Goal: Task Accomplishment & Management: Use online tool/utility

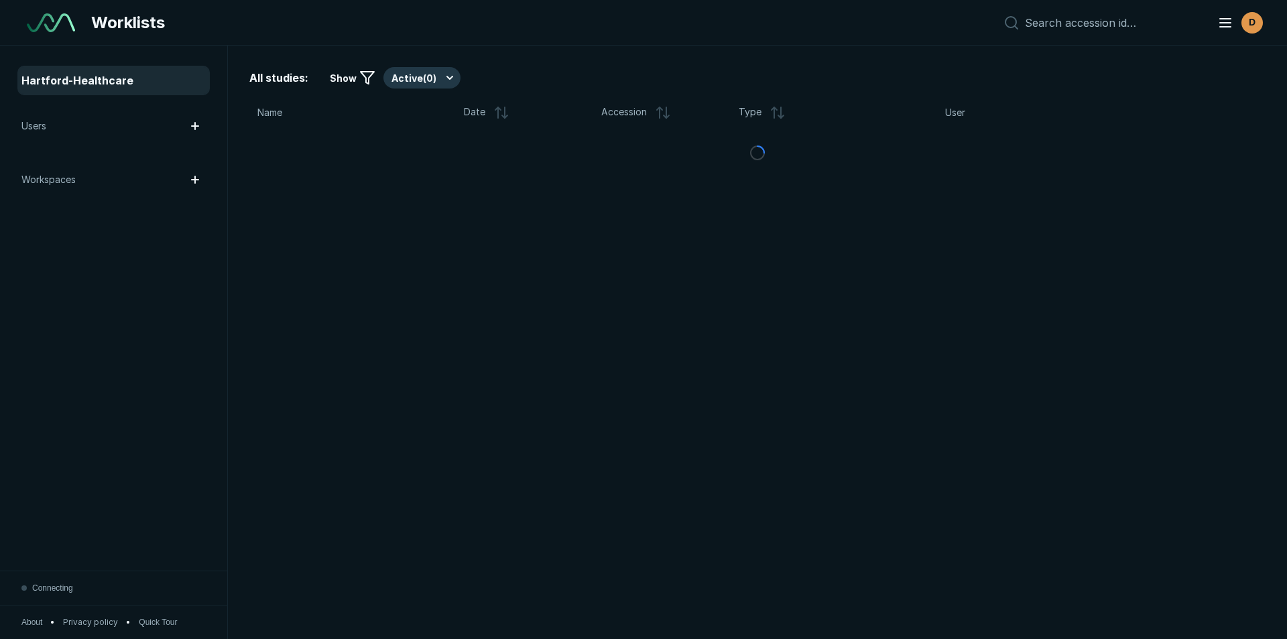
scroll to position [4362, 7512]
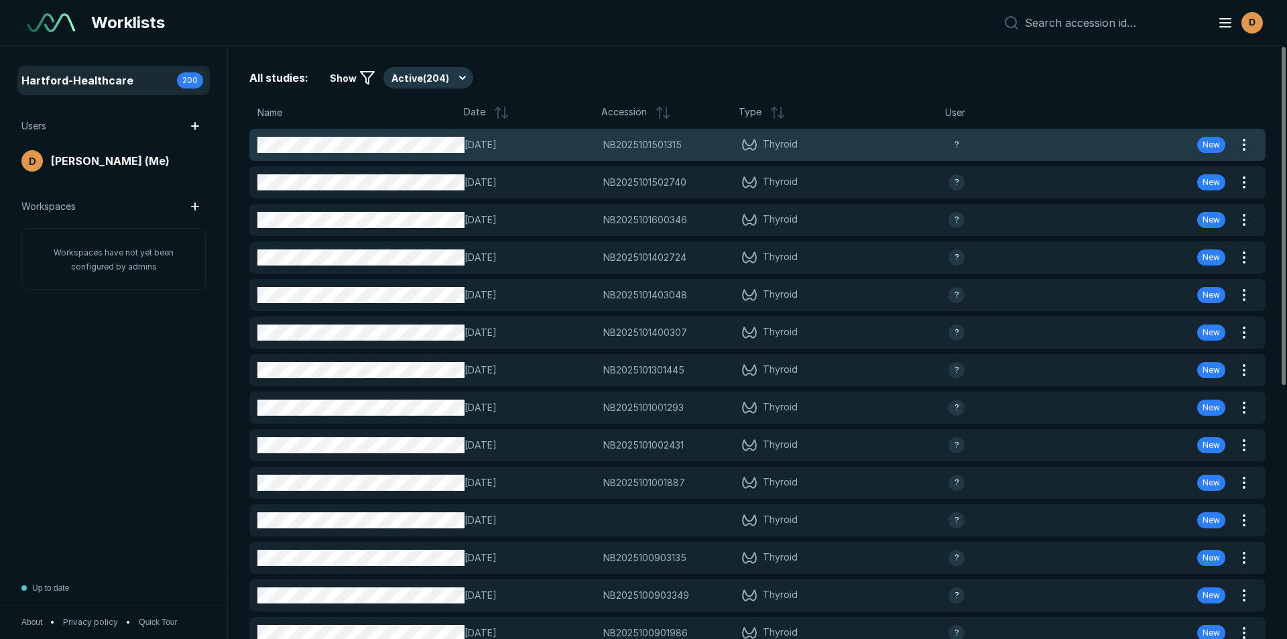
click at [648, 147] on span "NB2025101501315" at bounding box center [642, 144] width 78 height 15
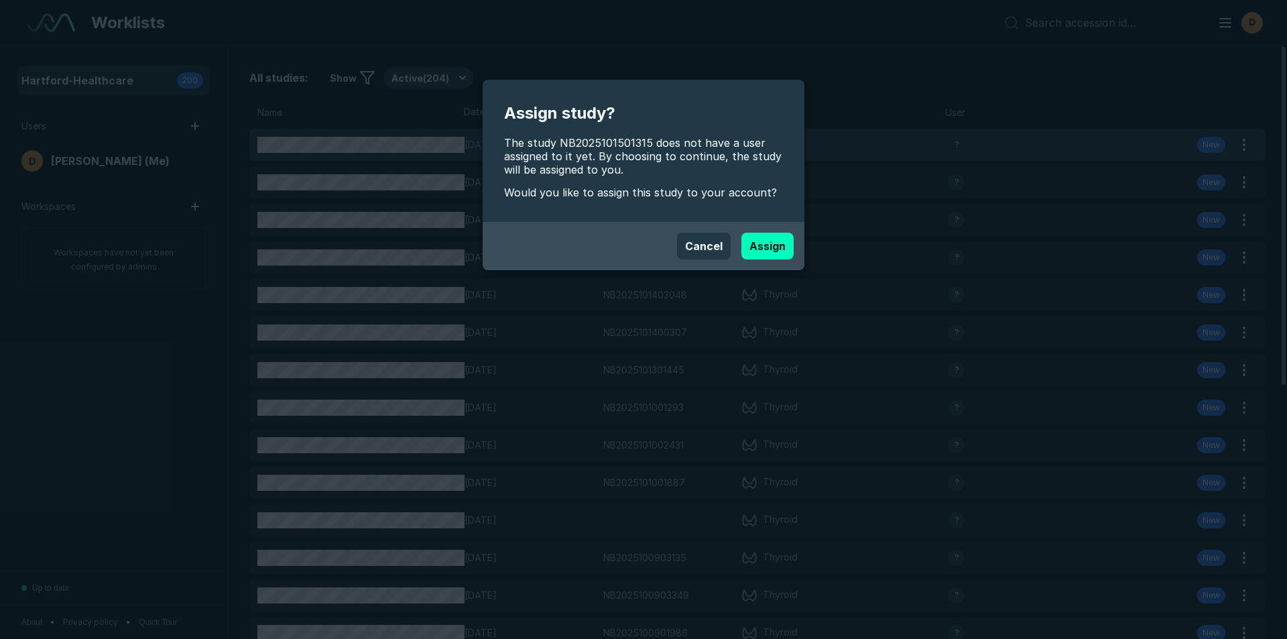
click at [648, 147] on span "The study NB2025101501315 does not have a user assigned to it yet. By choosing …" at bounding box center [643, 156] width 279 height 40
click at [773, 244] on button "Assign" at bounding box center [767, 246] width 52 height 27
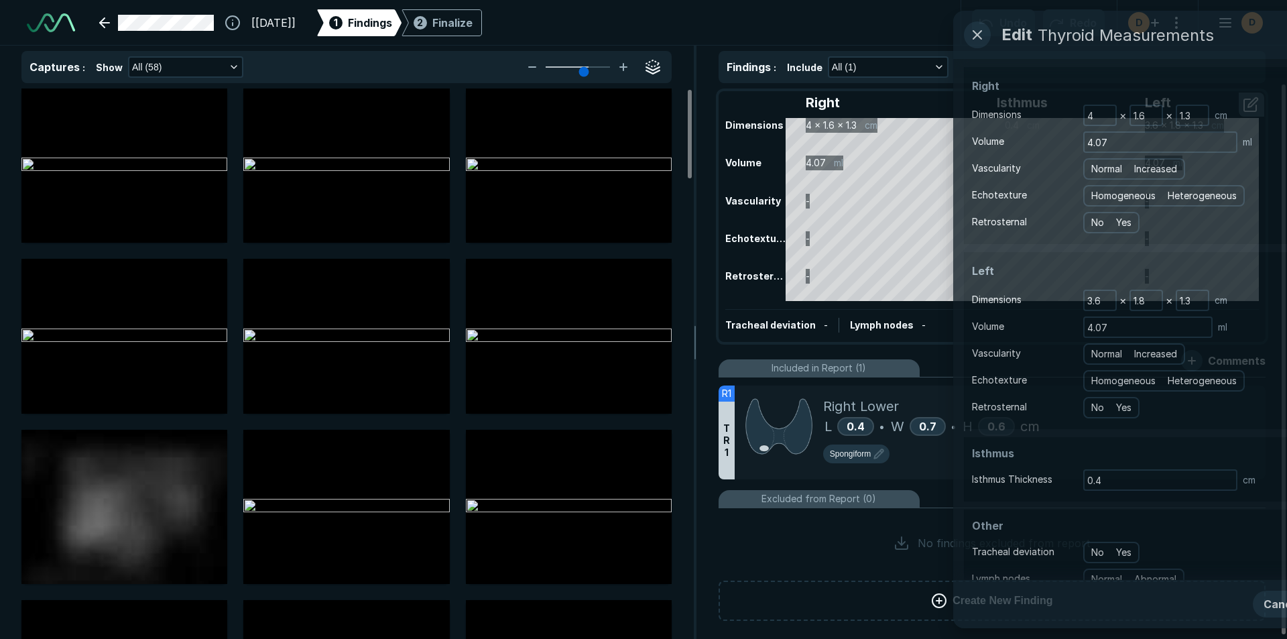
scroll to position [4362, 7512]
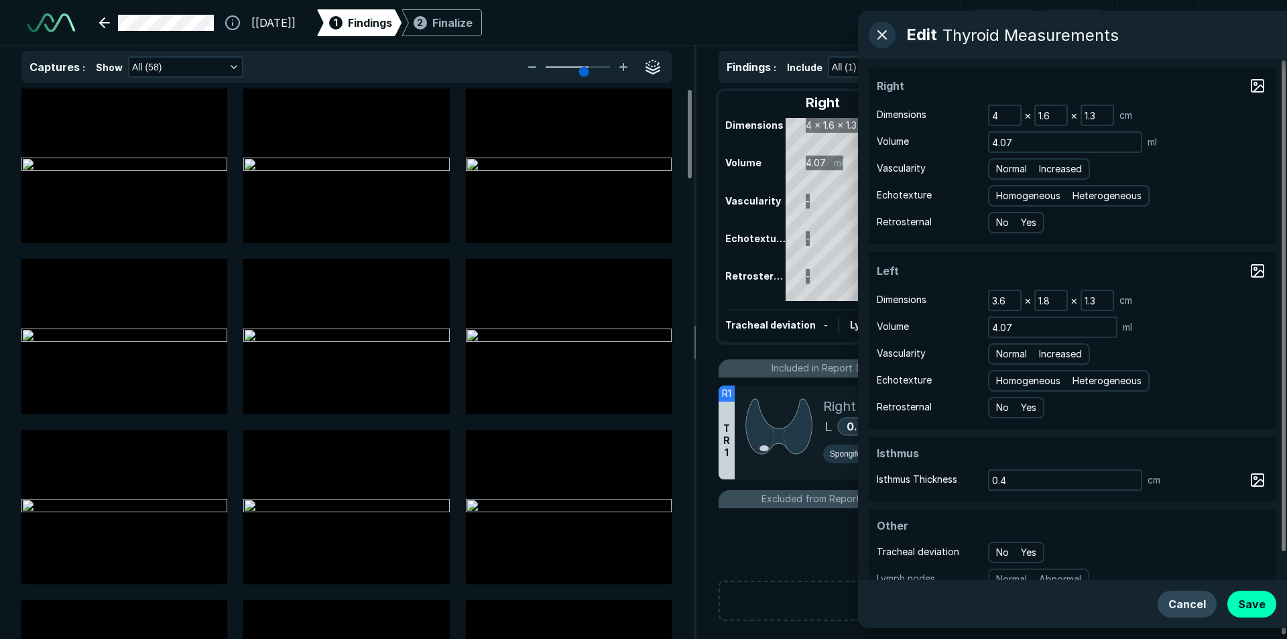
click at [1185, 609] on button "Cancel" at bounding box center [1186, 603] width 59 height 27
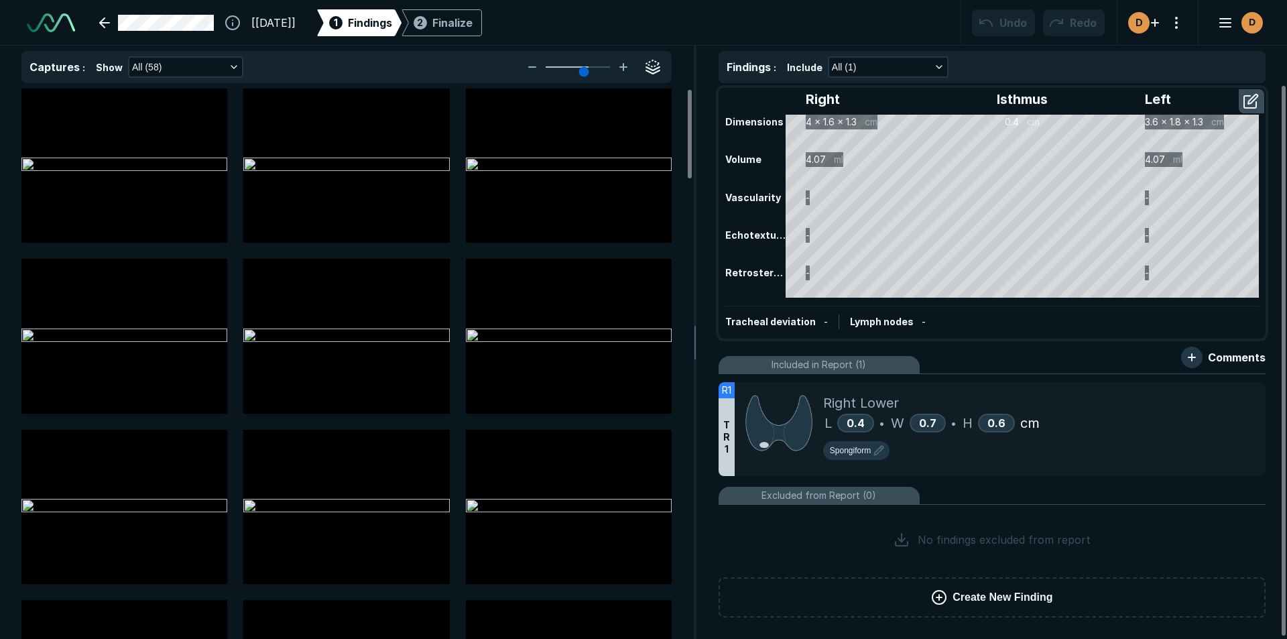
scroll to position [0, 0]
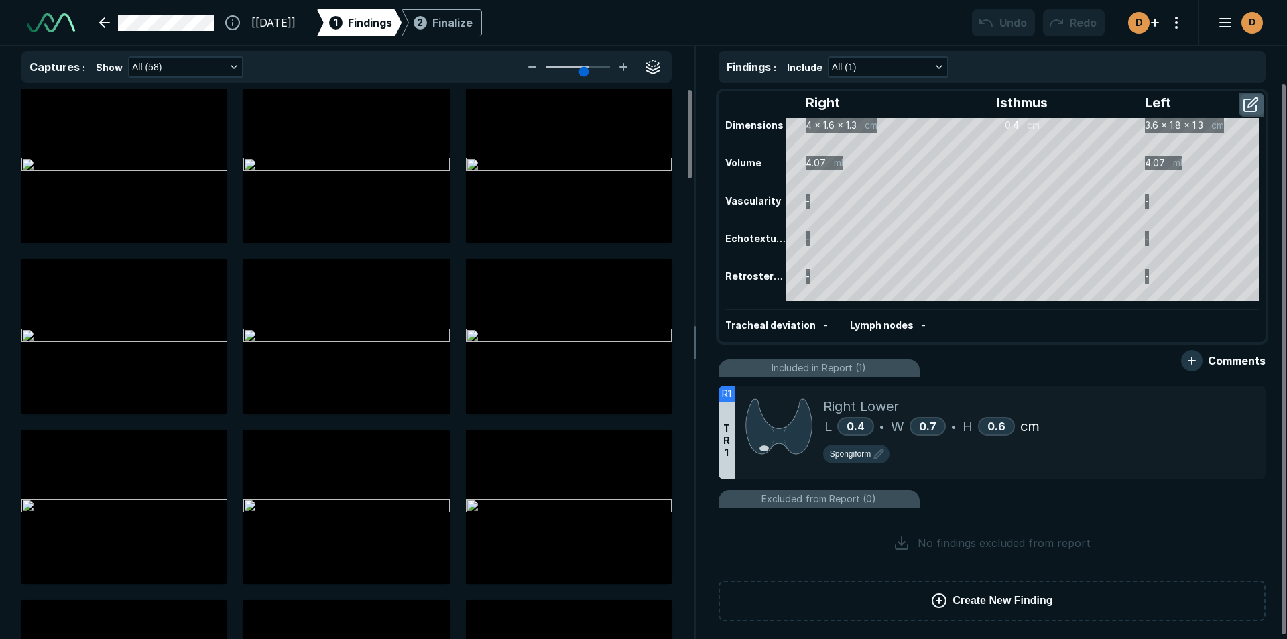
click at [1247, 102] on button "button" at bounding box center [1252, 104] width 24 height 21
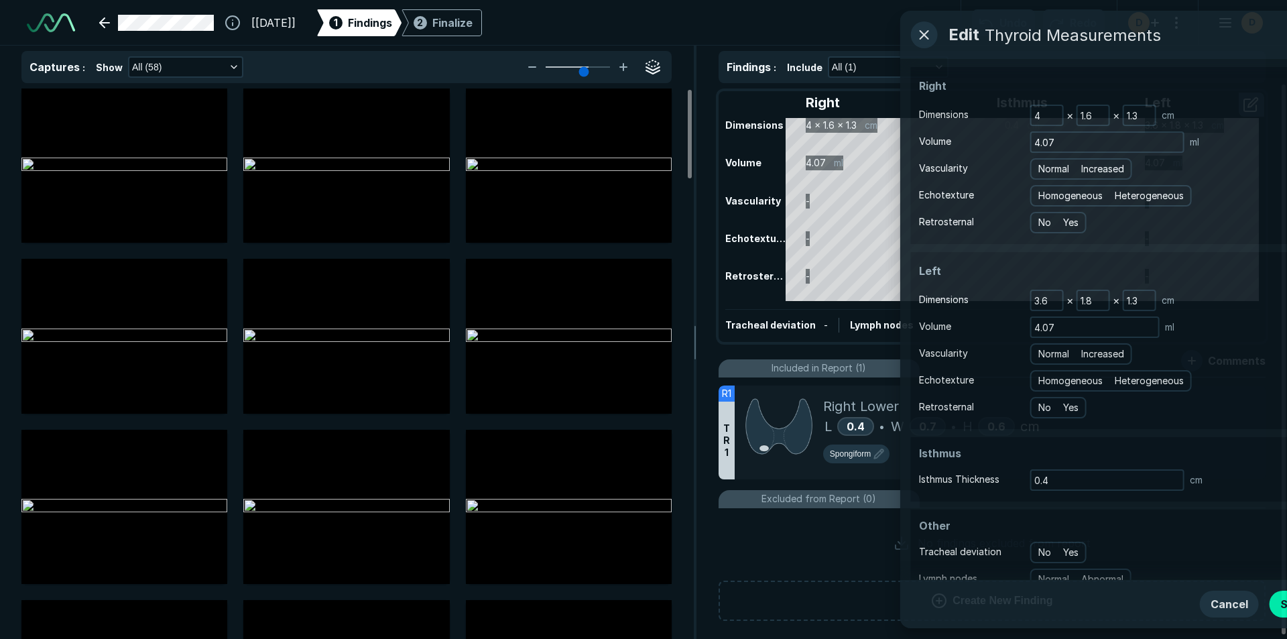
scroll to position [4037, 3652]
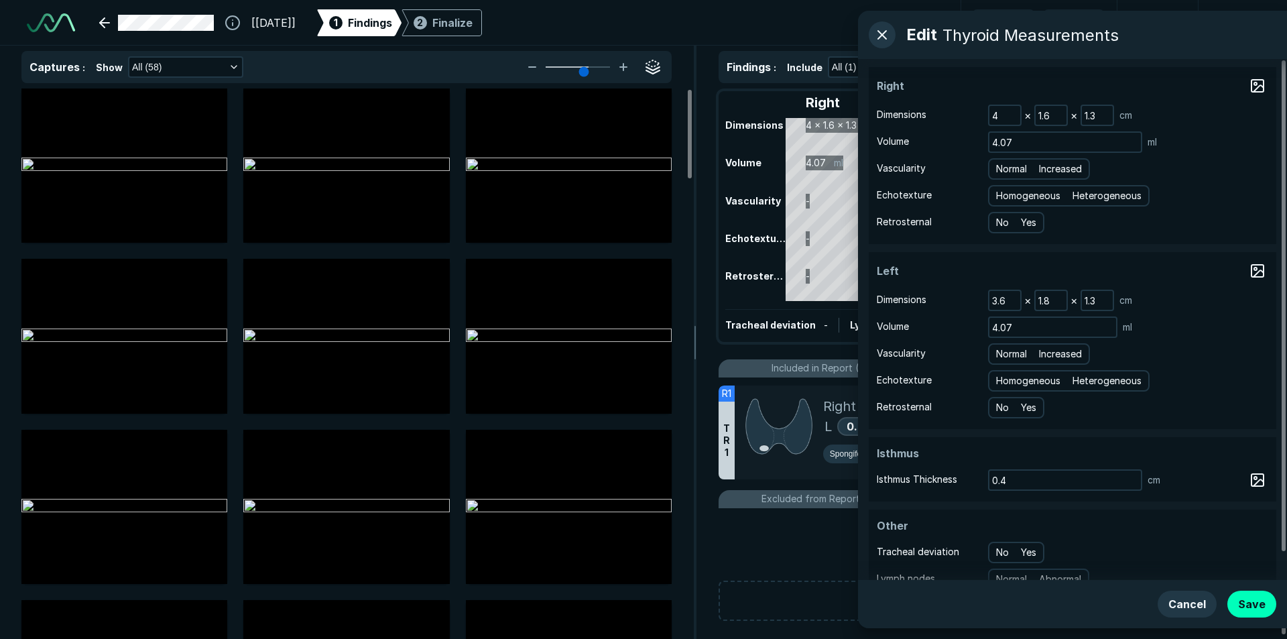
click at [735, 537] on div "No findings excluded from report" at bounding box center [991, 542] width 547 height 59
click at [1193, 605] on button "Cancel" at bounding box center [1186, 603] width 59 height 27
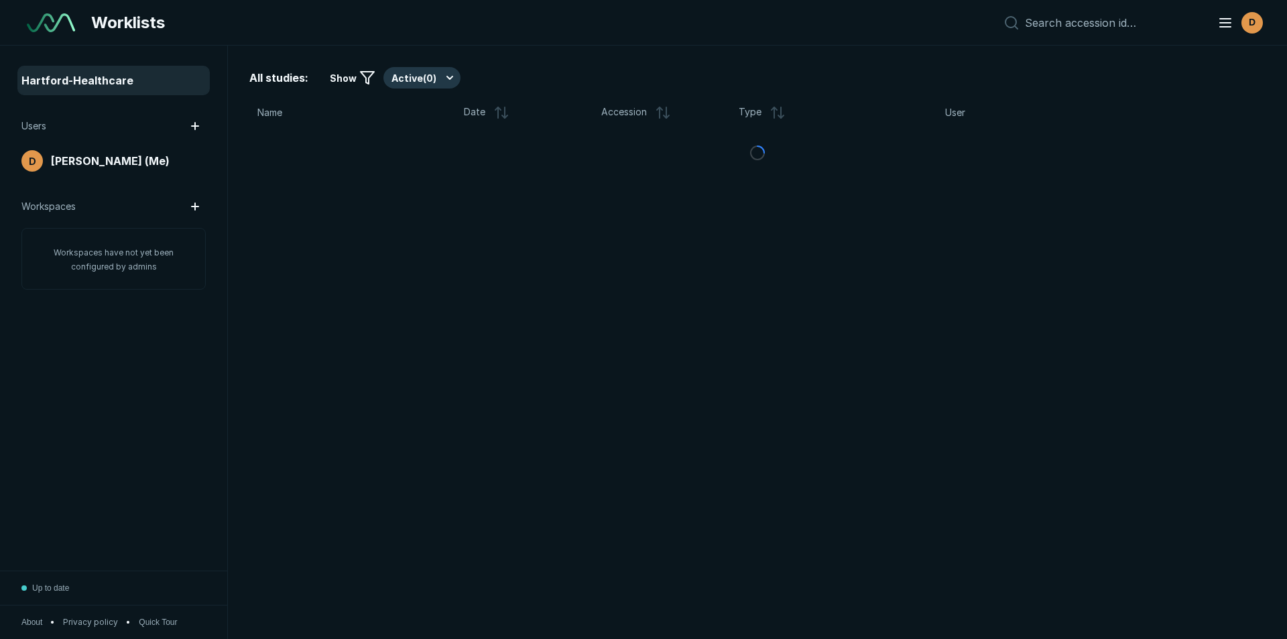
scroll to position [4148, 6272]
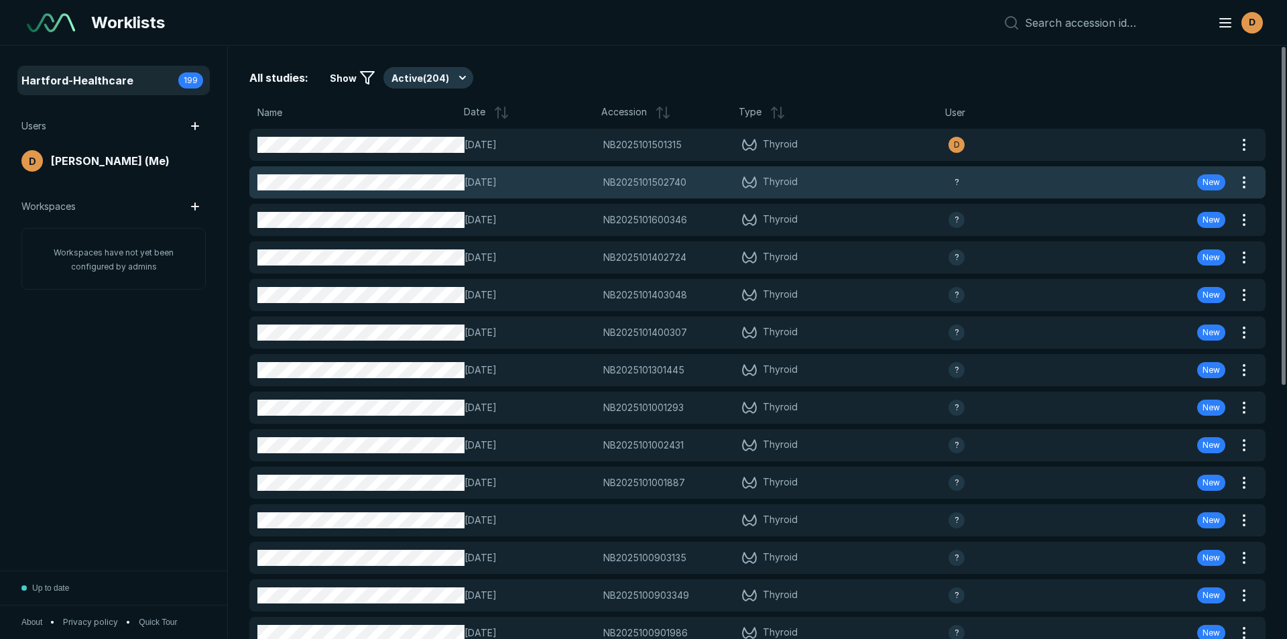
click at [653, 179] on span "NB2025101502740" at bounding box center [644, 182] width 83 height 15
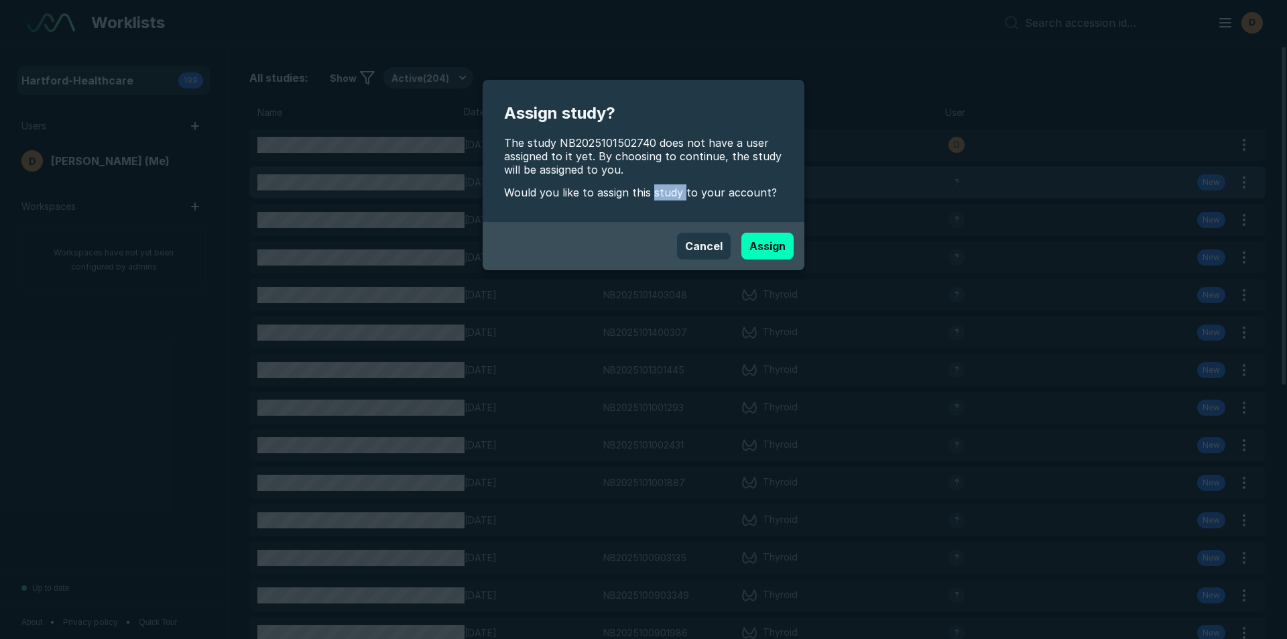
click at [653, 179] on div "Assign study? The study NB2025101502740 does not have a user assigned to it yet…" at bounding box center [643, 151] width 322 height 142
click at [763, 245] on button "Assign" at bounding box center [767, 246] width 52 height 27
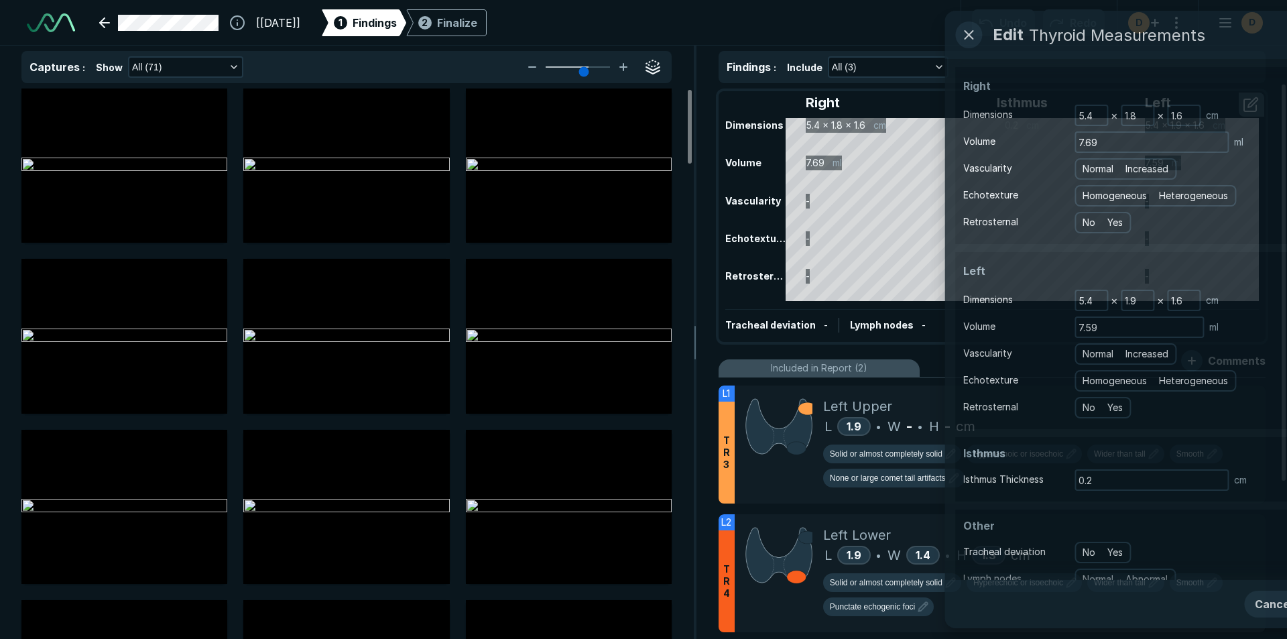
scroll to position [4362, 7512]
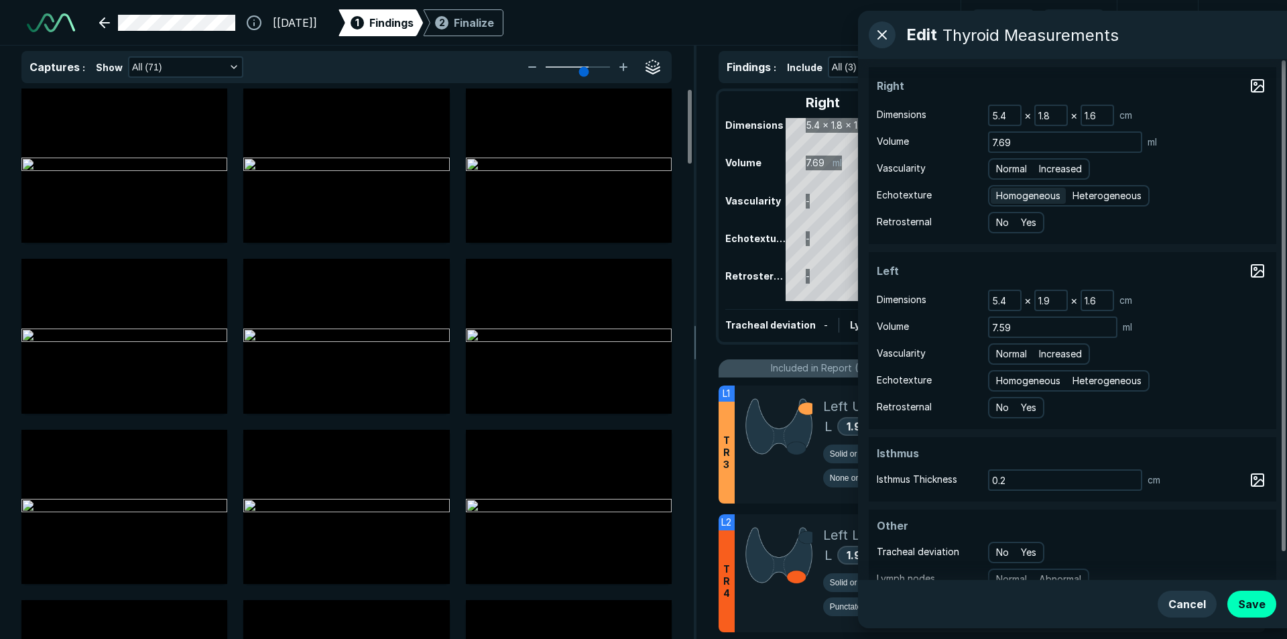
click at [1034, 192] on span "Homogeneous" at bounding box center [1028, 195] width 64 height 15
click at [1002, 192] on input "Homogeneous" at bounding box center [998, 194] width 9 height 9
radio input "true"
click at [1061, 171] on span "Increased" at bounding box center [1060, 168] width 43 height 15
click at [1045, 171] on input "Increased" at bounding box center [1041, 167] width 9 height 9
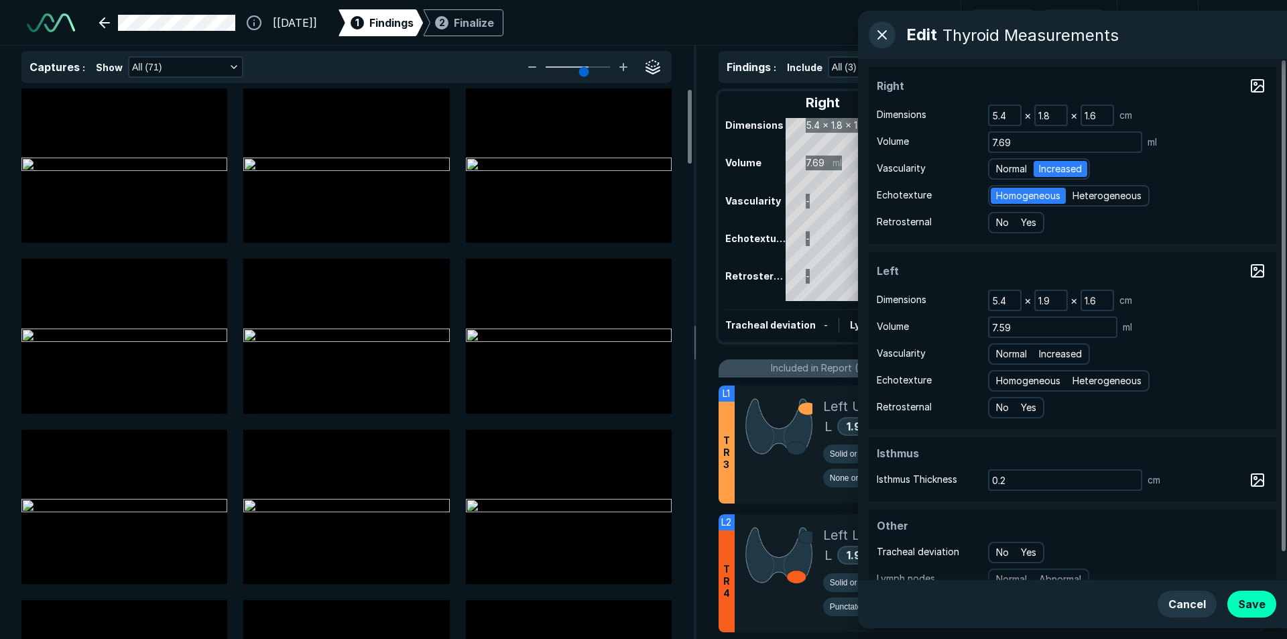
radio input "true"
click at [1027, 379] on span "Homogeneous" at bounding box center [1028, 380] width 64 height 15
click at [1002, 379] on input "Homogeneous" at bounding box center [998, 379] width 9 height 9
radio input "true"
drag, startPoint x: 1062, startPoint y: 350, endPoint x: 1076, endPoint y: 344, distance: 15.6
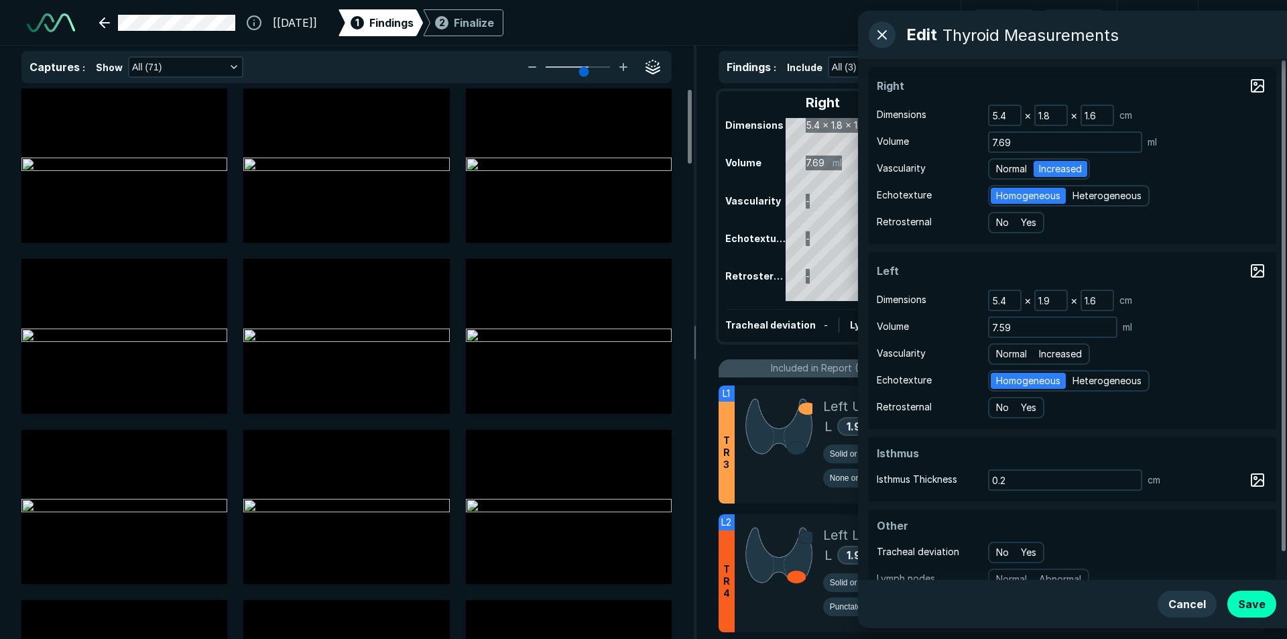
click at [1062, 350] on span "Increased" at bounding box center [1060, 353] width 43 height 15
click at [1045, 350] on input "Increased" at bounding box center [1041, 352] width 9 height 9
radio input "true"
click at [1247, 606] on button "Save" at bounding box center [1251, 603] width 49 height 27
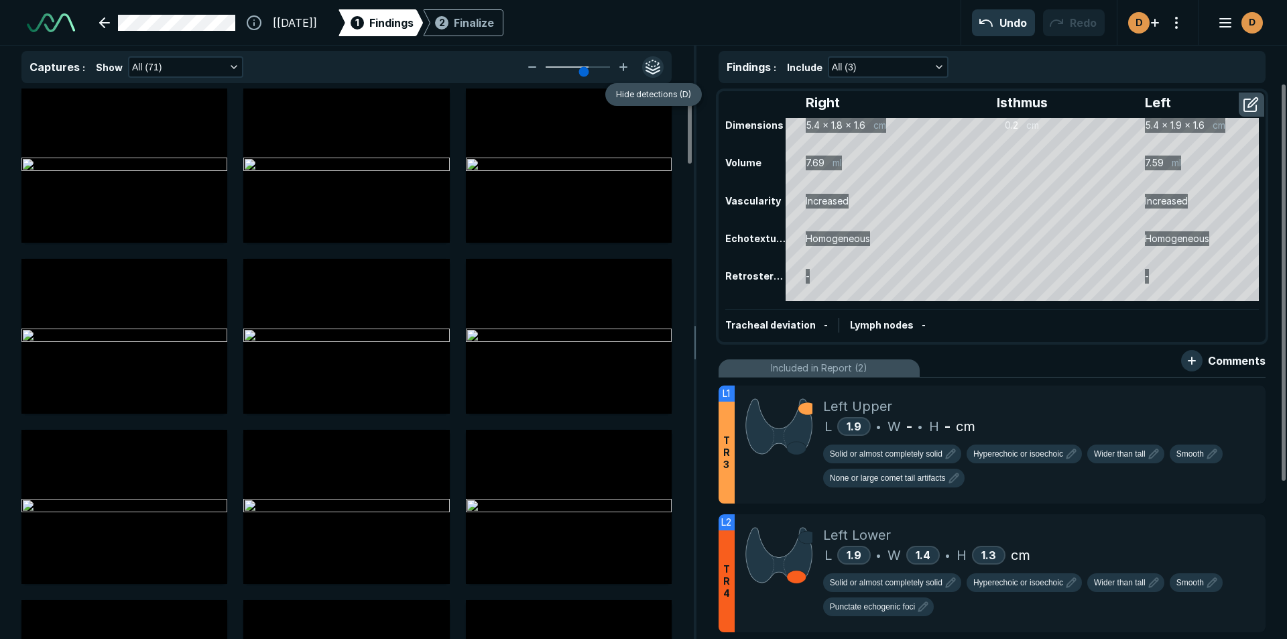
click at [654, 60] on button "button" at bounding box center [652, 66] width 21 height 21
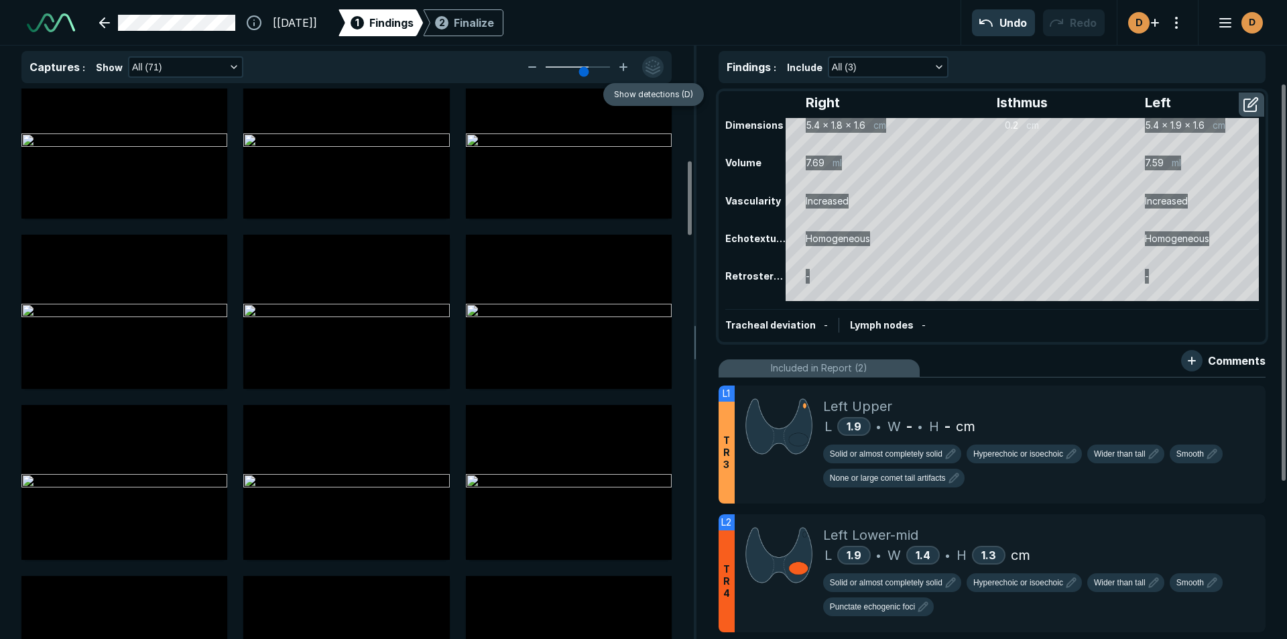
click at [650, 71] on button "button" at bounding box center [652, 66] width 21 height 21
click at [649, 70] on button "button" at bounding box center [652, 66] width 21 height 21
click at [623, 70] on icon at bounding box center [623, 67] width 0 height 7
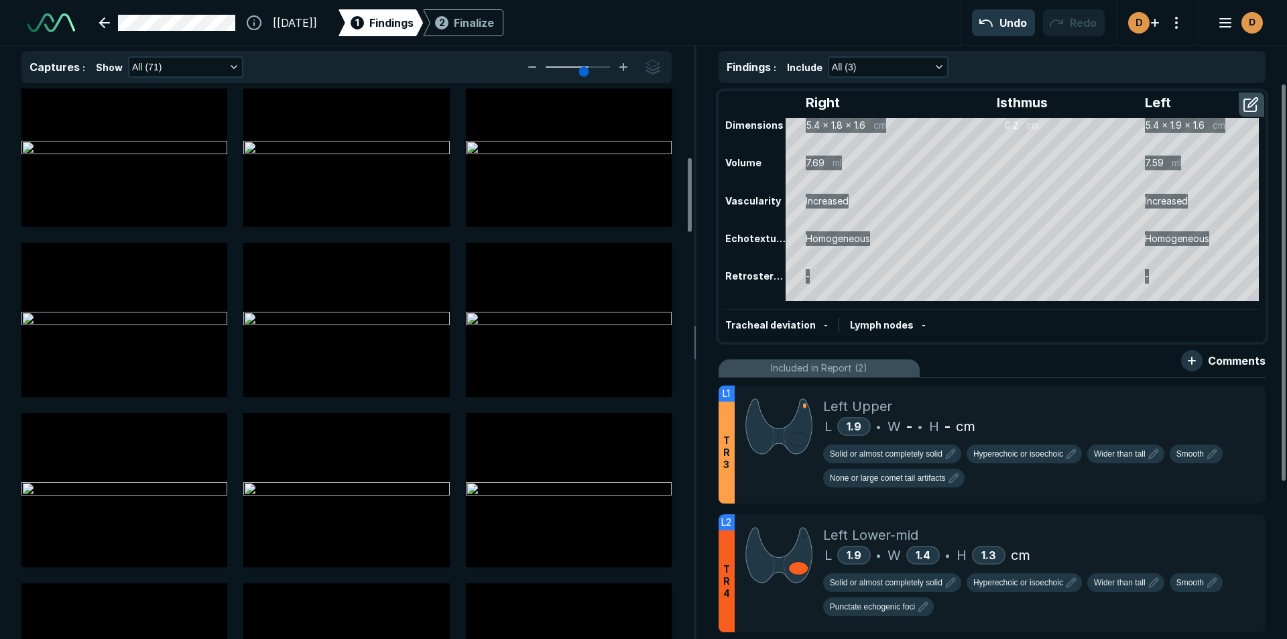
scroll to position [511, 0]
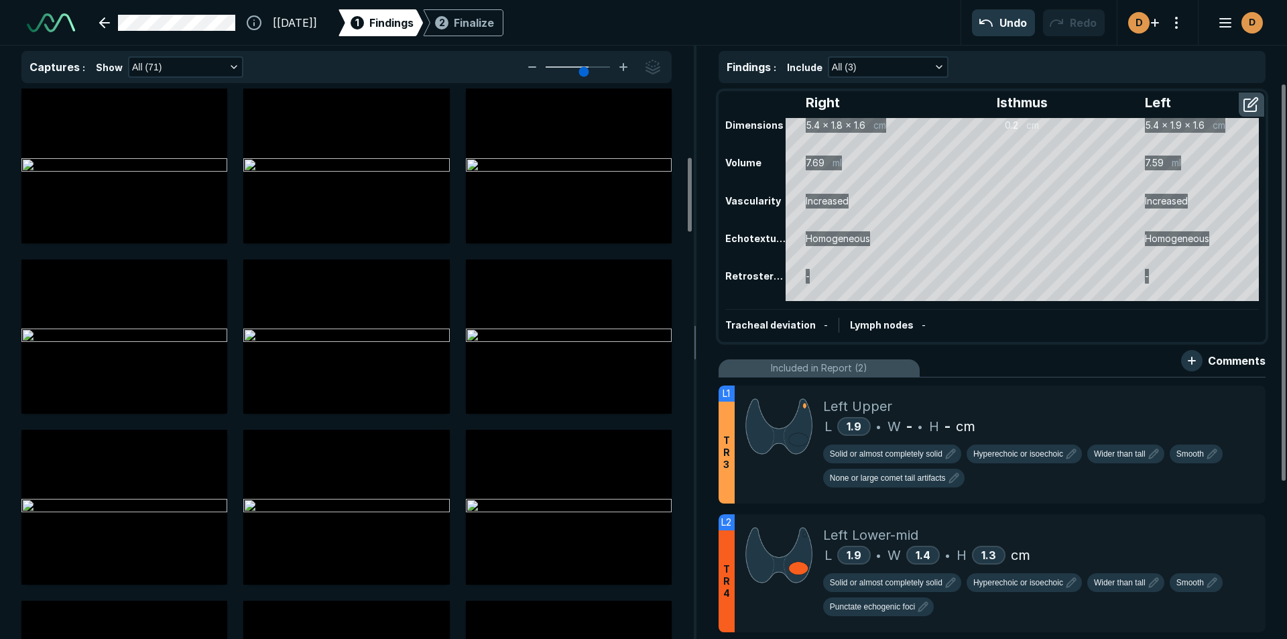
drag, startPoint x: 596, startPoint y: 73, endPoint x: 586, endPoint y: 74, distance: 10.1
type input "4"
click at [586, 68] on input "range" at bounding box center [577, 66] width 75 height 1
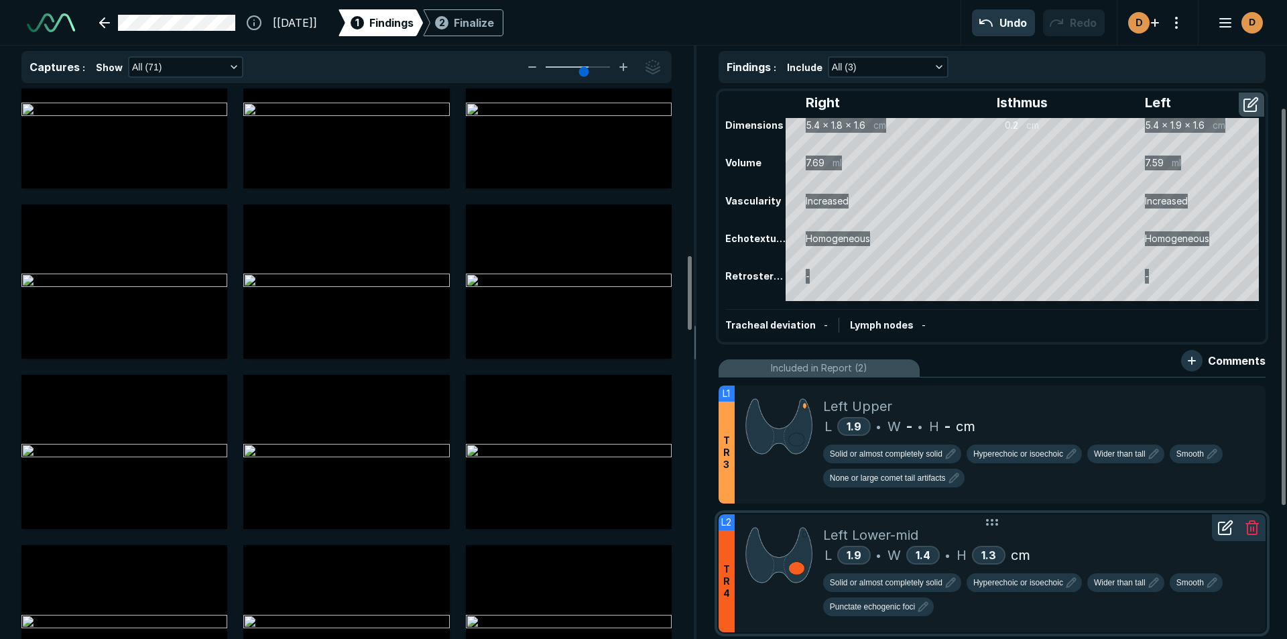
scroll to position [201, 0]
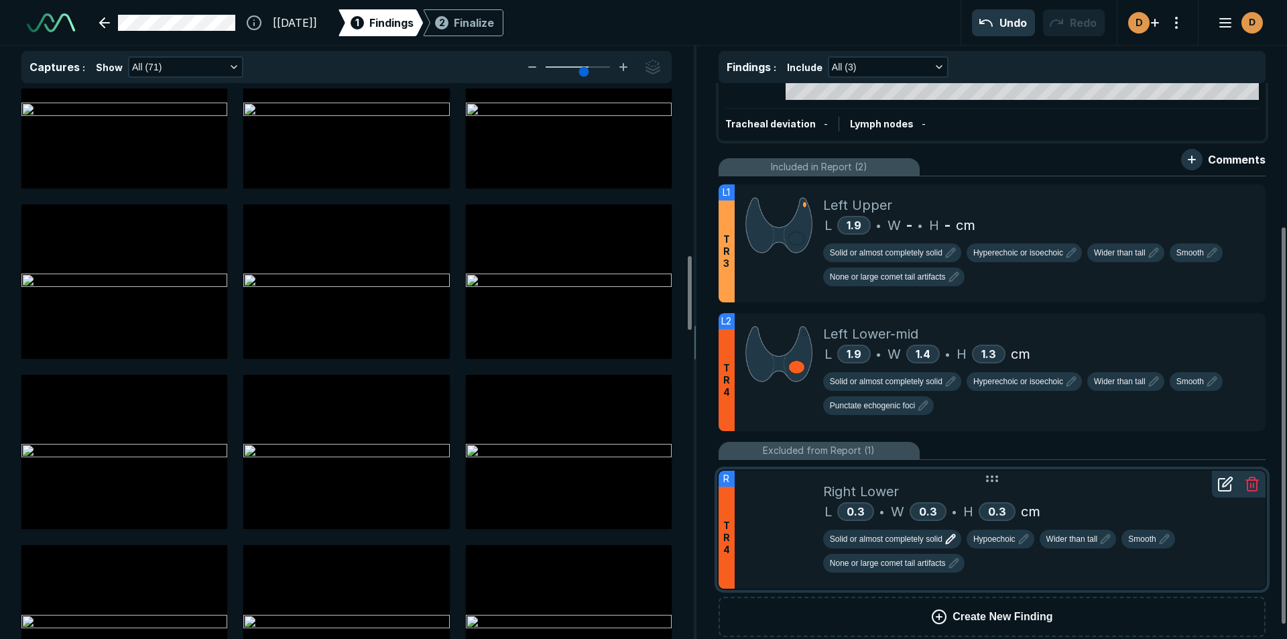
click at [906, 541] on span "Solid or almost completely solid" at bounding box center [886, 539] width 113 height 12
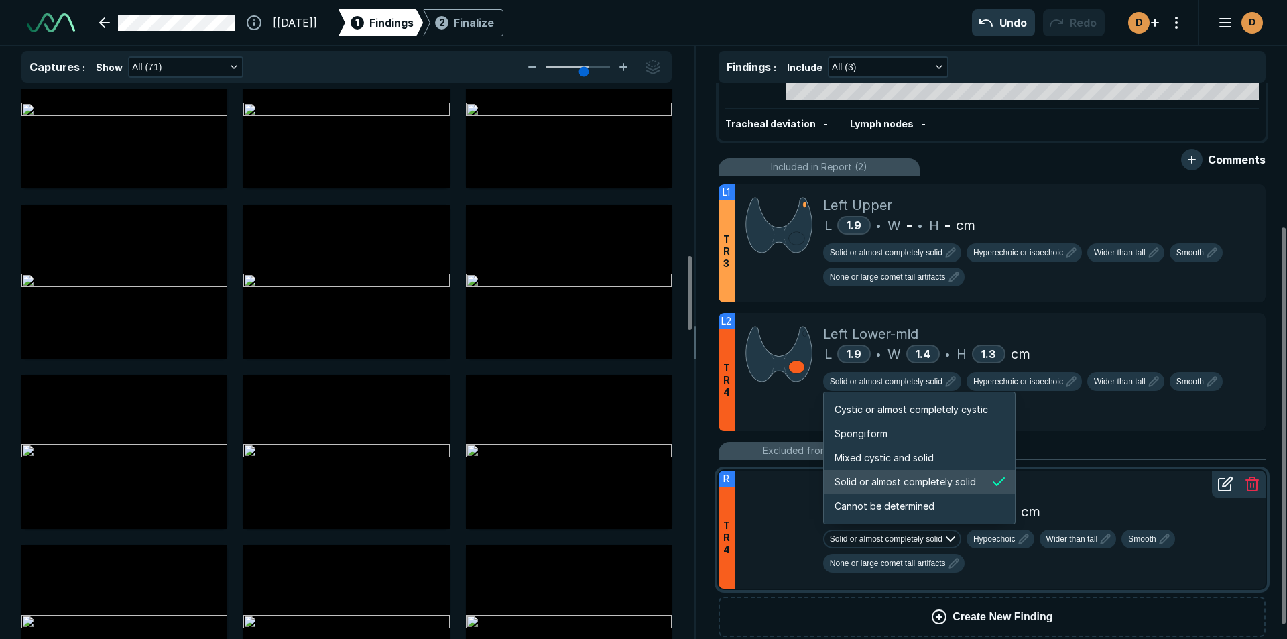
scroll to position [2236, 2574]
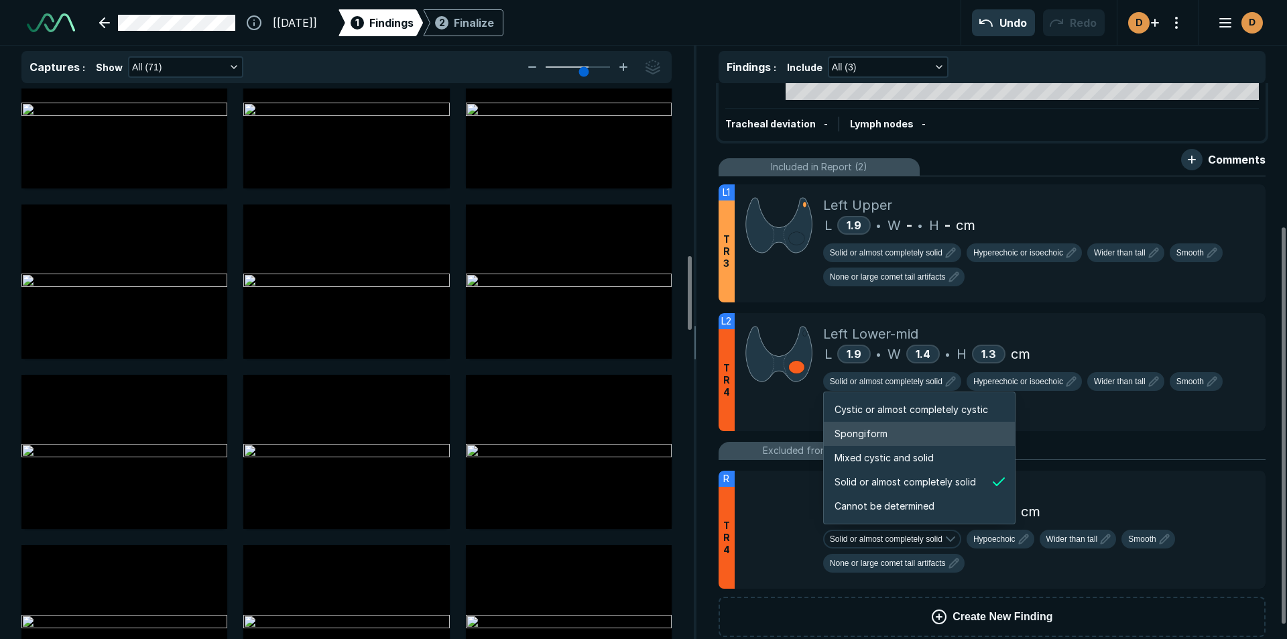
click at [861, 434] on span "Spongiform" at bounding box center [860, 433] width 53 height 15
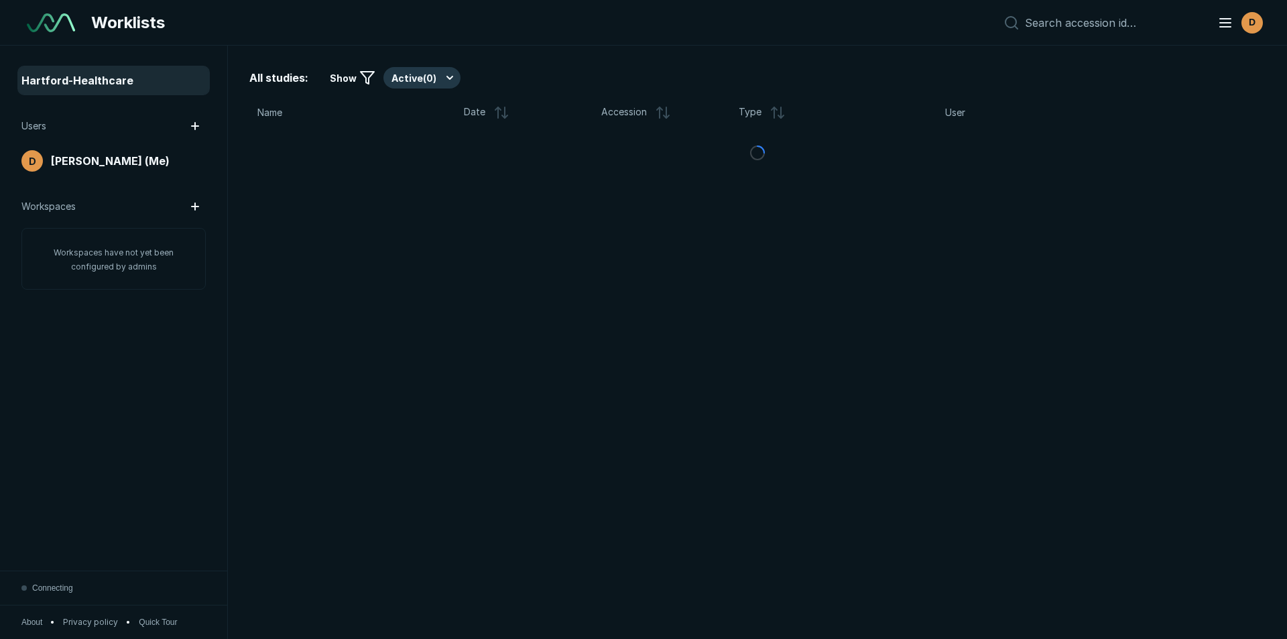
scroll to position [4148, 6272]
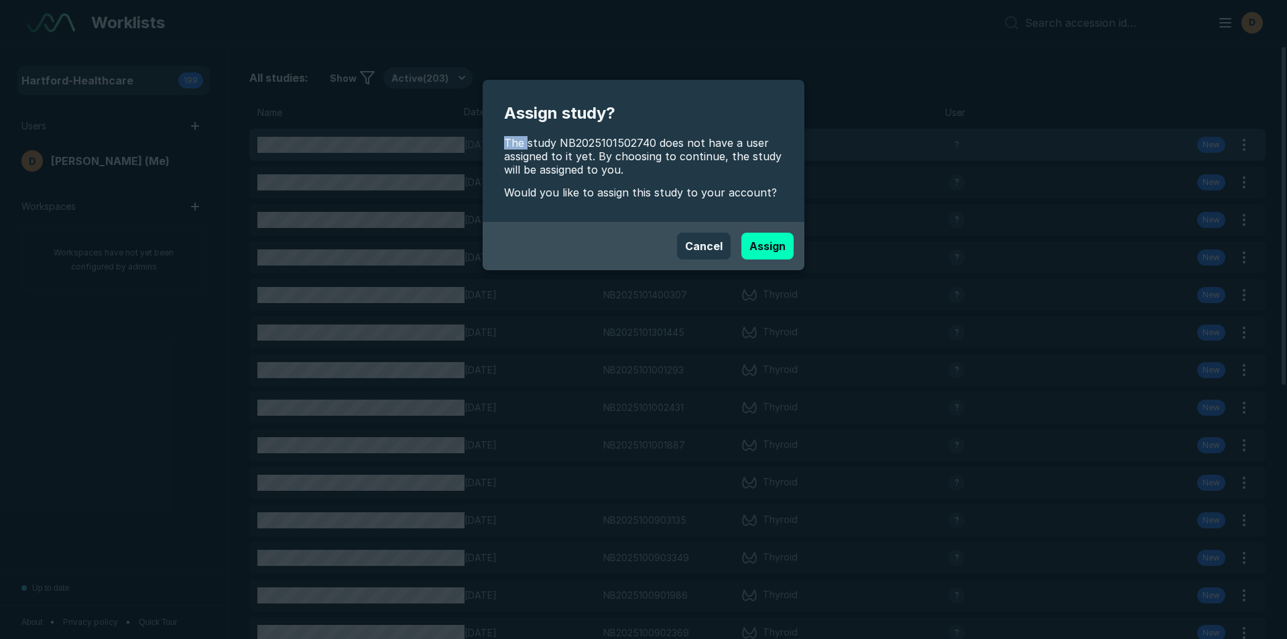
click at [354, 144] on div "Assign study? The study NB2025101502740 does not have a user assigned to it yet…" at bounding box center [643, 319] width 1287 height 639
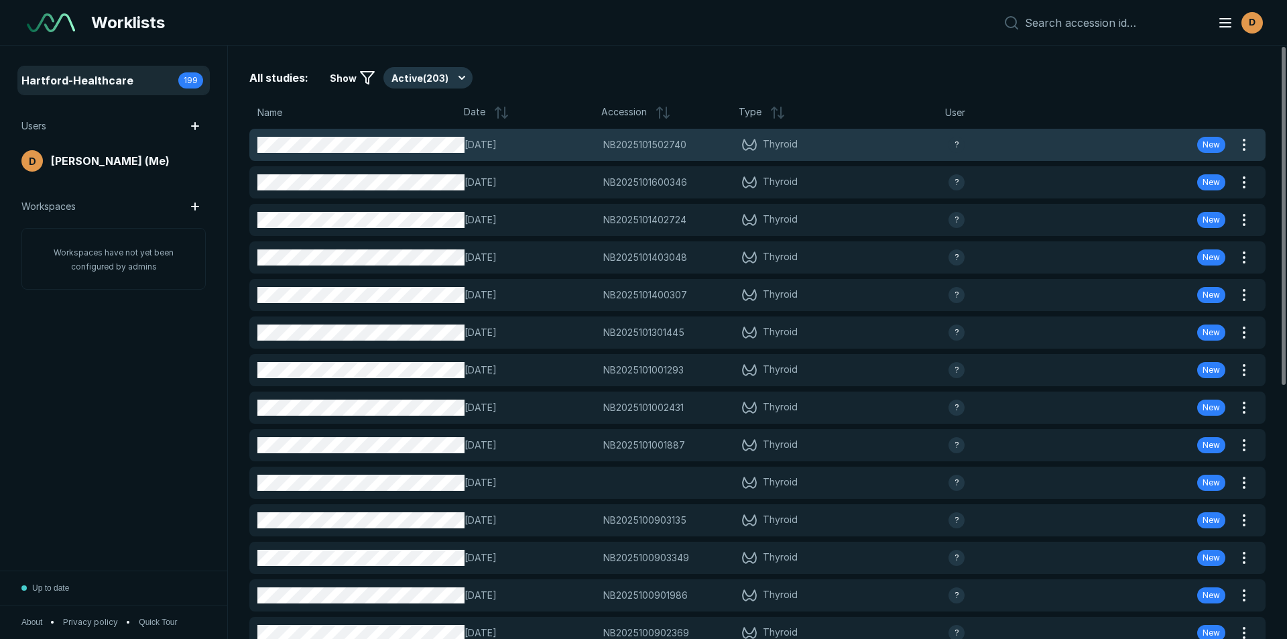
click at [630, 139] on span "NB2025101502740" at bounding box center [644, 144] width 83 height 15
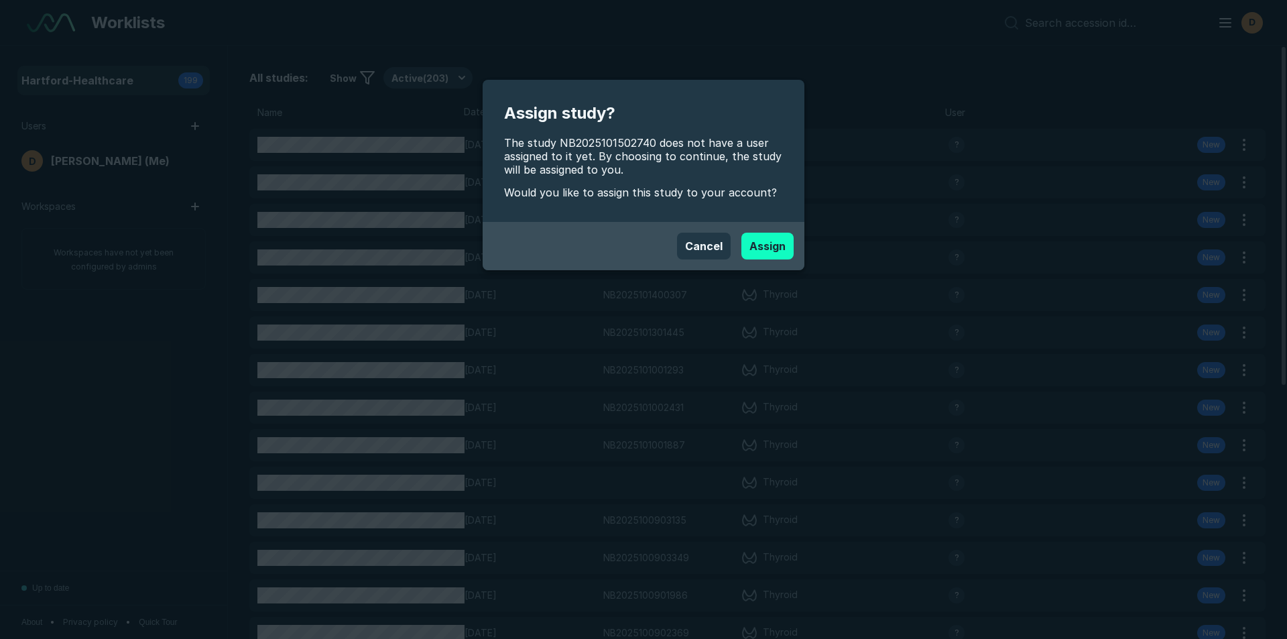
click at [763, 243] on button "Assign" at bounding box center [767, 246] width 52 height 27
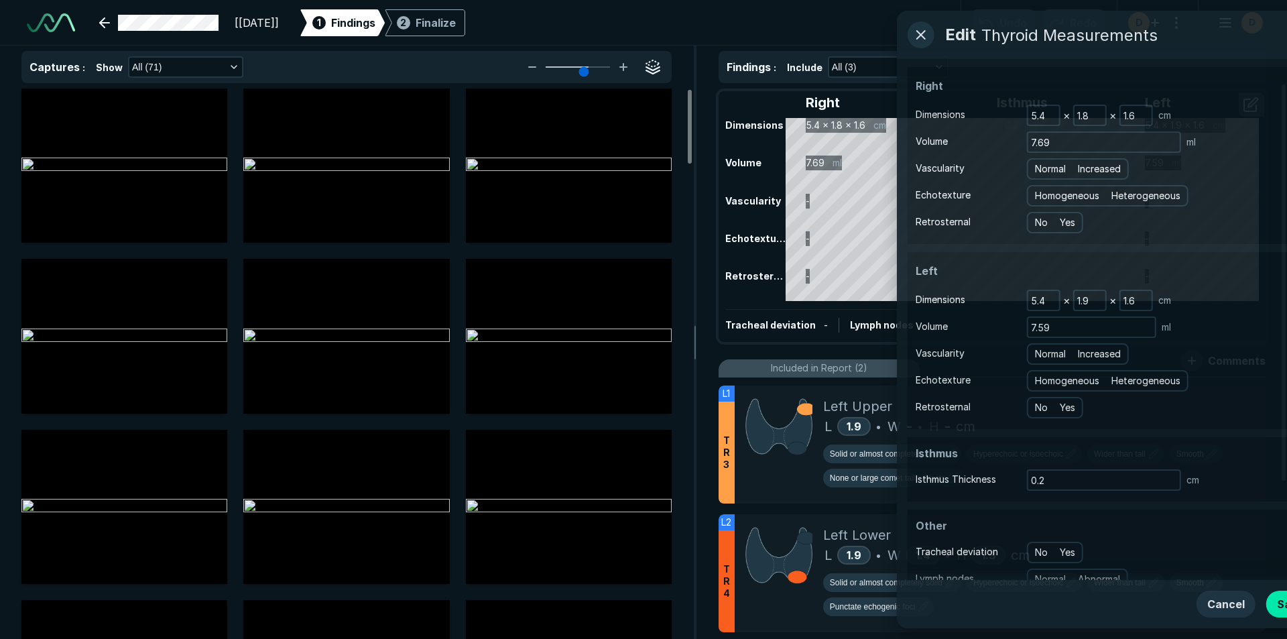
scroll to position [4362, 7512]
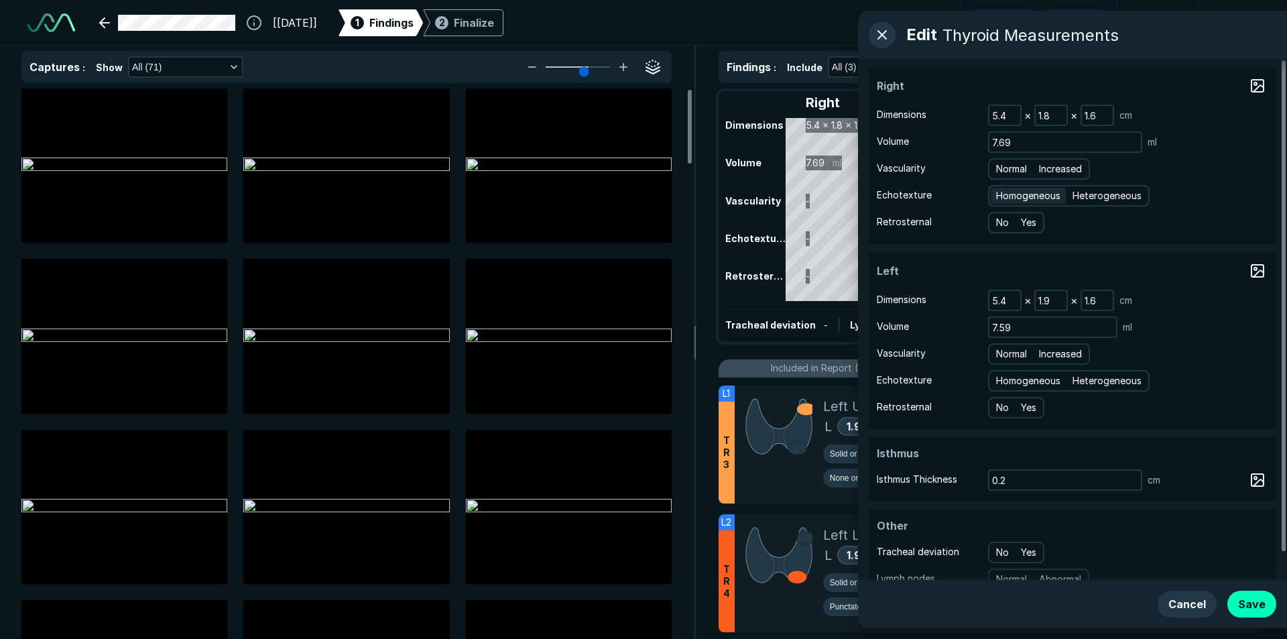
click at [1040, 196] on span "Homogeneous" at bounding box center [1028, 195] width 64 height 15
click at [1002, 196] on input "Homogeneous" at bounding box center [998, 194] width 9 height 9
radio input "true"
click at [1064, 174] on span "Increased" at bounding box center [1060, 168] width 43 height 15
click at [1045, 172] on input "Increased" at bounding box center [1041, 167] width 9 height 9
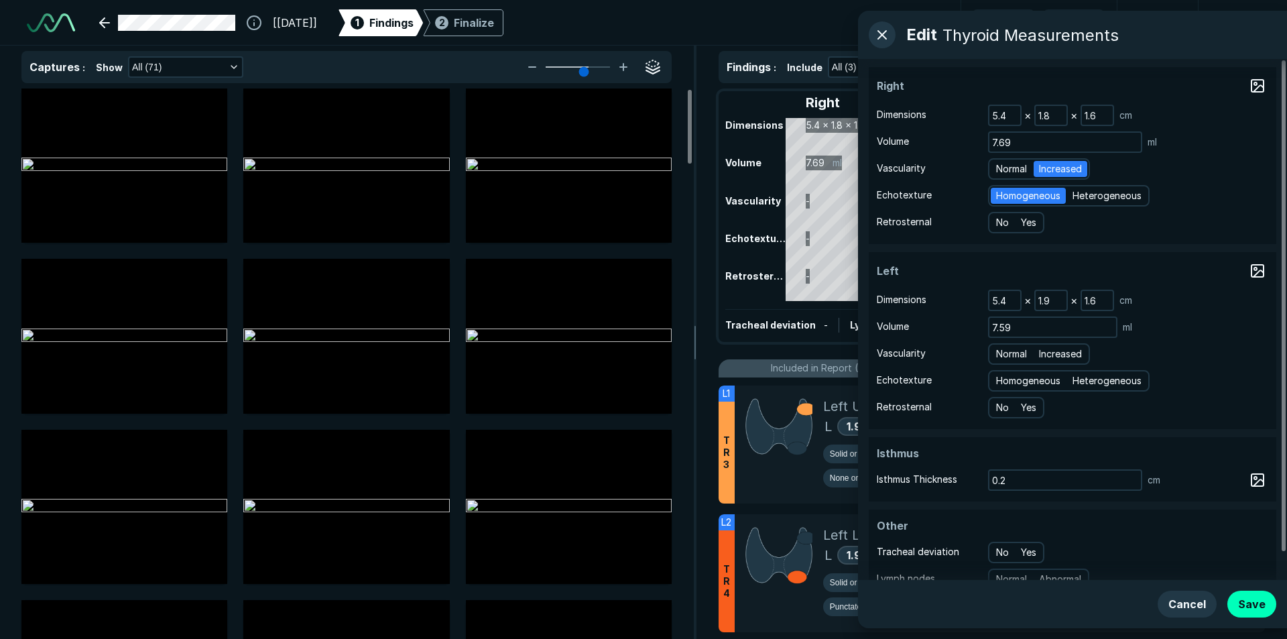
radio input "true"
click at [1016, 380] on span "Homogeneous" at bounding box center [1028, 380] width 64 height 15
click at [1002, 380] on input "Homogeneous" at bounding box center [998, 379] width 9 height 9
radio input "true"
click at [1056, 351] on span "Increased" at bounding box center [1060, 353] width 43 height 15
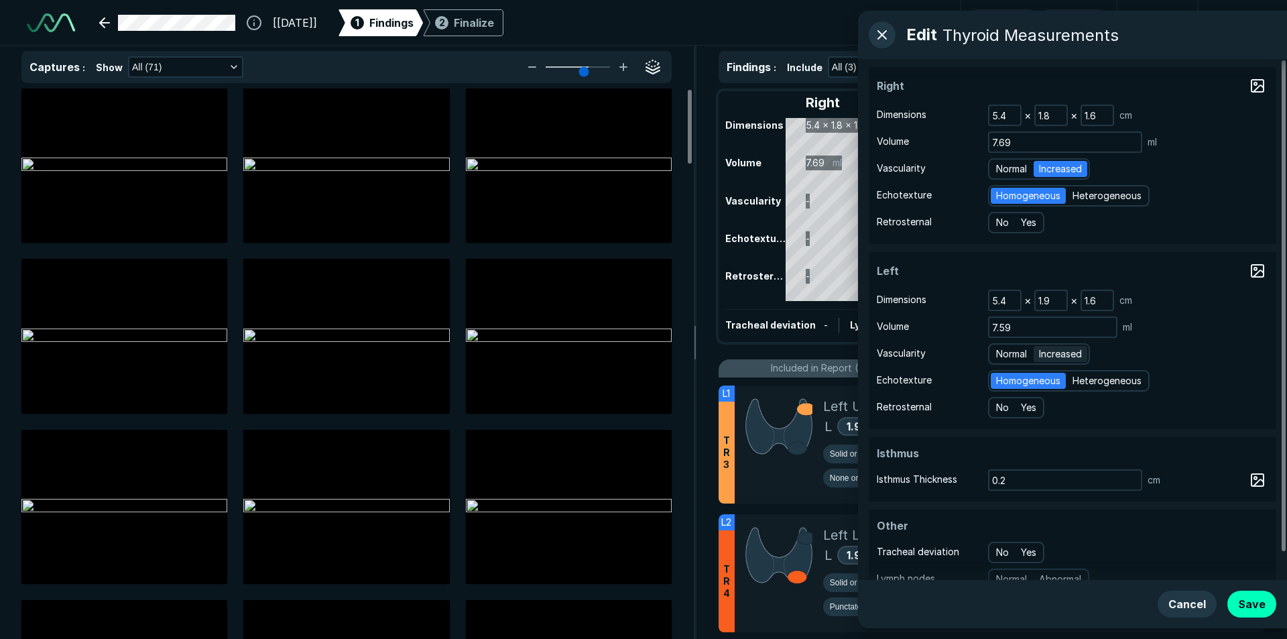
click at [1045, 351] on input "Increased" at bounding box center [1041, 352] width 9 height 9
radio input "true"
click at [1256, 601] on button "Save" at bounding box center [1251, 603] width 49 height 27
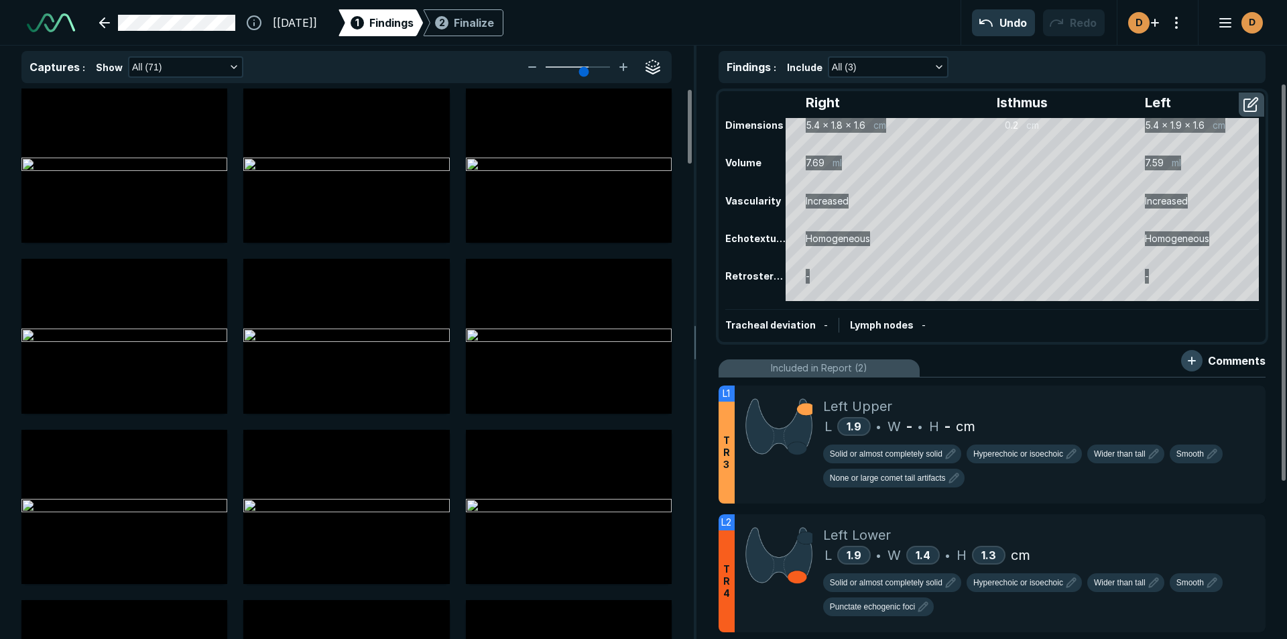
click at [1191, 357] on button "button" at bounding box center [1191, 360] width 21 height 21
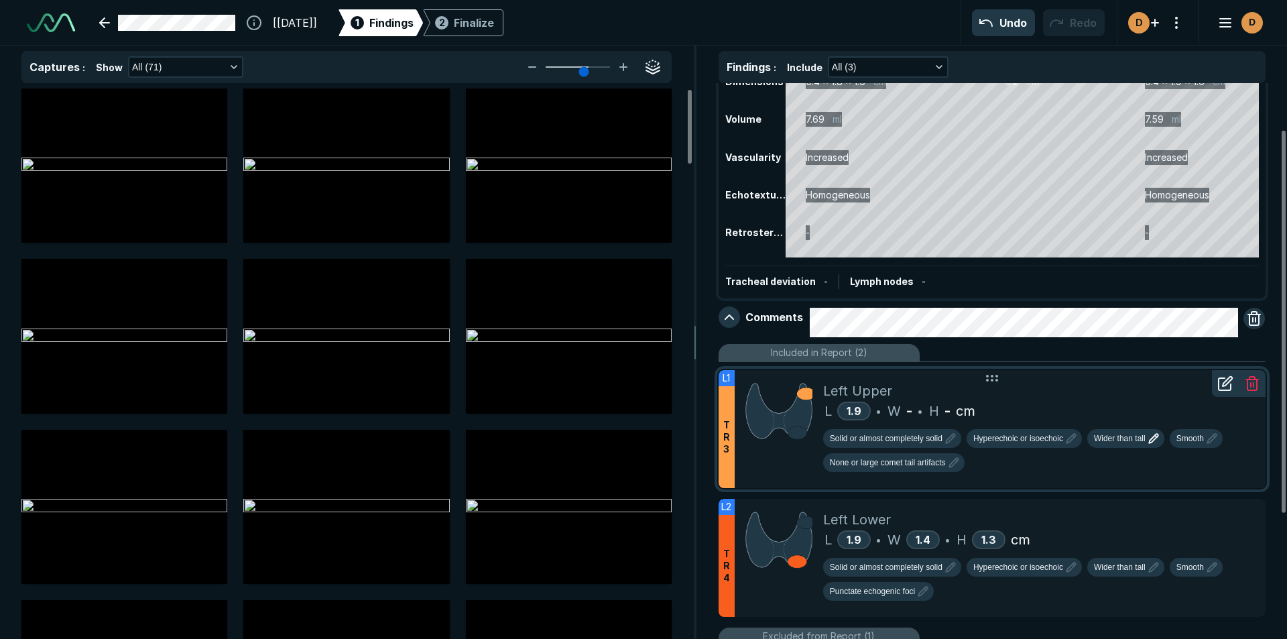
scroll to position [67, 0]
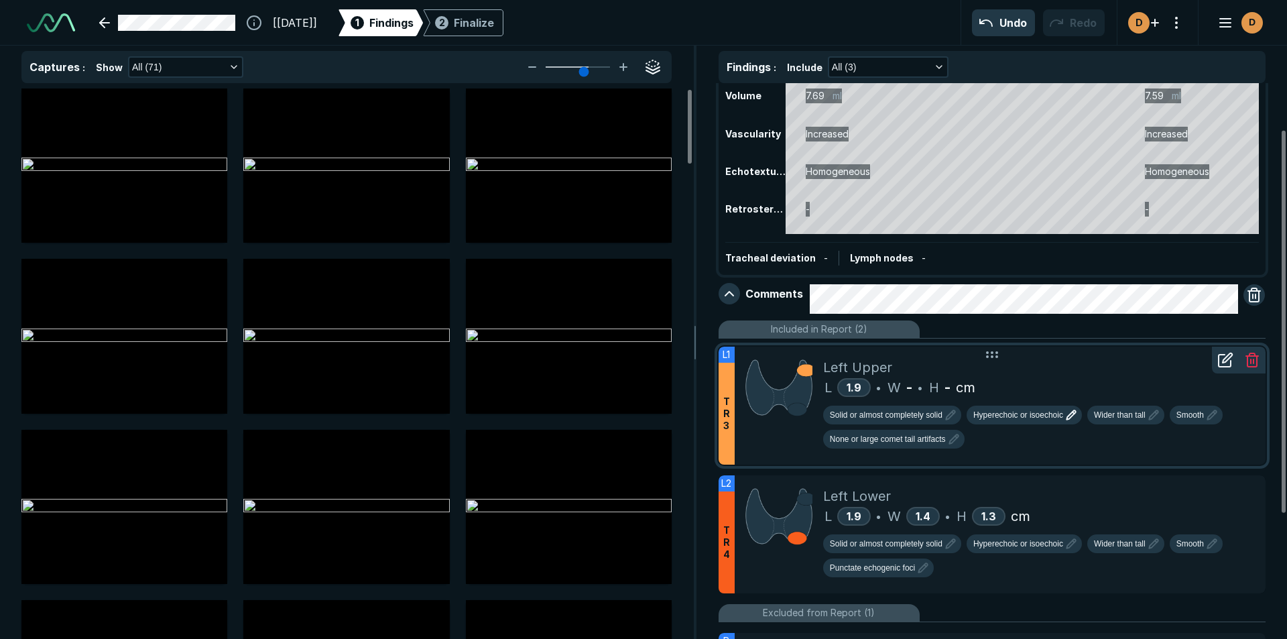
click at [1009, 415] on span "Hyperechoic or isoechoic" at bounding box center [1018, 415] width 90 height 12
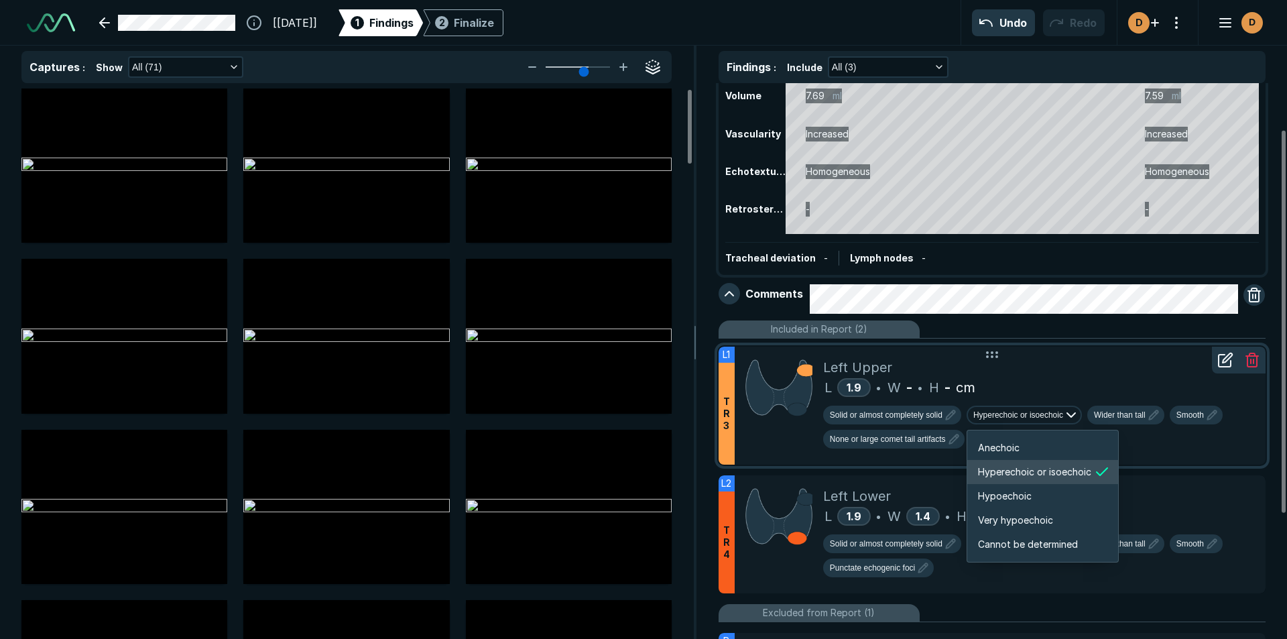
scroll to position [2236, 2402]
click at [1011, 491] on span "Hypoechoic" at bounding box center [1005, 496] width 54 height 15
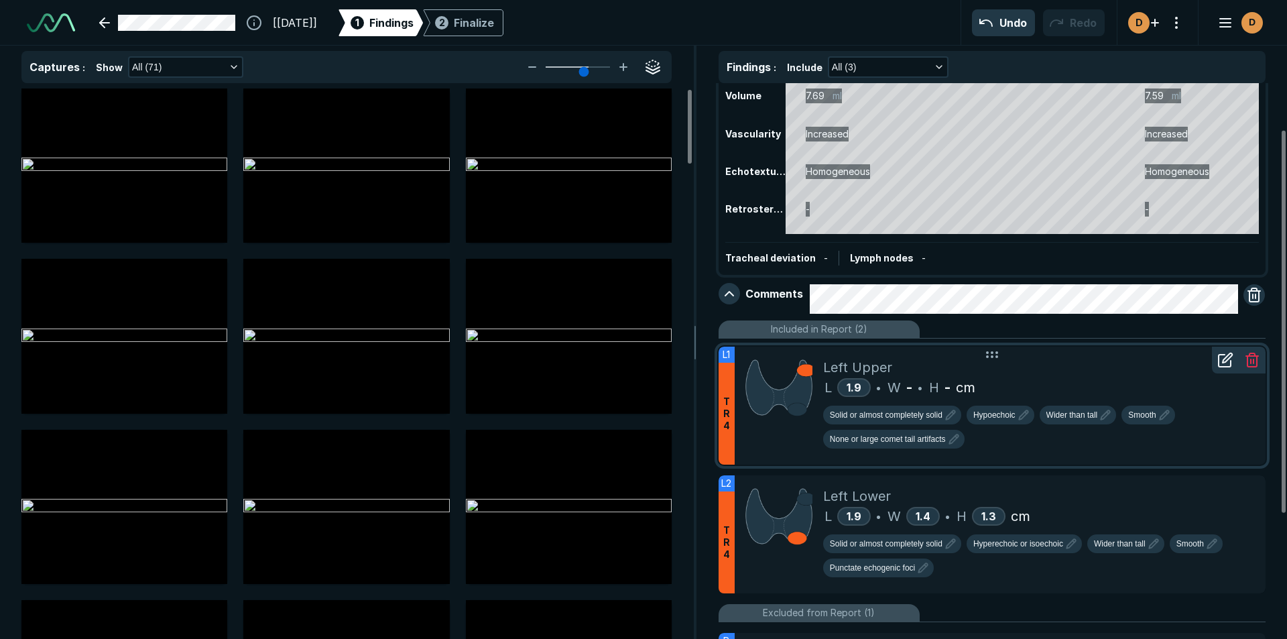
click at [1225, 358] on icon at bounding box center [1226, 357] width 9 height 9
type textarea "x"
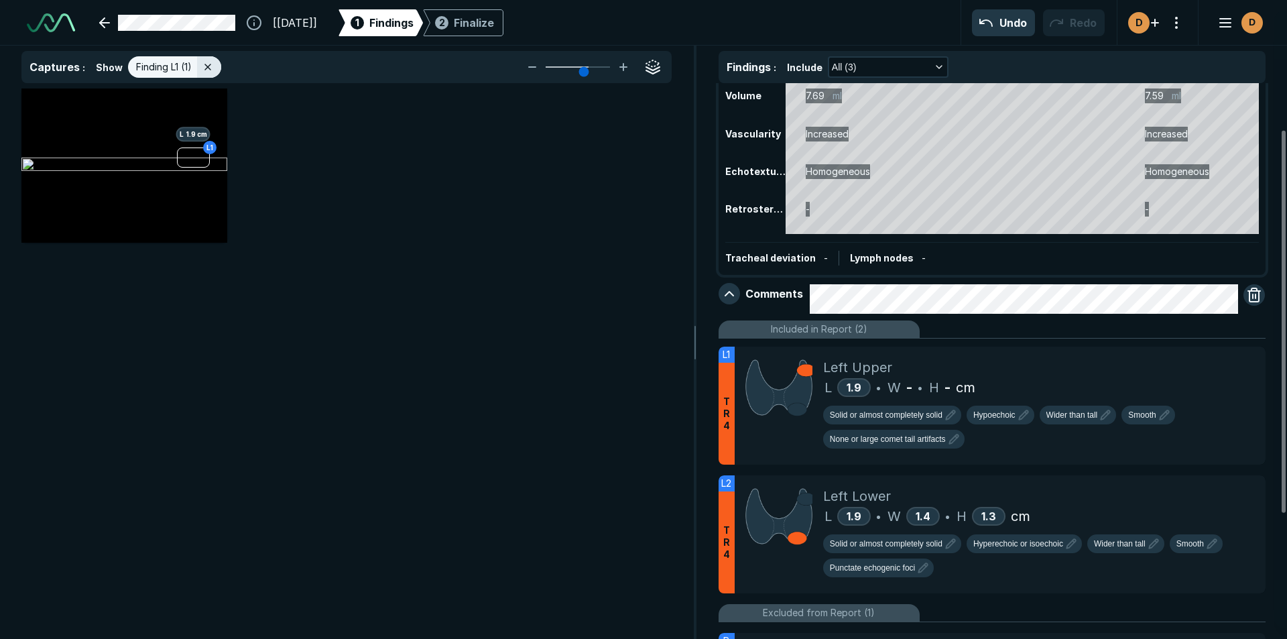
scroll to position [4051, 4625]
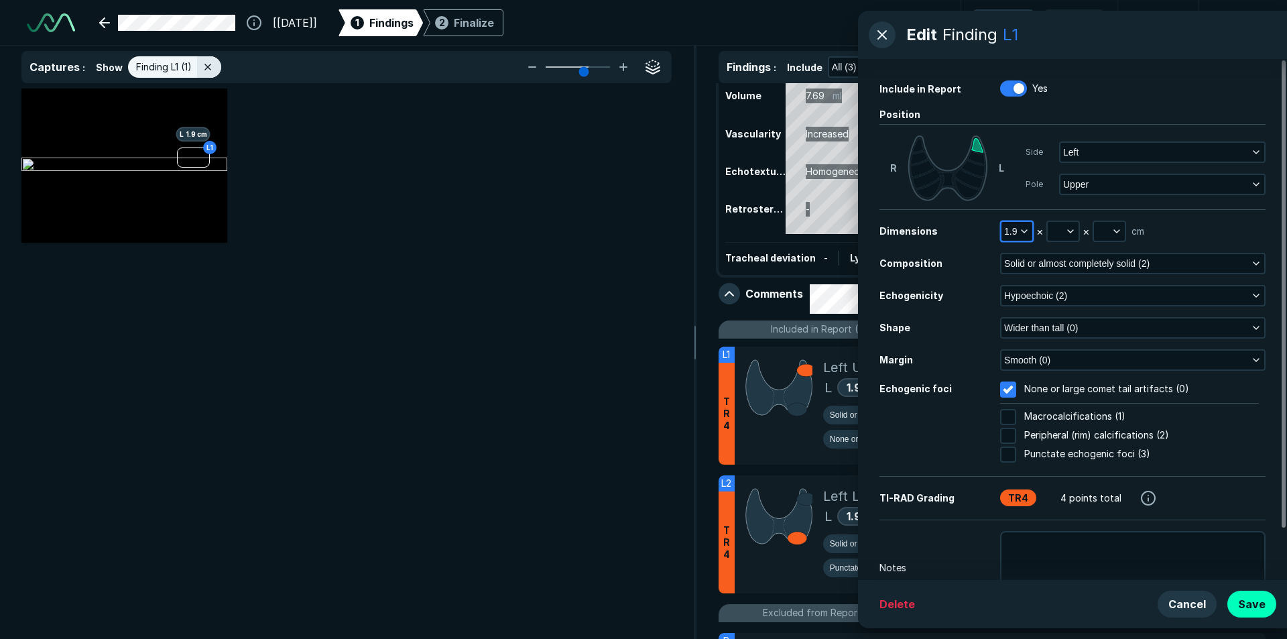
click at [1019, 229] on icon "button" at bounding box center [1024, 231] width 11 height 11
click at [1032, 322] on input "text" at bounding box center [1035, 317] width 52 height 19
type input "0.5"
click at [1034, 344] on button "Done" at bounding box center [1034, 346] width 55 height 21
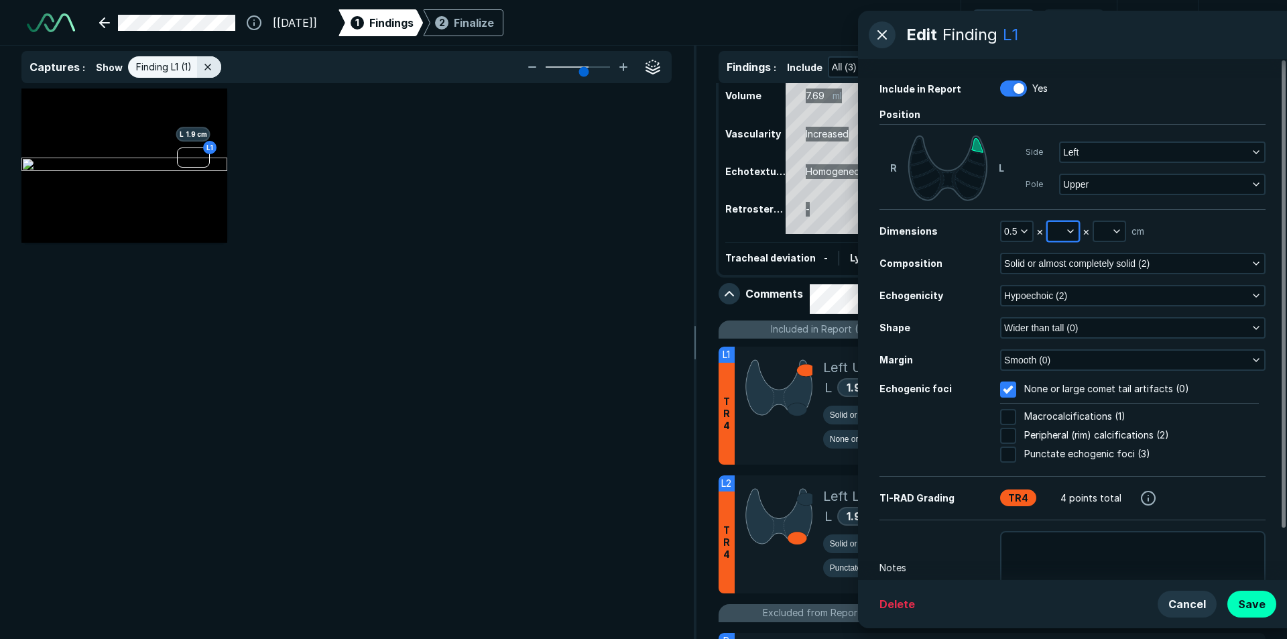
click at [1049, 229] on button "button" at bounding box center [1062, 231] width 31 height 19
click at [1071, 297] on input "text" at bounding box center [1081, 292] width 52 height 19
type input "0.4"
click at [1069, 318] on button "Done" at bounding box center [1080, 322] width 55 height 21
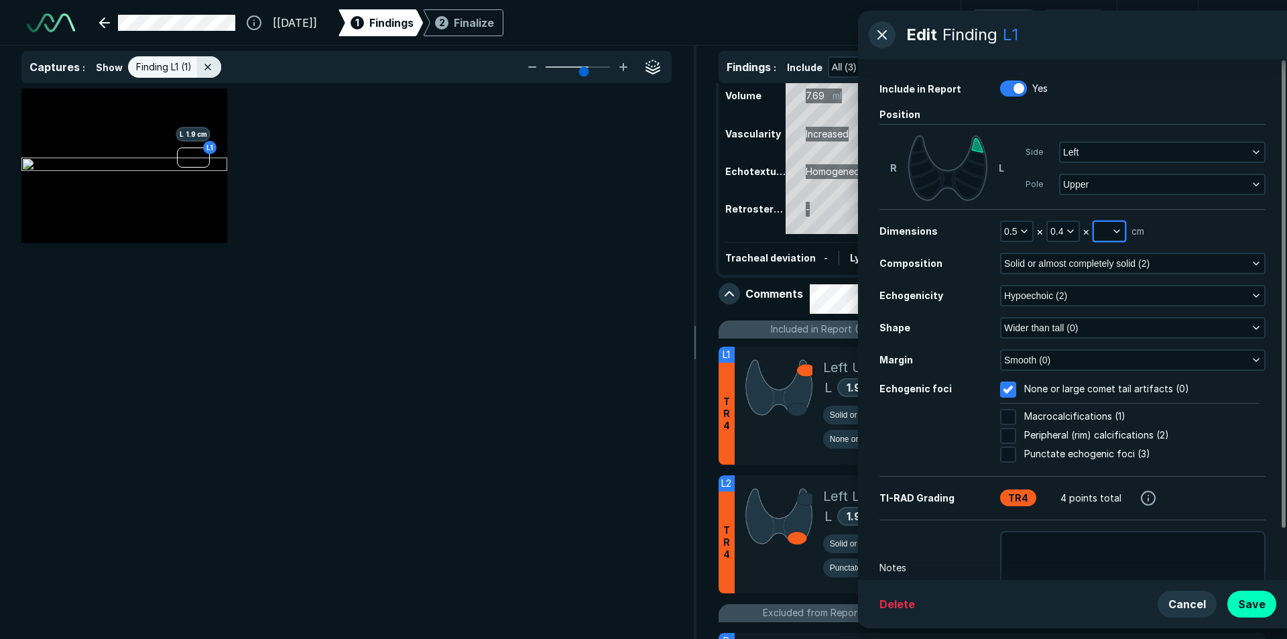
click at [1100, 231] on button "button" at bounding box center [1109, 231] width 31 height 19
click at [1111, 289] on input "text" at bounding box center [1126, 292] width 52 height 19
type input "0.4"
click at [1116, 325] on button "Done" at bounding box center [1126, 322] width 55 height 21
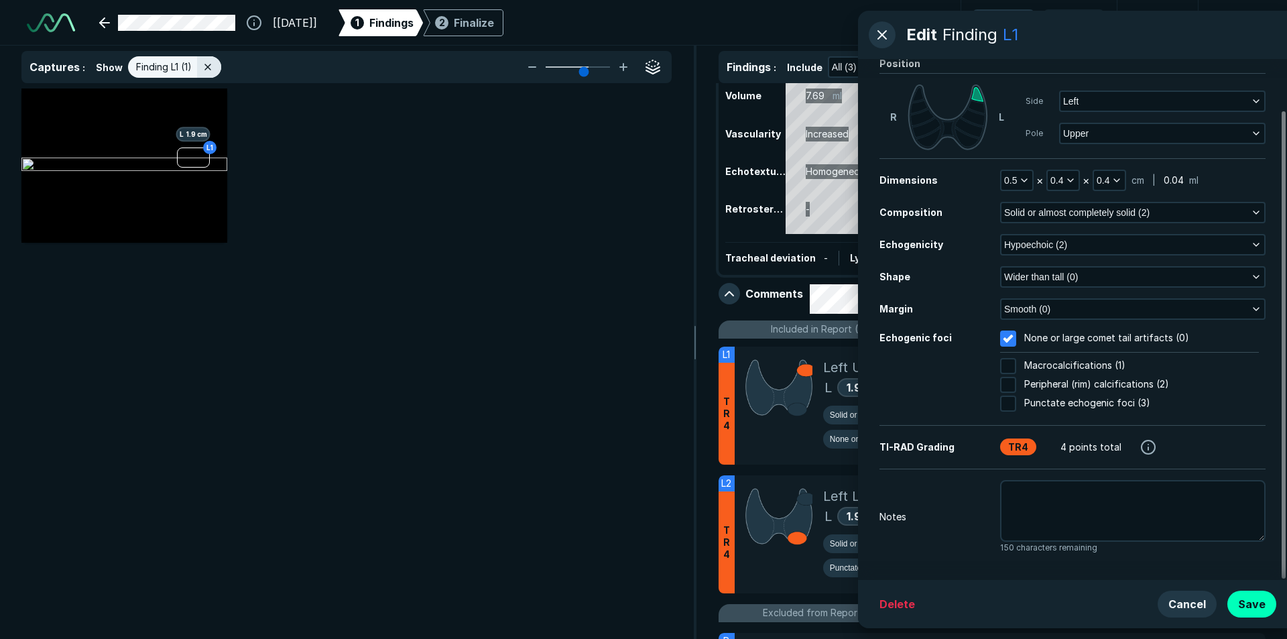
scroll to position [57, 0]
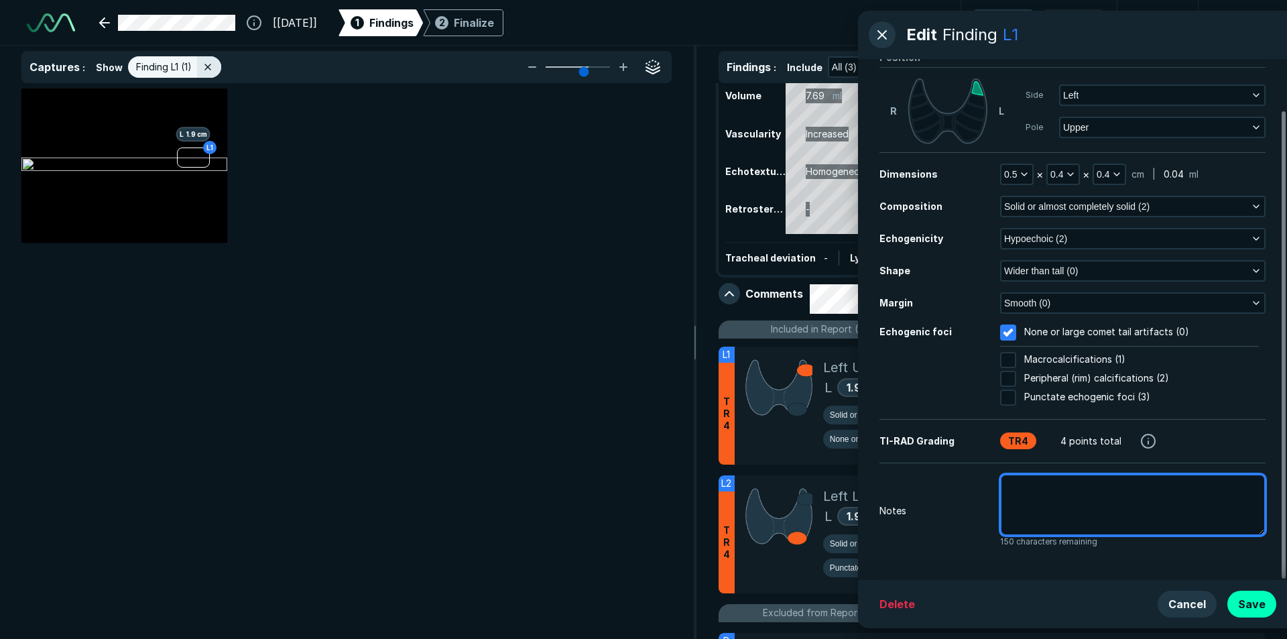
click at [1021, 487] on textarea at bounding box center [1132, 505] width 265 height 62
type textarea "x"
type textarea "L"
type textarea "x"
type textarea "Le"
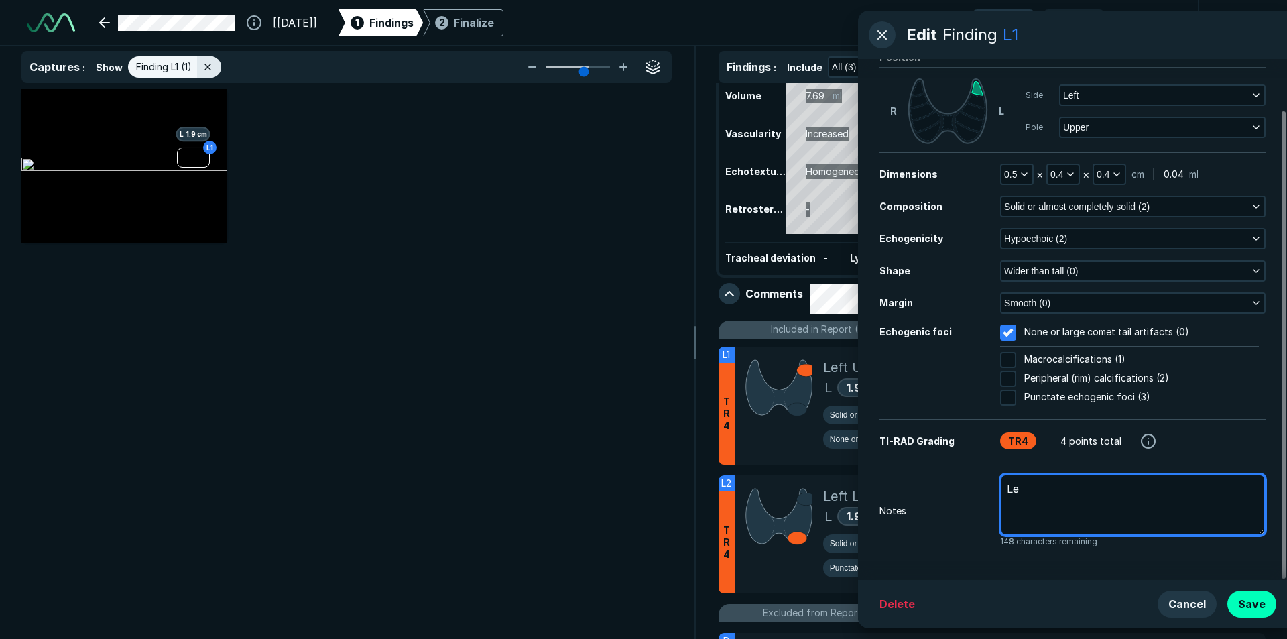
type textarea "x"
type textarea "Lef"
type textarea "x"
type textarea "Left"
type textarea "x"
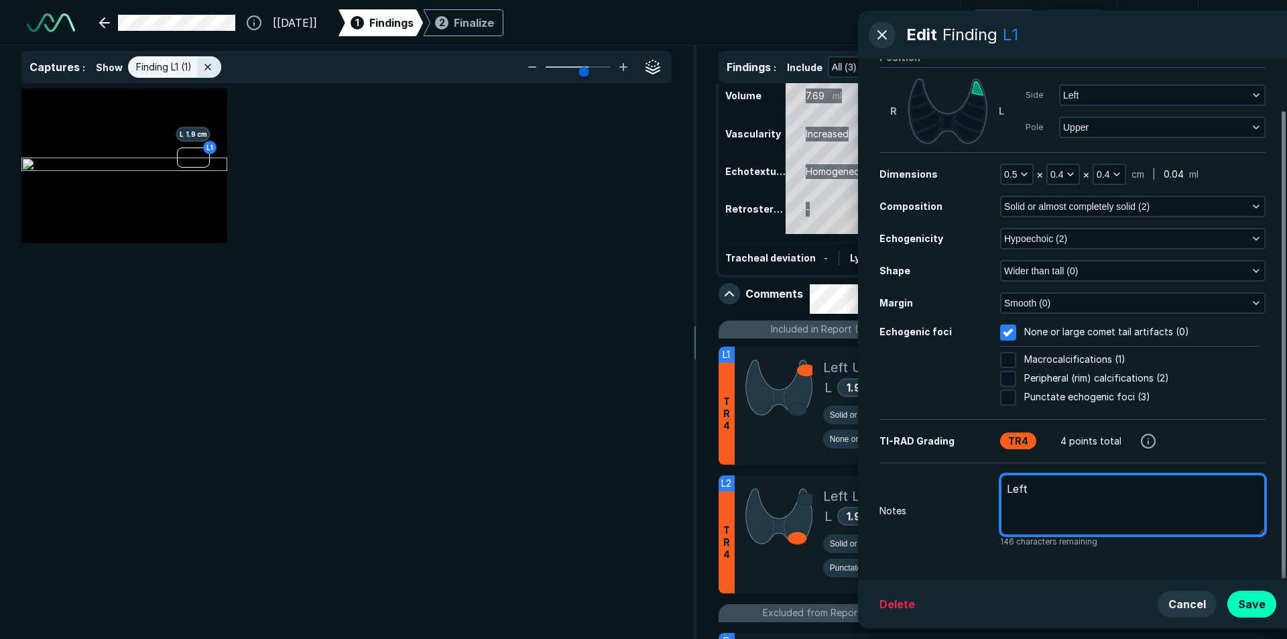
type textarea "Left"
type textarea "x"
type textarea "Left t"
type textarea "x"
type textarea "Left th"
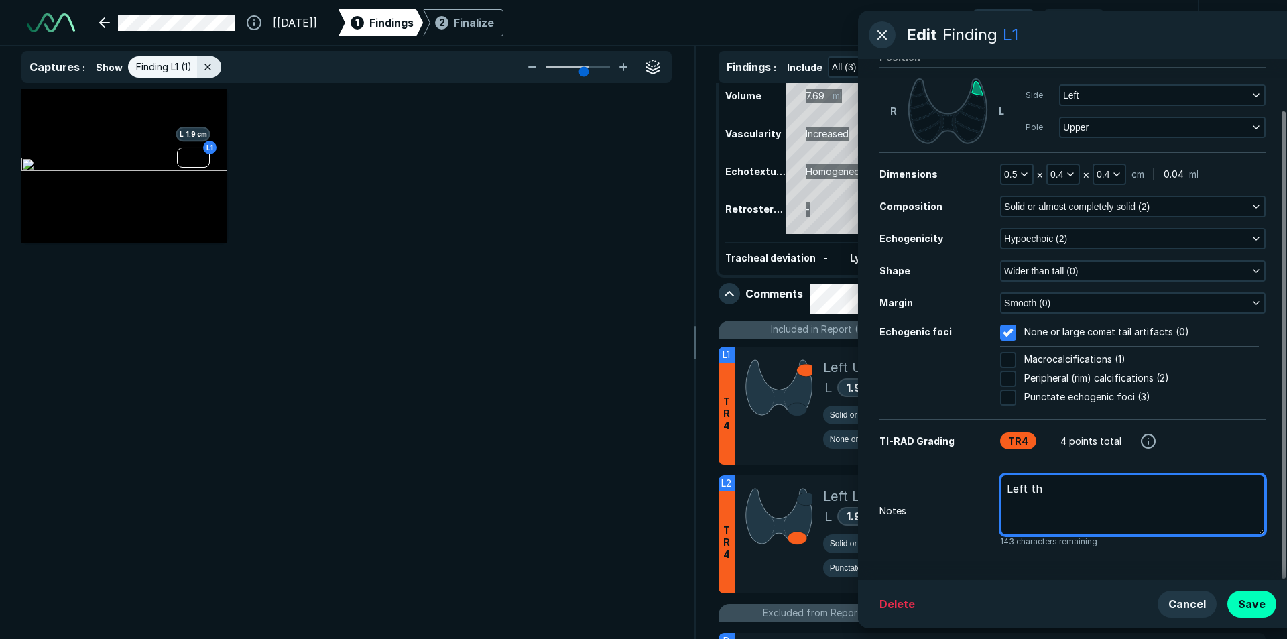
type textarea "x"
type textarea "Left thy"
type textarea "x"
type textarea "Left thyr"
type textarea "x"
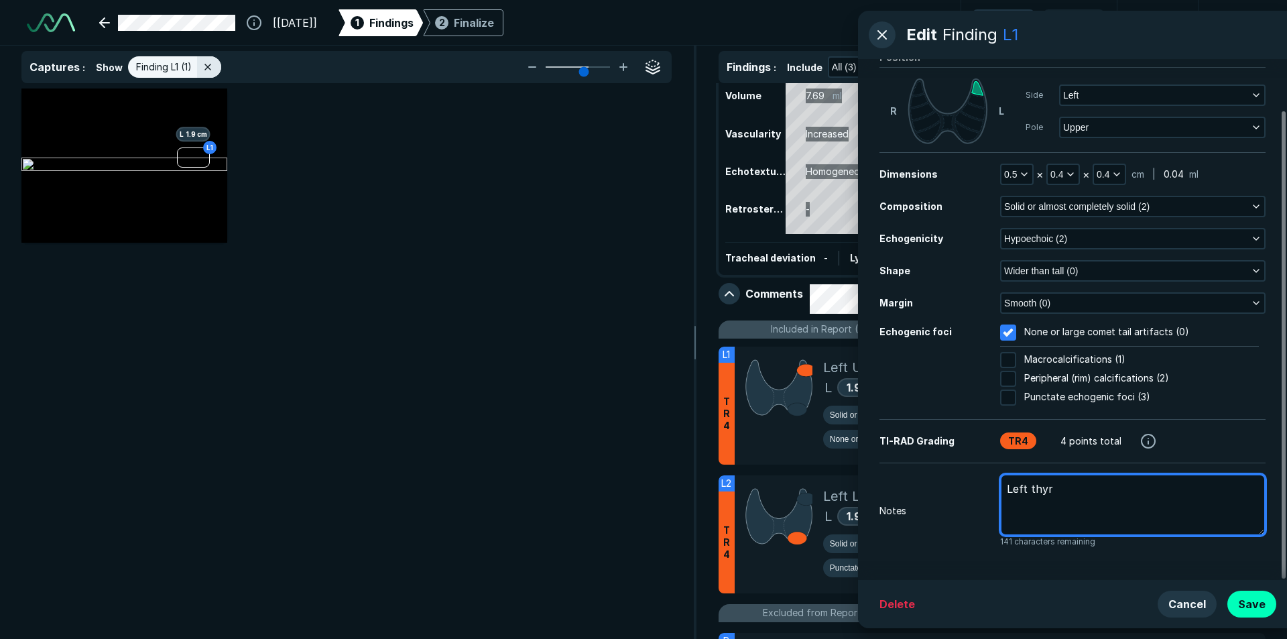
type textarea "Left thyri"
type textarea "x"
type textarea "Left thyri="
type textarea "x"
type textarea "Left thyri"
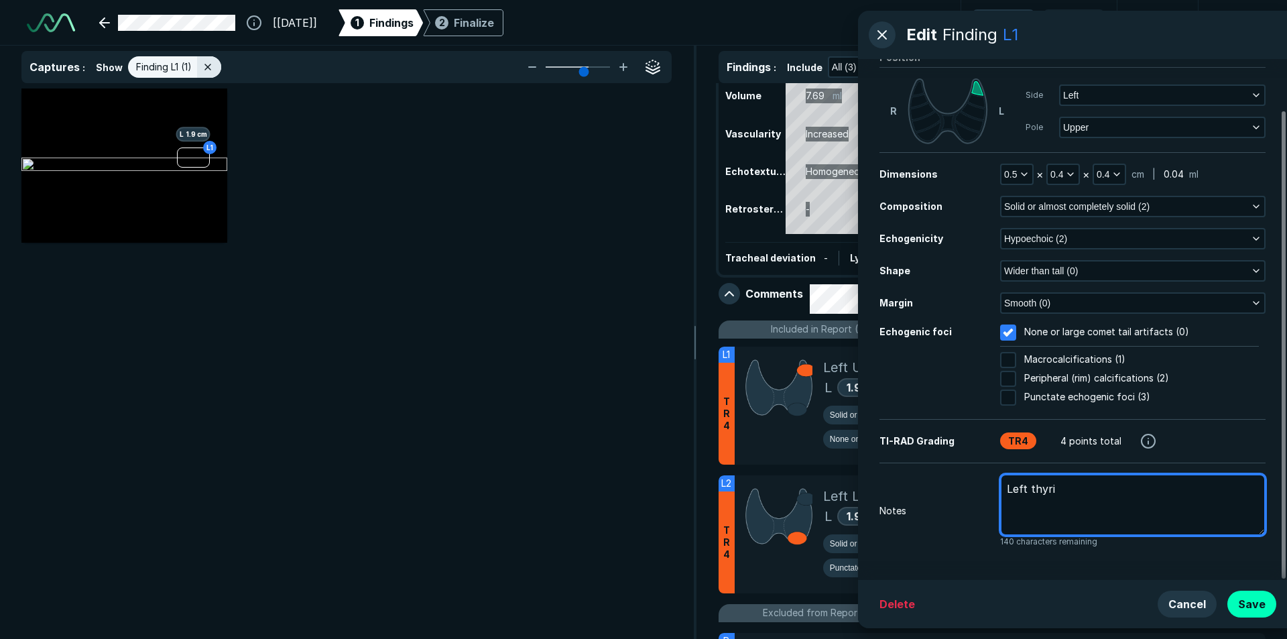
type textarea "x"
type textarea "Left thyr"
type textarea "x"
type textarea "Left thyro"
type textarea "x"
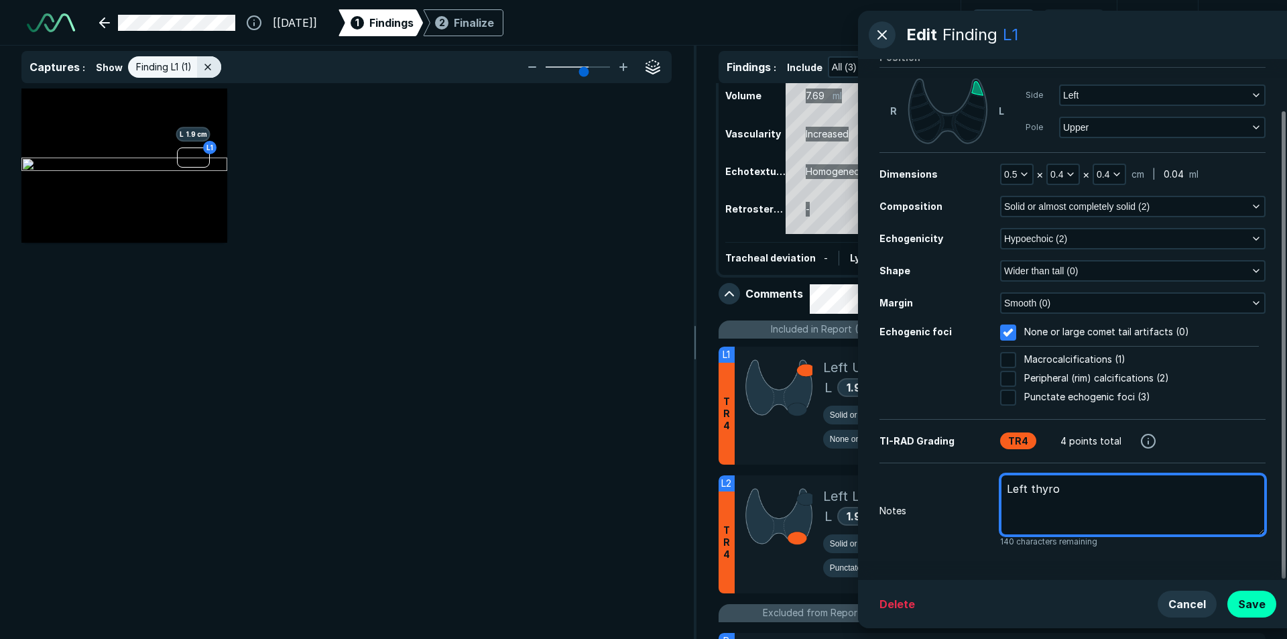
type textarea "Left thyroi"
type textarea "x"
type textarea "Left thyroid"
type textarea "x"
type textarea "Left thyroid"
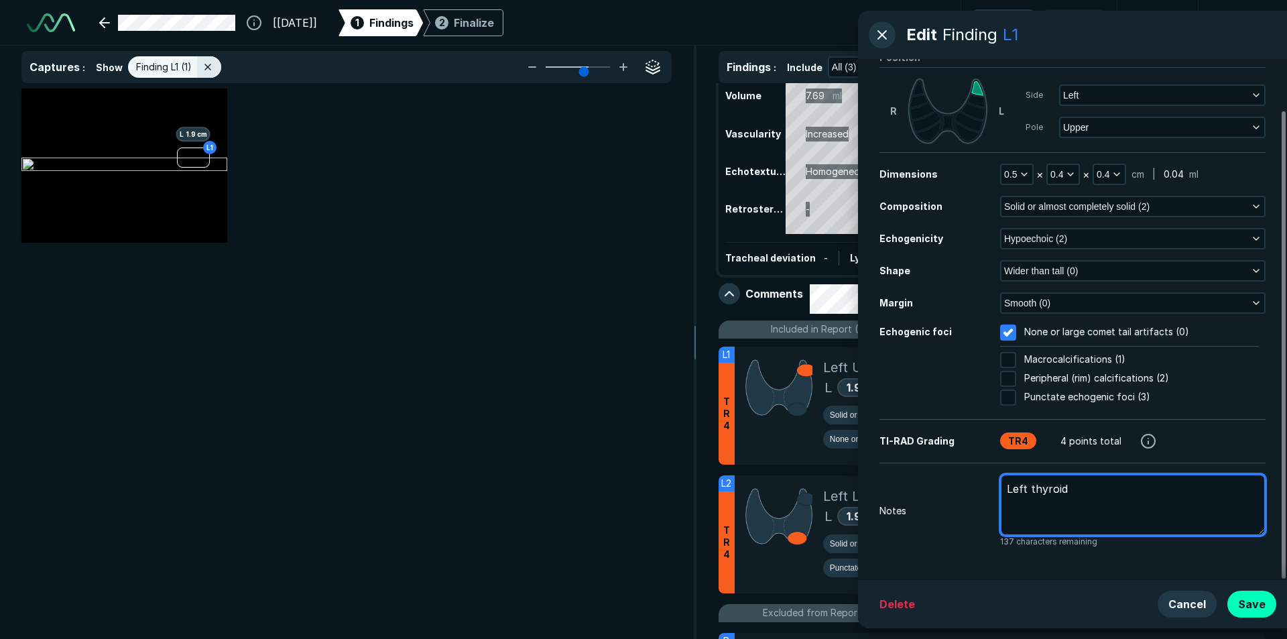
type textarea "x"
type textarea "Left thyroid s"
type textarea "x"
type textarea "Left thyroid su"
type textarea "x"
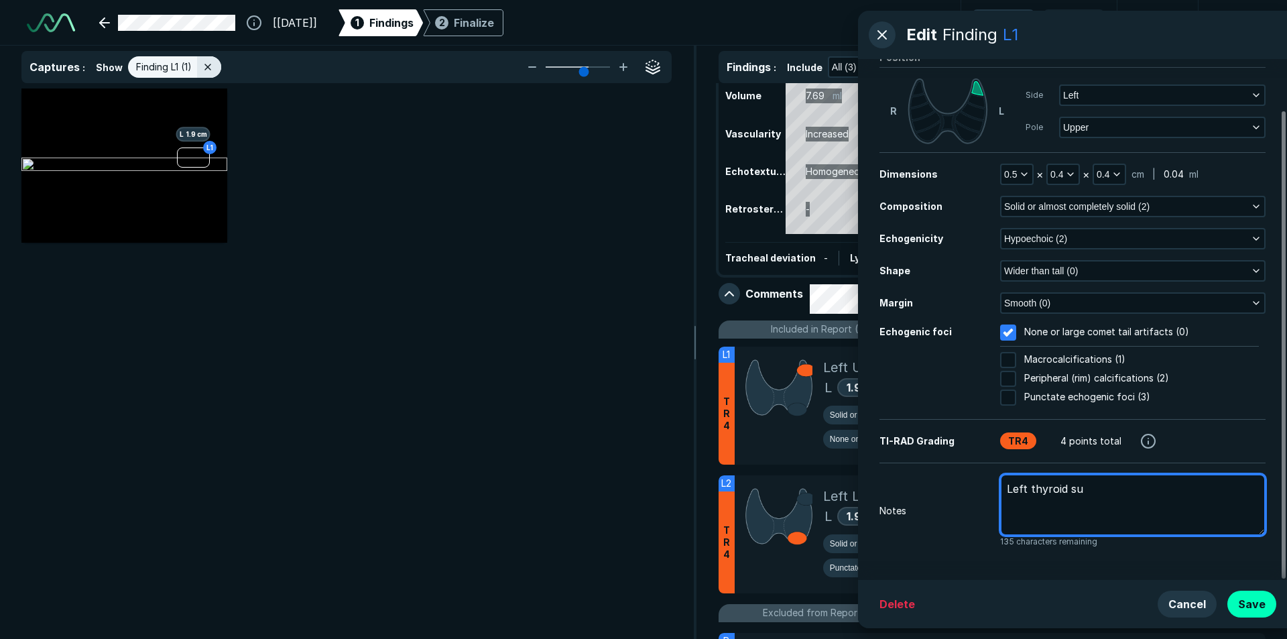
type textarea "Left thyroid sup"
type textarea "x"
type textarea "Left thyroid supe"
type textarea "x"
type textarea "Left thyroid super"
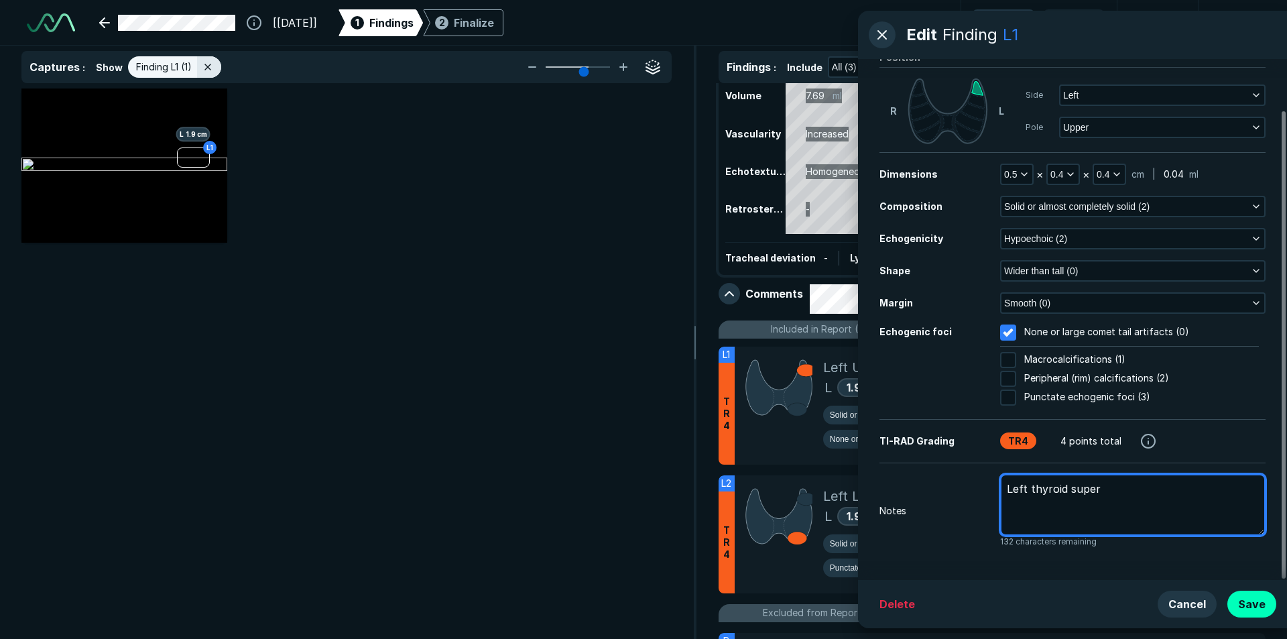
type textarea "x"
type textarea "Left thyroid superi"
type textarea "x"
type textarea "Left thyroid superio"
type textarea "x"
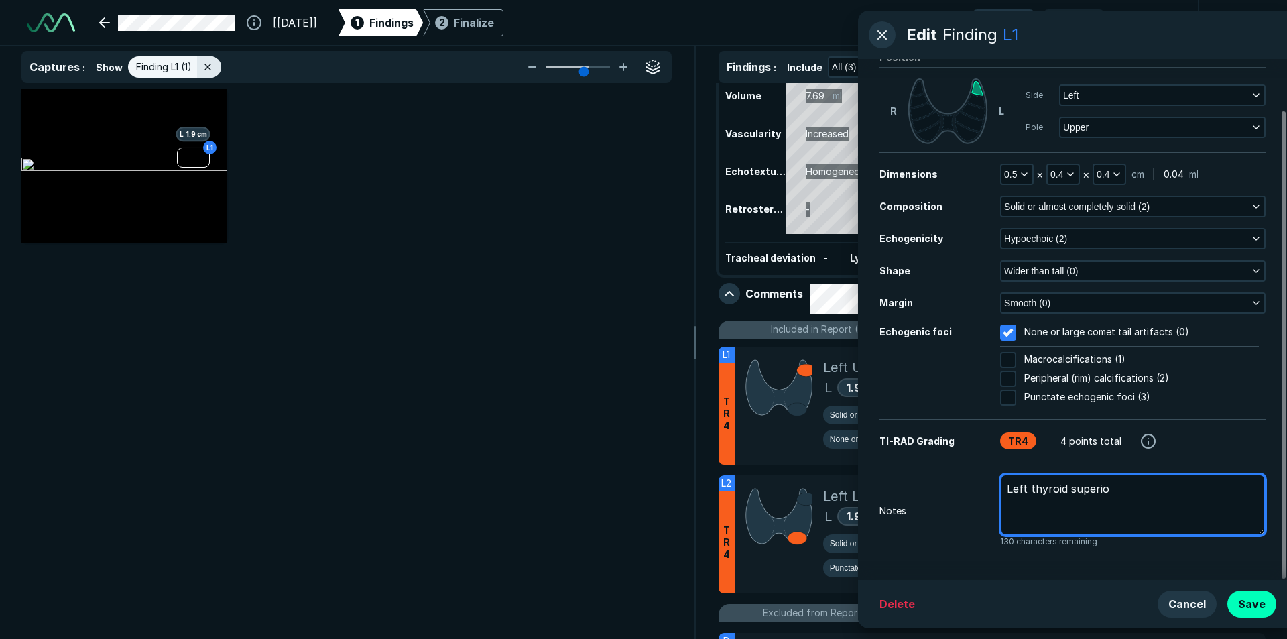
type textarea "Left thyroid superior"
type textarea "x"
type textarea "Left thyroid superior"
type textarea "x"
type textarea "Left thyroid superior n"
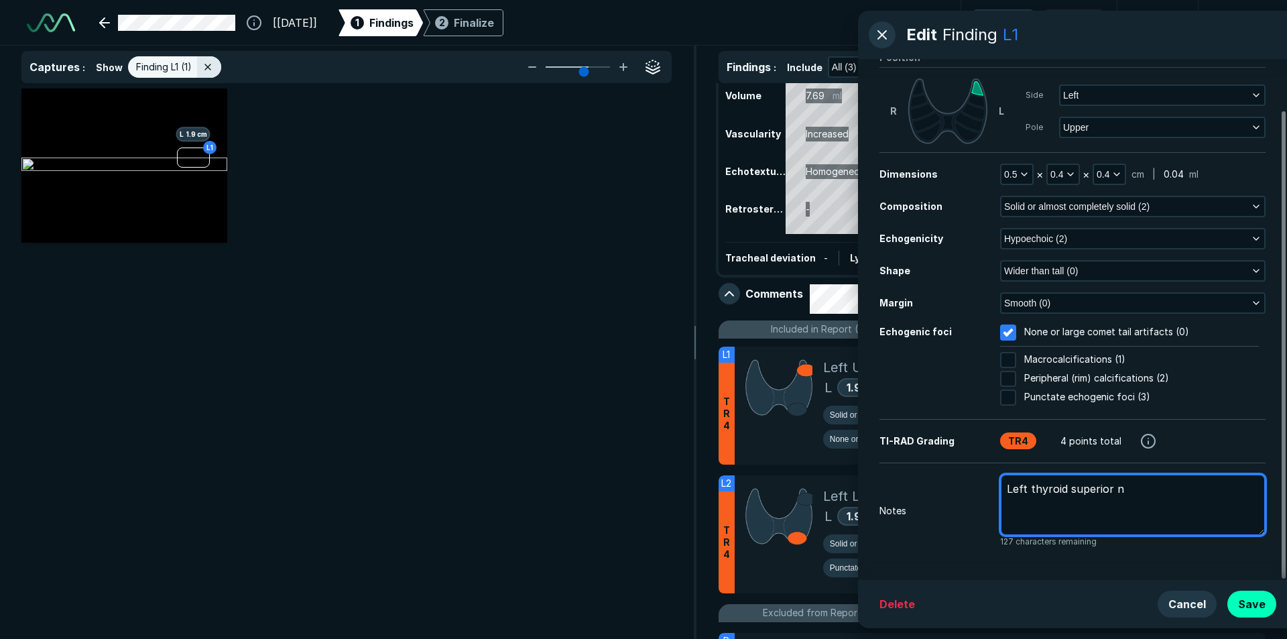
type textarea "x"
type textarea "Left thyroid superior nd"
type textarea "x"
type textarea "Left thyroid superior n"
type textarea "x"
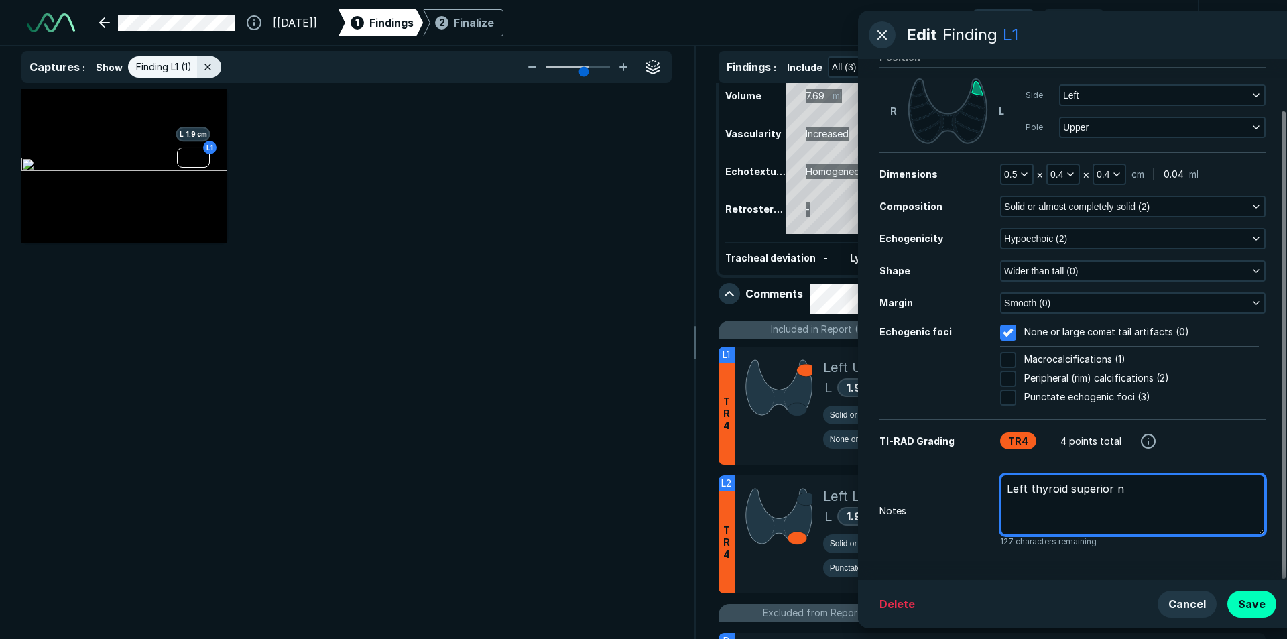
type textarea "Left thyroid superior no"
type textarea "x"
type textarea "Left thyroid superior nod"
type textarea "x"
type textarea "Left thyroid superior nodu"
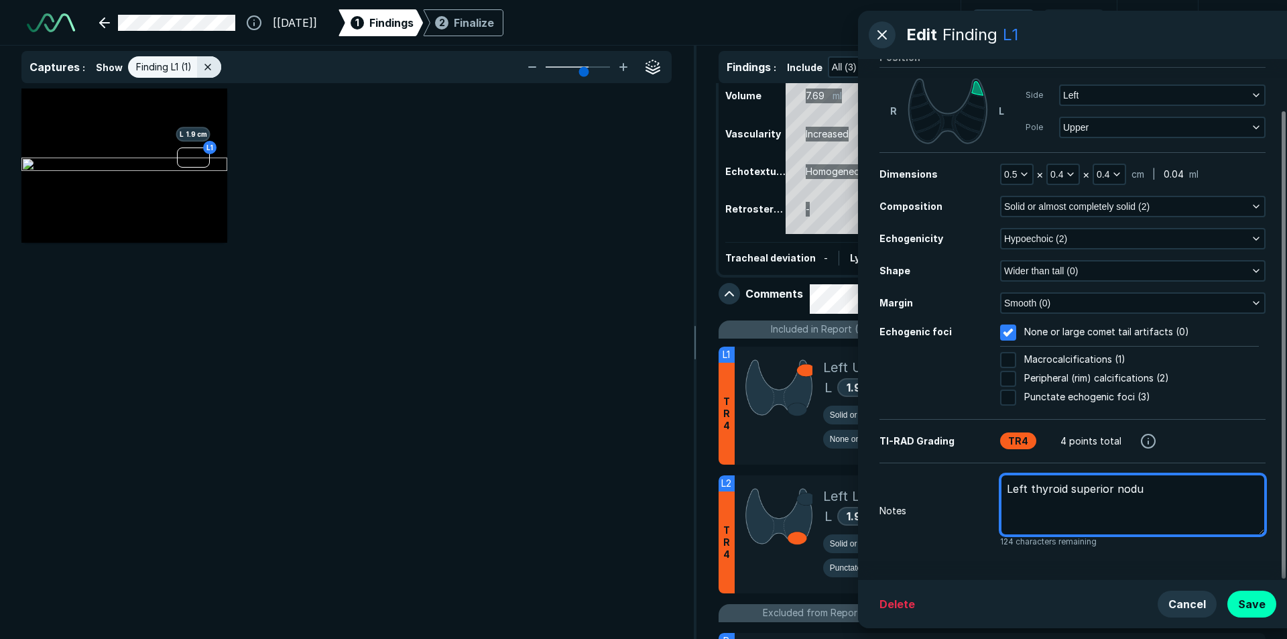
type textarea "x"
type textarea "Left thyroid superior nodul"
type textarea "x"
type textarea "Left thyroid superior nodule"
type textarea "x"
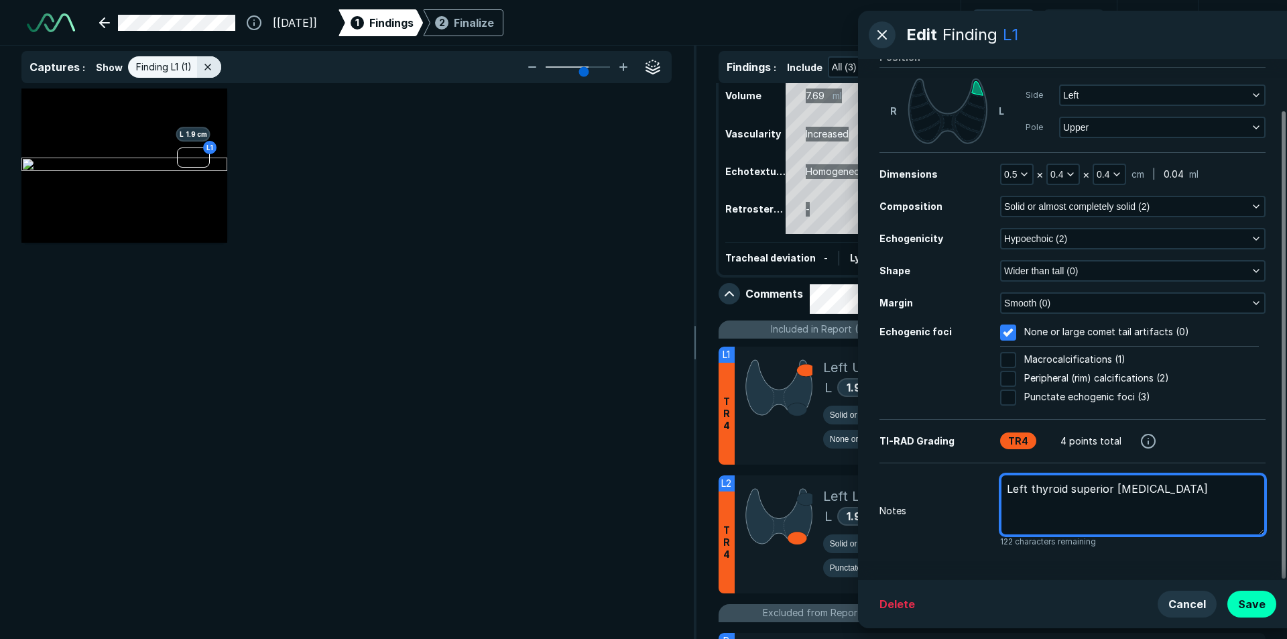
type textarea "Left thyroid superior nodule"
type textarea "x"
type textarea "Left thyroid superior nodule #"
type textarea "x"
type textarea "Left thyroid superior nodule #1"
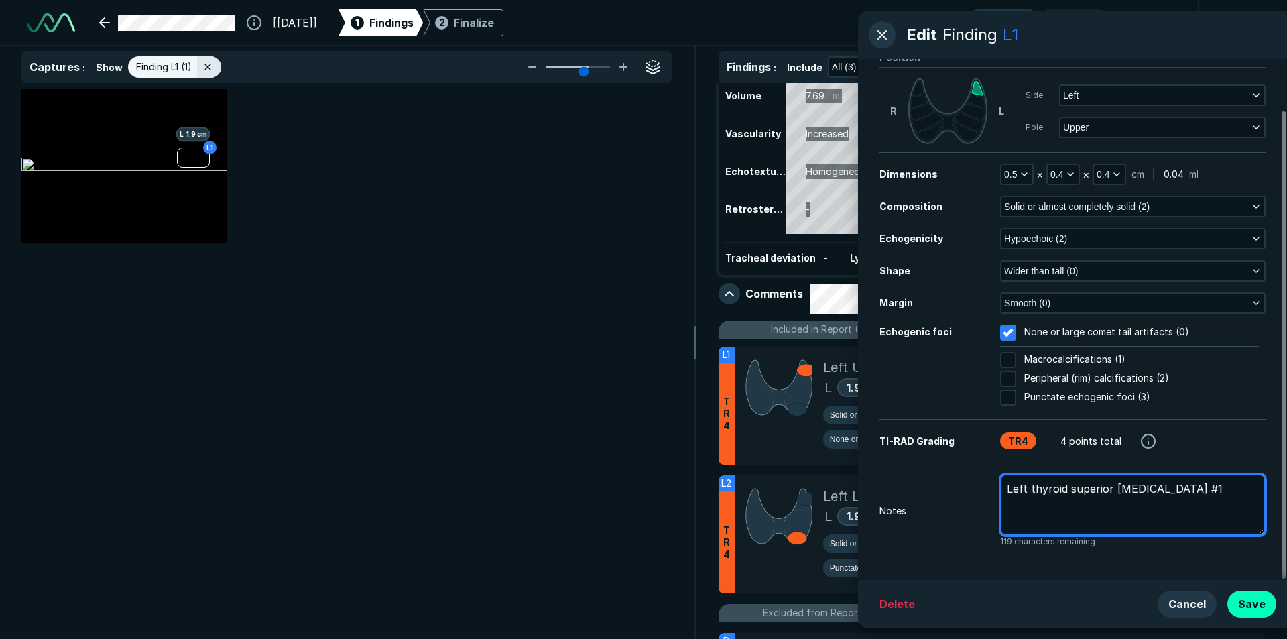
type textarea "x"
type textarea "Left thyroid superior nodule #1,"
type textarea "x"
type textarea "Left thyroid superior nodule #1,"
type textarea "x"
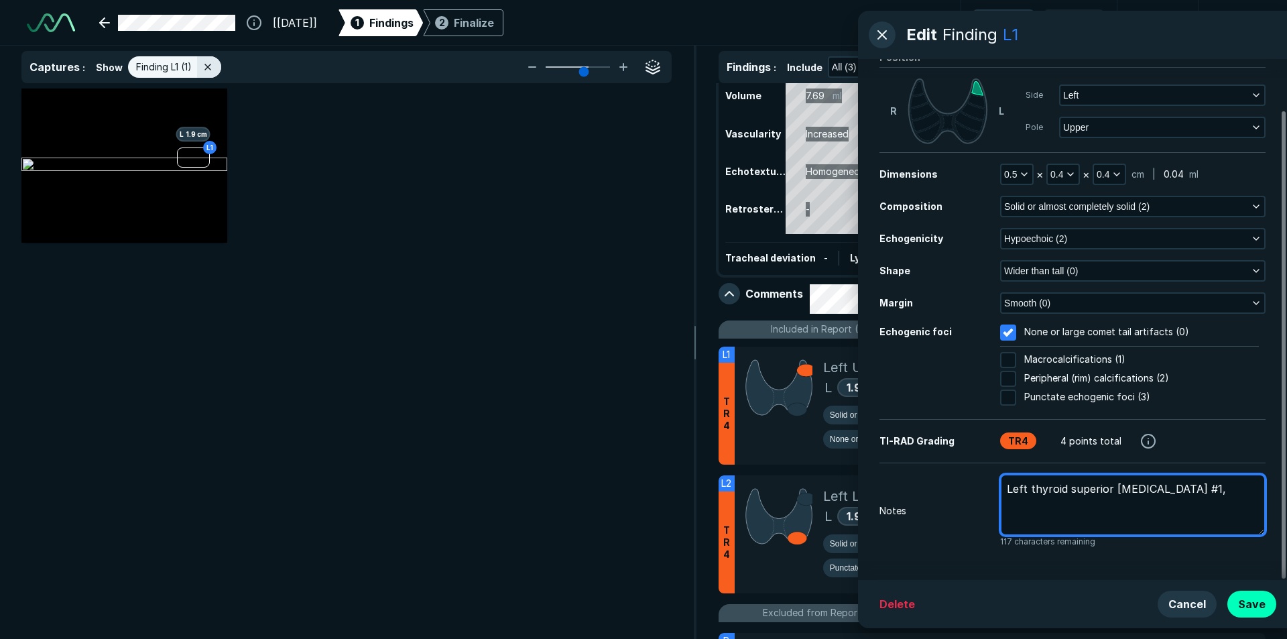
type textarea "Left thyroid superior nodule #1, p"
type textarea "x"
type textarea "Left thyroid superior nodule #1, pr"
type textarea "x"
type textarea "Left thyroid superior nodule #1, pri"
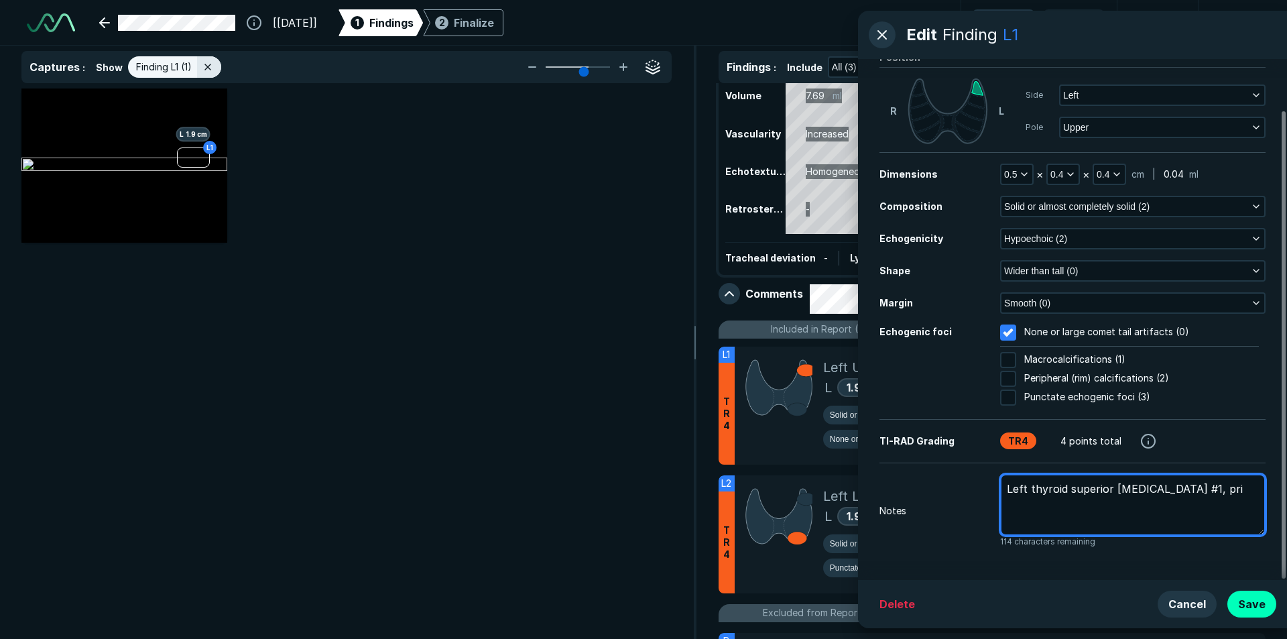
type textarea "x"
type textarea "Left thyroid superior nodule #1, prio"
type textarea "x"
type textarea "Left thyroid superior nodule #1, prior"
type textarea "x"
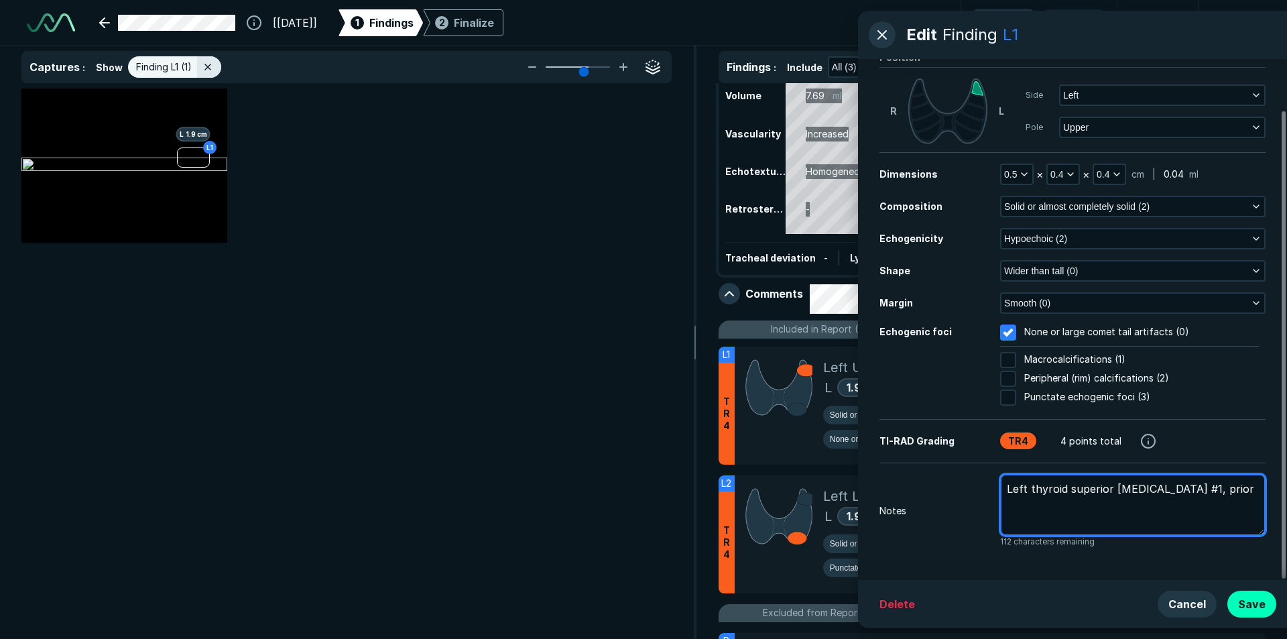
type textarea "Left thyroid superior nodule #1, prior"
type textarea "x"
type textarea "Left thyroid superior nodule #1, prior m"
type textarea "x"
type textarea "Left thyroid superior nodule #1, prior me"
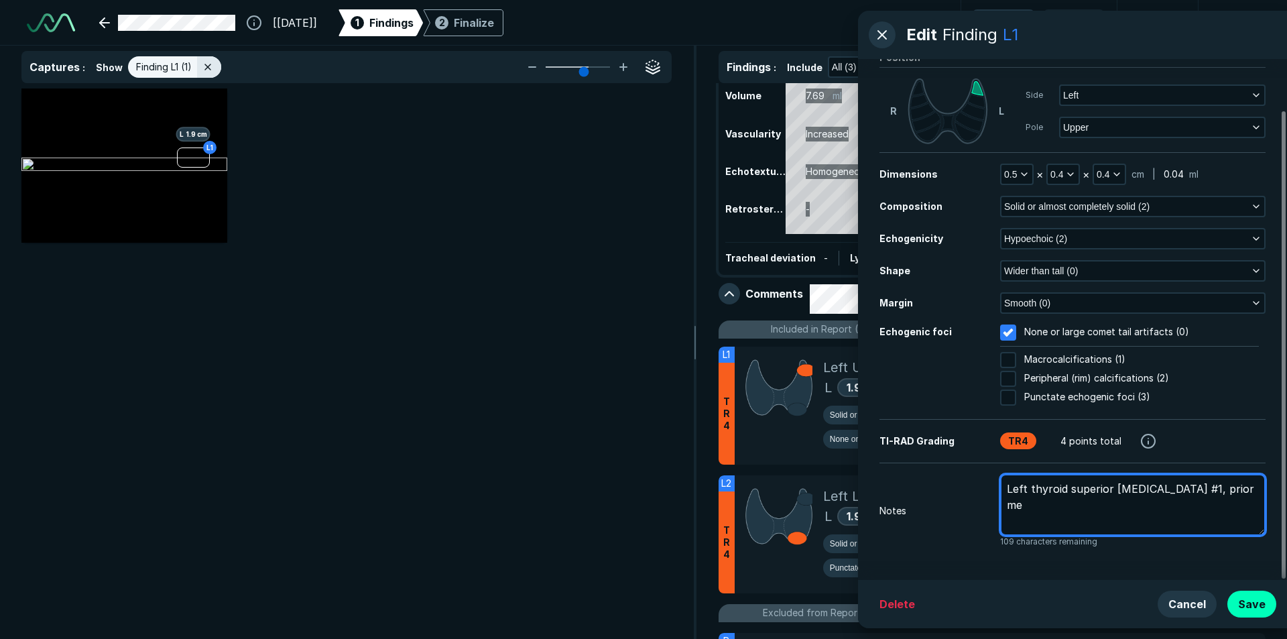
type textarea "x"
type textarea "Left thyroid superior nodule #1, prior mea"
type textarea "x"
type textarea "Left thyroid superior nodule #1, prior meas"
type textarea "x"
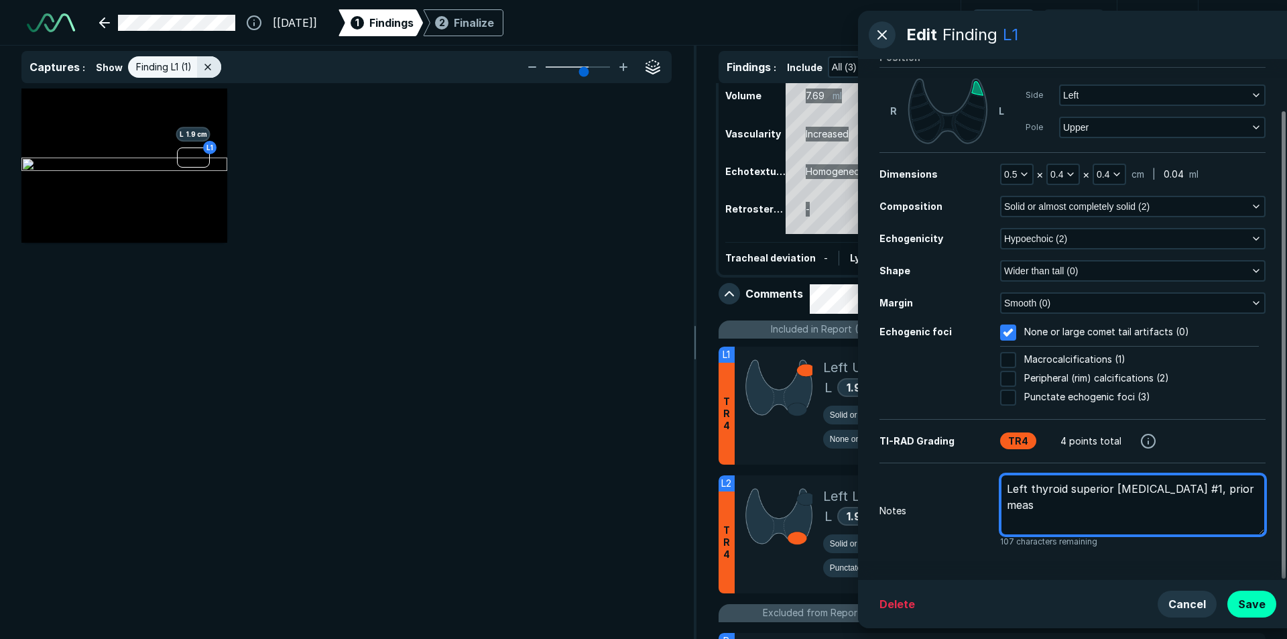
type textarea "Left thyroid superior nodule #1, prior measu"
type textarea "x"
type textarea "Left thyroid superior nodule #1, prior measue"
type textarea "x"
type textarea "Left thyroid superior nodule #1, prior measue:"
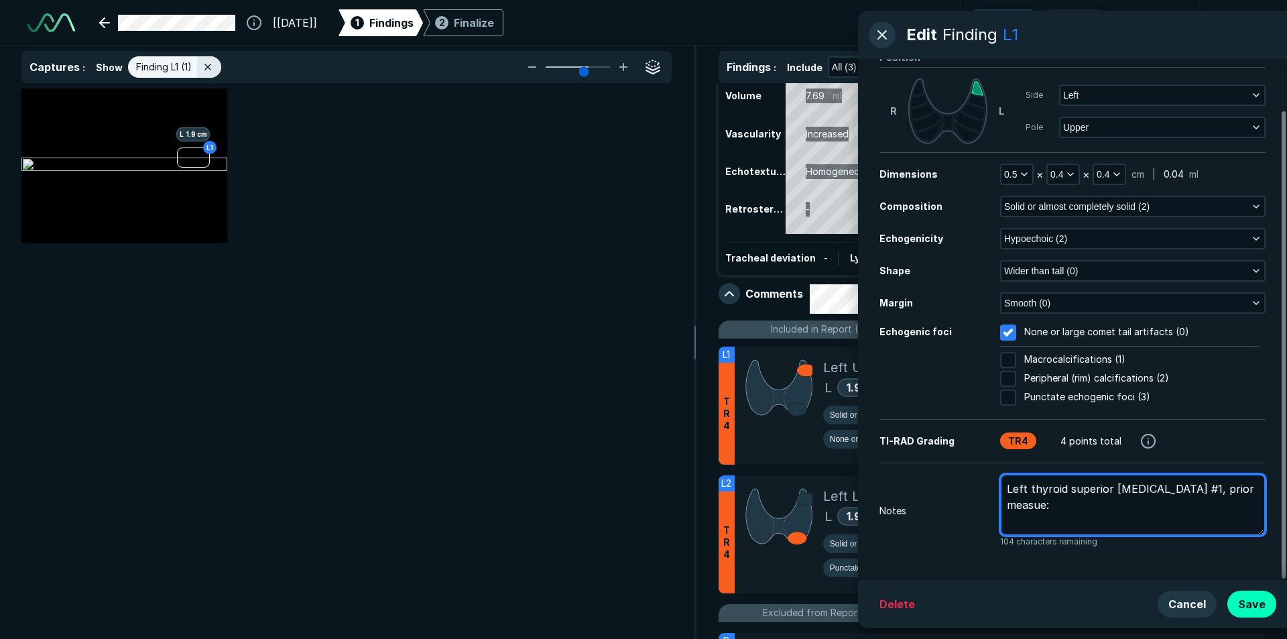
type textarea "x"
type textarea "Left thyroid superior nodule #1, prior measue:0"
type textarea "x"
type textarea "Left thyroid superior nodule #1, prior measue:0."
type textarea "x"
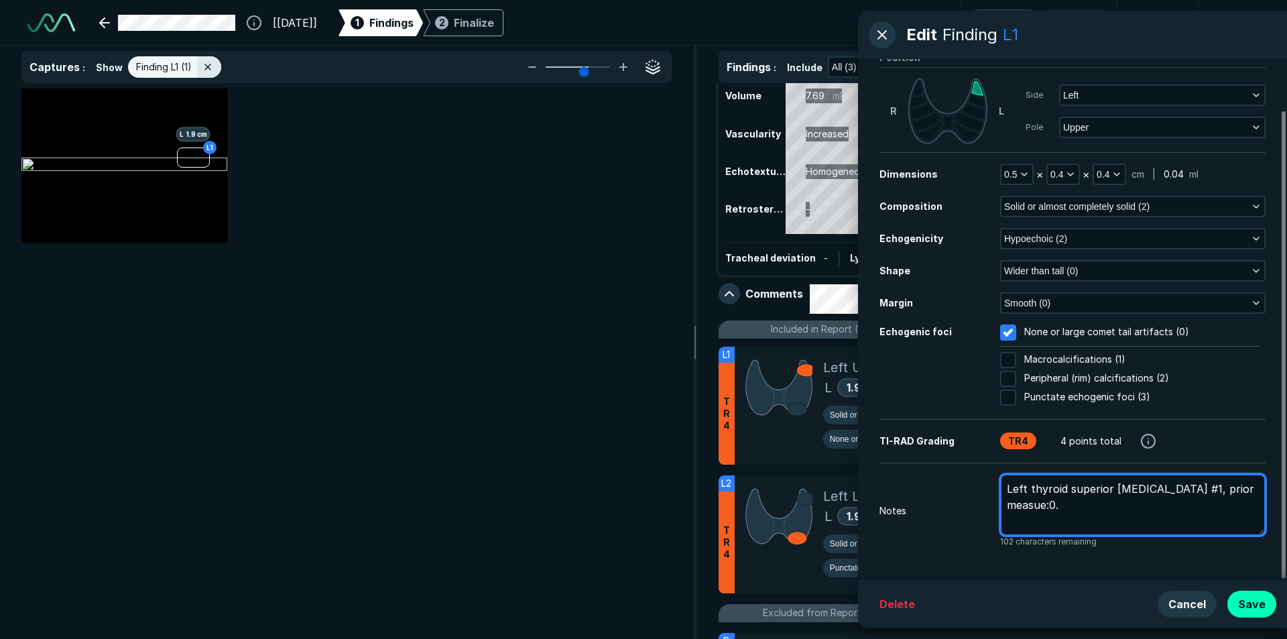
type textarea "Left thyroid superior nodule #1, prior measue:0.5"
type textarea "x"
type textarea "Left thyroid superior nodule #1, prior measue:0.5x"
type textarea "x"
type textarea "Left thyroid superior nodule #1, prior measue:0.5x0"
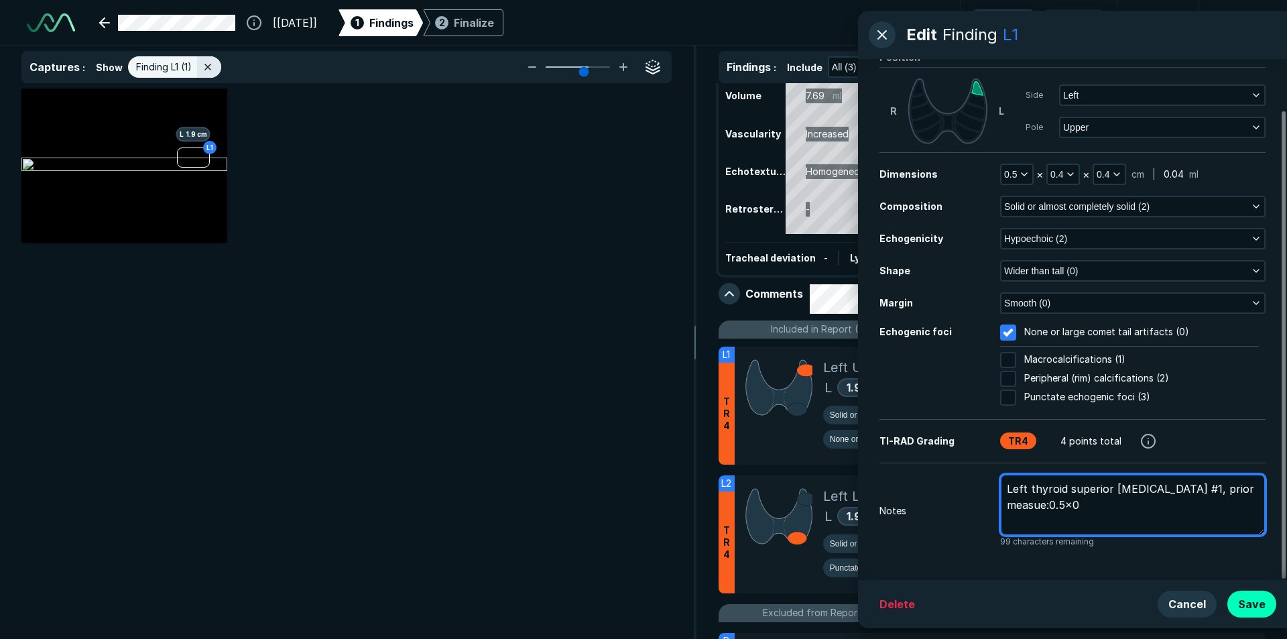
type textarea "x"
type textarea "Left thyroid superior nodule #1, prior measue:0.5x0."
type textarea "x"
type textarea "Left thyroid superior nodule #1, prior measue:0.5x0.4"
type textarea "x"
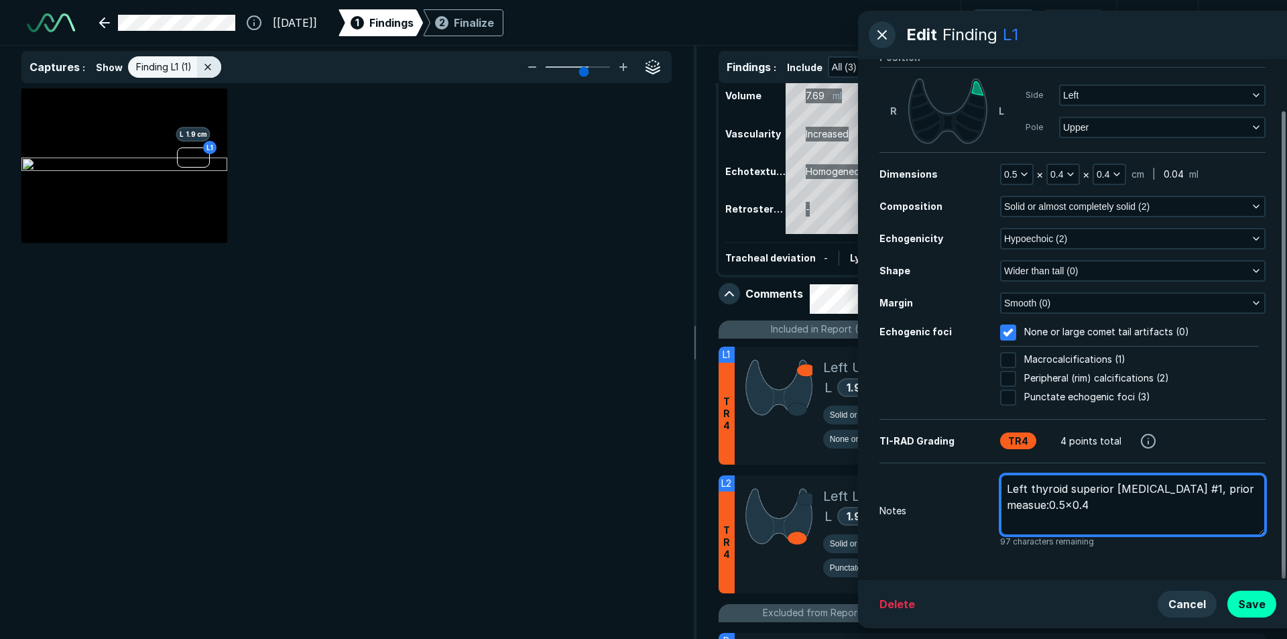
type textarea "Left thyroid superior nodule #1, prior measue:0.5x0.4x"
type textarea "x"
type textarea "Left thyroid superior nodule #1, prior measue:0.5x0.4x0"
type textarea "x"
type textarea "Left thyroid superior nodule #1, prior measue:0.5x0.4x0."
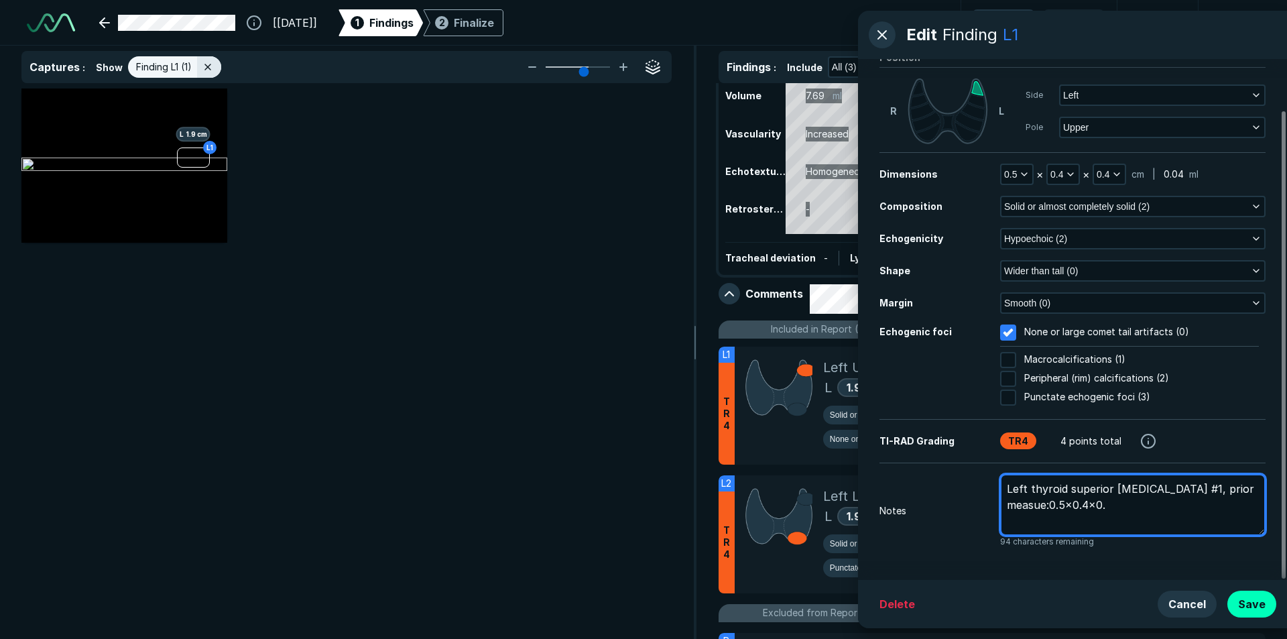
type textarea "x"
type textarea "Left thyroid superior nodule #1, prior measue:0.5x0.4x0.4"
type textarea "x"
type textarea "Left thyroid superior nodule #1, prior measue:0.5x0.4x0.4c"
type textarea "x"
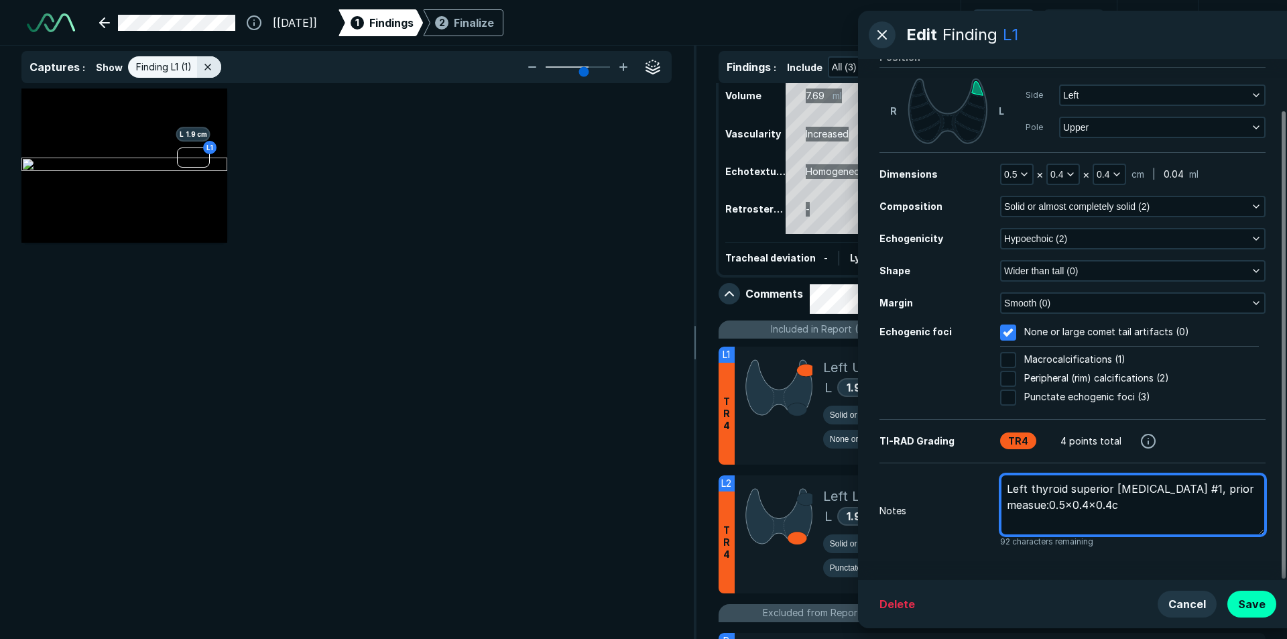
type textarea "Left thyroid superior nodule #1, prior measue:0.5x0.4x0.4cm"
type textarea "x"
type textarea "Left thyroid superior nodule #1, prior measue:0.5x0.4x0.4cm"
click at [1025, 522] on textarea "Left thyroid superior nodule #1, prior measue:0.5x0.4x0.4cm" at bounding box center [1132, 505] width 265 height 62
click at [1143, 501] on textarea "Left thyroid superior nodule #1, prior measue:0.5x0.4x0.4cm" at bounding box center [1132, 505] width 265 height 62
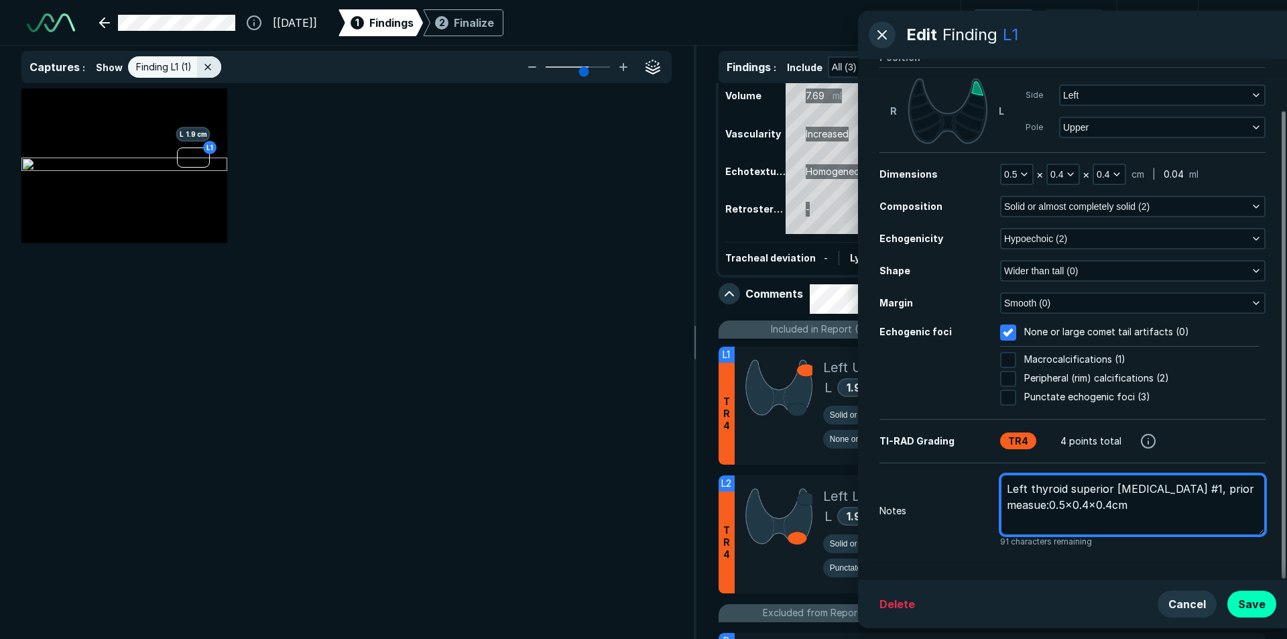
type textarea "x"
type textarea "Left thyroid superior nodule #1, prior measue:0.5x0.4x0.4cm"
type textarea "x"
type textarea "Left thyroid superior nodule #1, prior measue:0.5x0.4x0.4cm O"
type textarea "x"
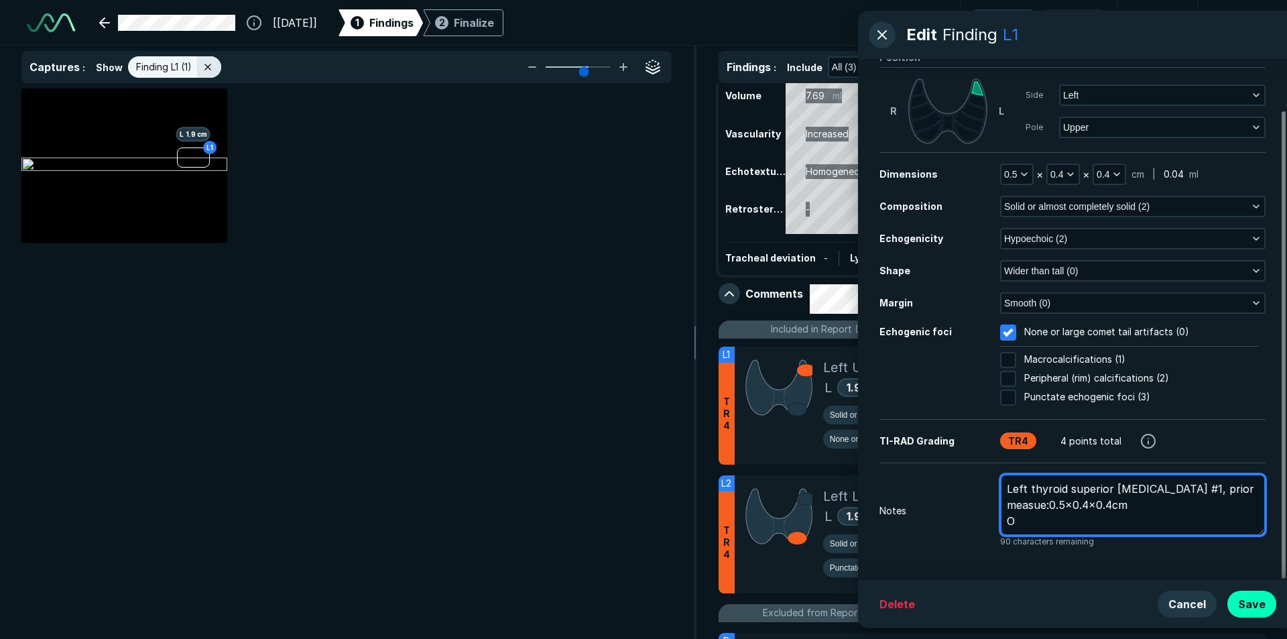
type textarea "Left thyroid superior nodule #1, prior measue:0.5x0.4x0.4cm ON"
type textarea "x"
type textarea "Left thyroid superior nodule #1, prior measue:0.5x0.4x0.4cm ON"
type textarea "x"
type textarea "Left thyroid superior nodule #1, prior measue:0.5x0.4x0.4cm ON"
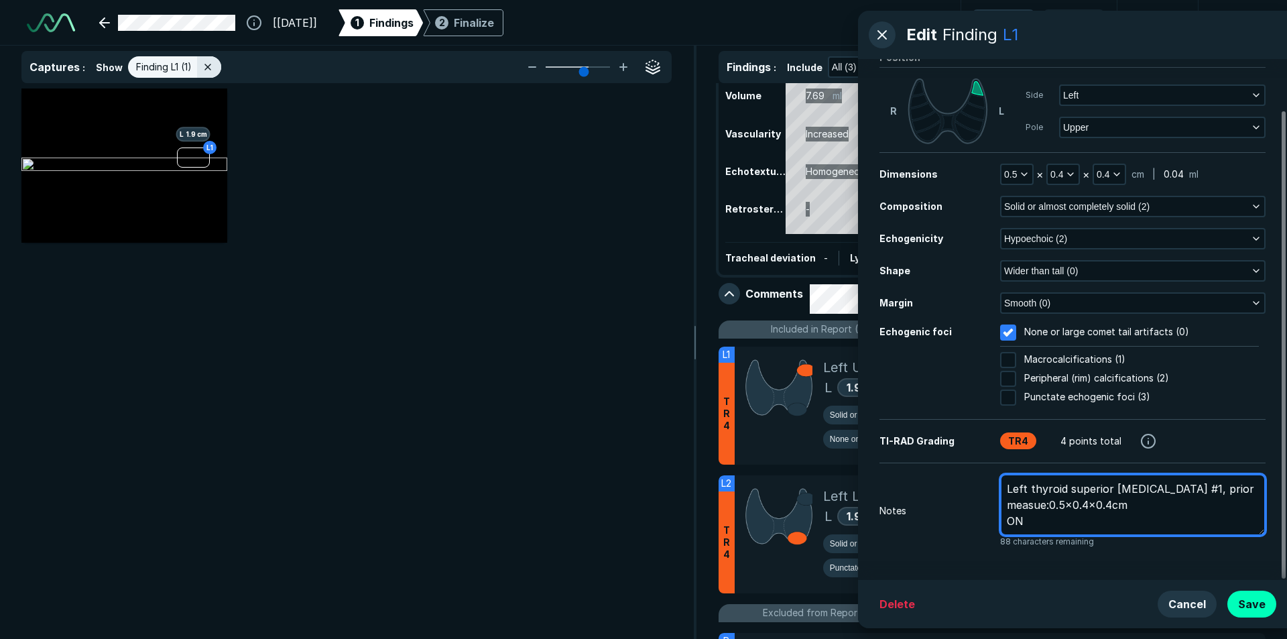
type textarea "x"
type textarea "Left thyroid superior nodule #1, prior measue:0.5x0.4x0.4cm O"
type textarea "x"
type textarea "Left thyroid superior nodule #1, prior measue:0.5x0.4x0.4cm On"
type textarea "x"
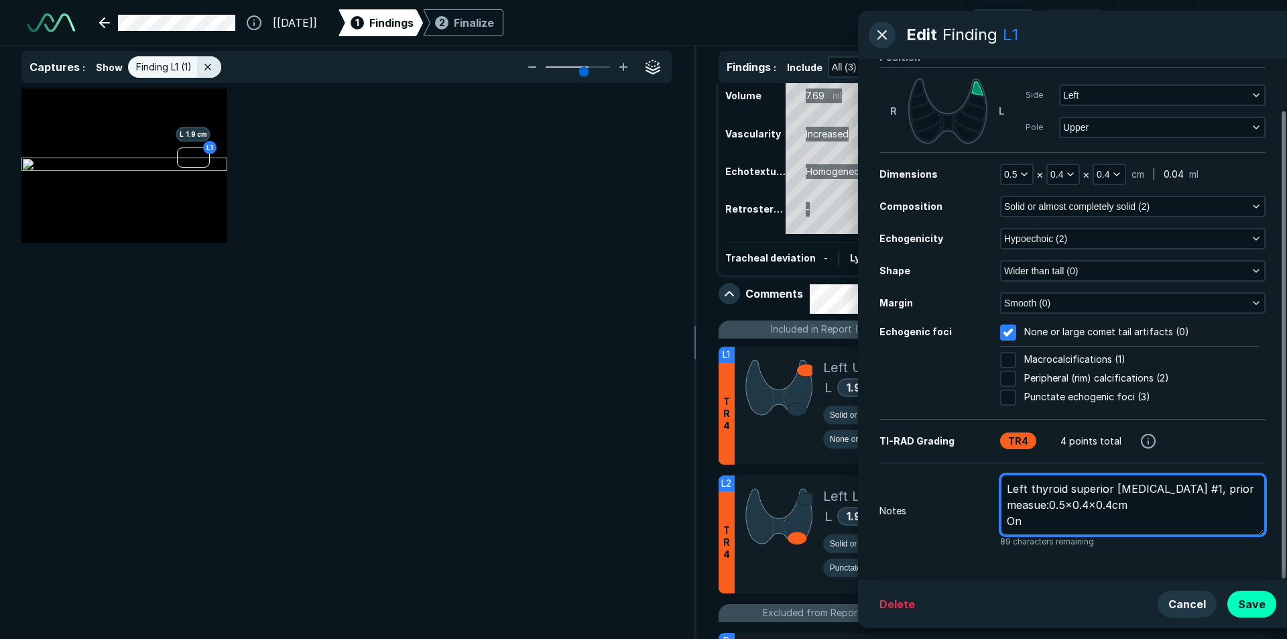
type textarea "Left thyroid superior nodule #1, prior measue:0.5x0.4x0.4cm On"
type textarea "x"
type textarea "Left thyroid superior nodule #1, prior measue:0.5x0.4x0.4cm On t"
type textarea "x"
type textarea "Left thyroid superior nodule #1, prior measue:0.5x0.4x0.4cm On to"
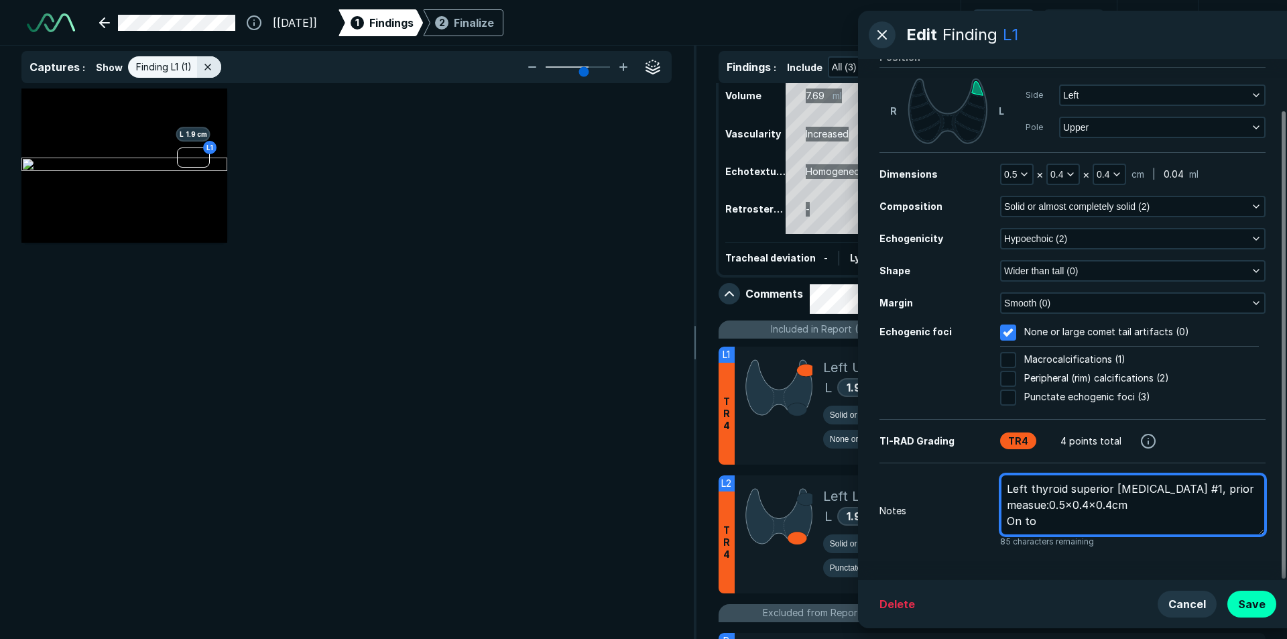
type textarea "x"
type textarea "Left thyroid superior nodule #1, prior measue:0.5x0.4x0.4cm On tod"
type textarea "x"
type textarea "Left thyroid superior nodule #1, prior measue:0.5x0.4x0.4cm On toda"
type textarea "x"
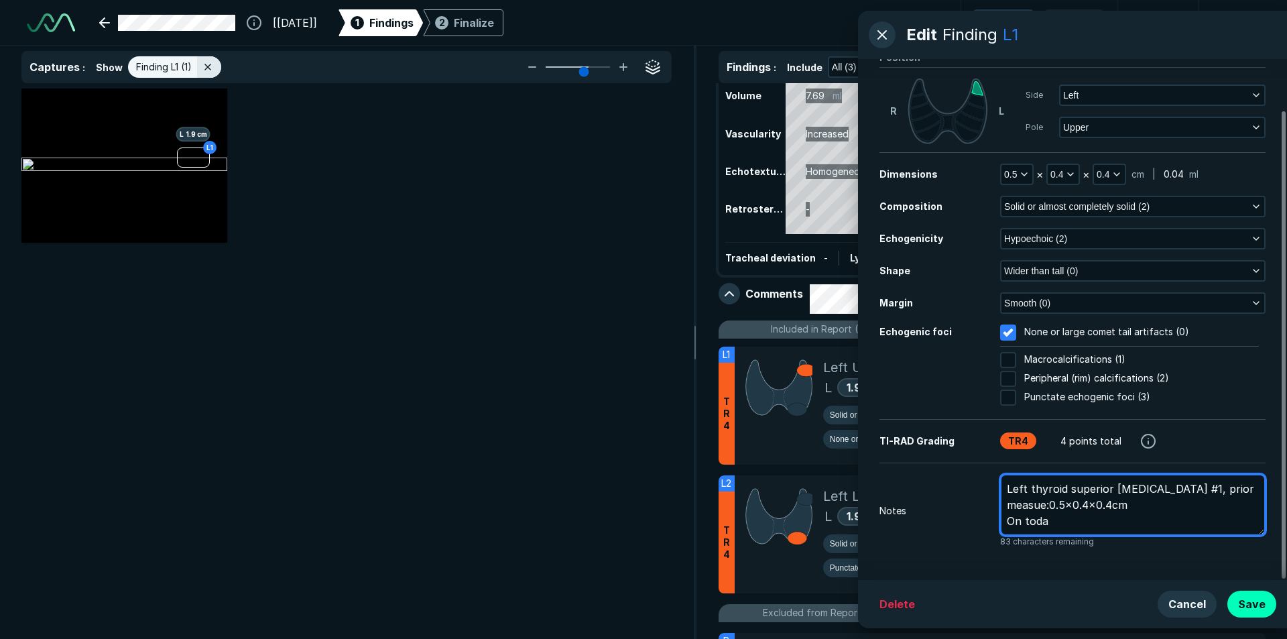
type textarea "Left thyroid superior nodule #1, prior measue:0.5x0.4x0.4cm On today"
type textarea "x"
type textarea "Left thyroid superior nodule #1, prior measue:0.5x0.4x0.4cm On today"
type textarea "x"
type textarea "Left thyroid superior nodule #1, prior measue:0.5x0.4x0.4cm On today e"
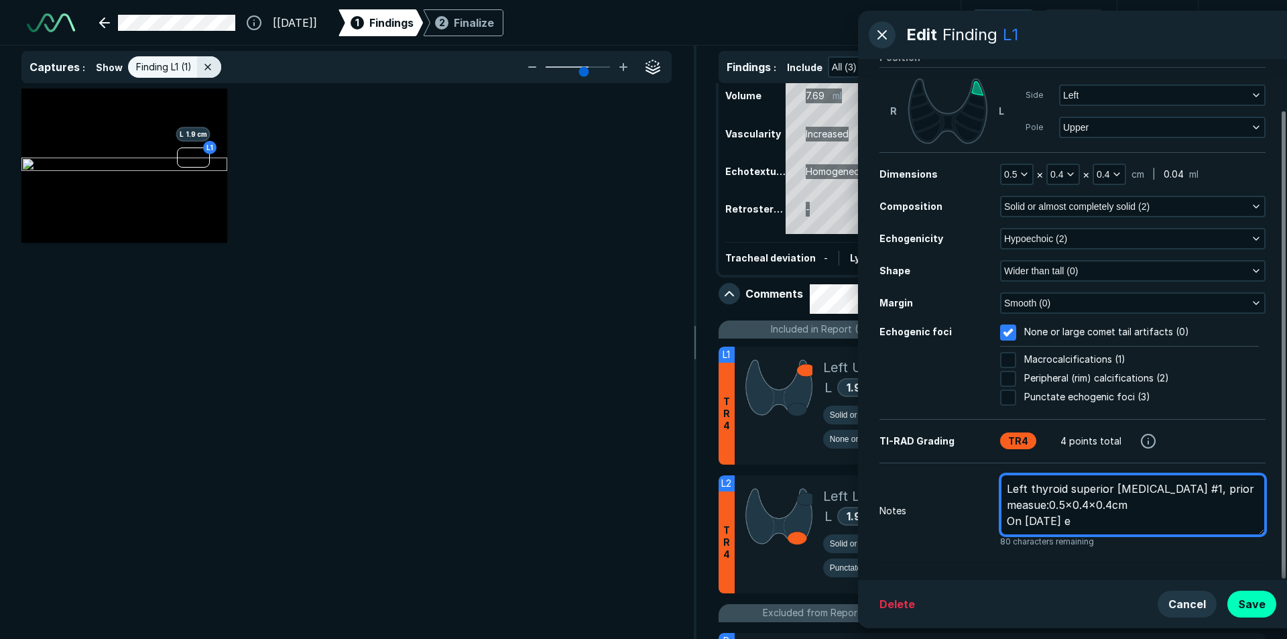
type textarea "x"
type textarea "Left thyroid superior nodule #1, prior measue:0.5x0.4x0.4cm On today ex"
type textarea "x"
type textarea "Left thyroid superior nodule #1, prior measue:0.5x0.4x0.4cm On today exa"
type textarea "x"
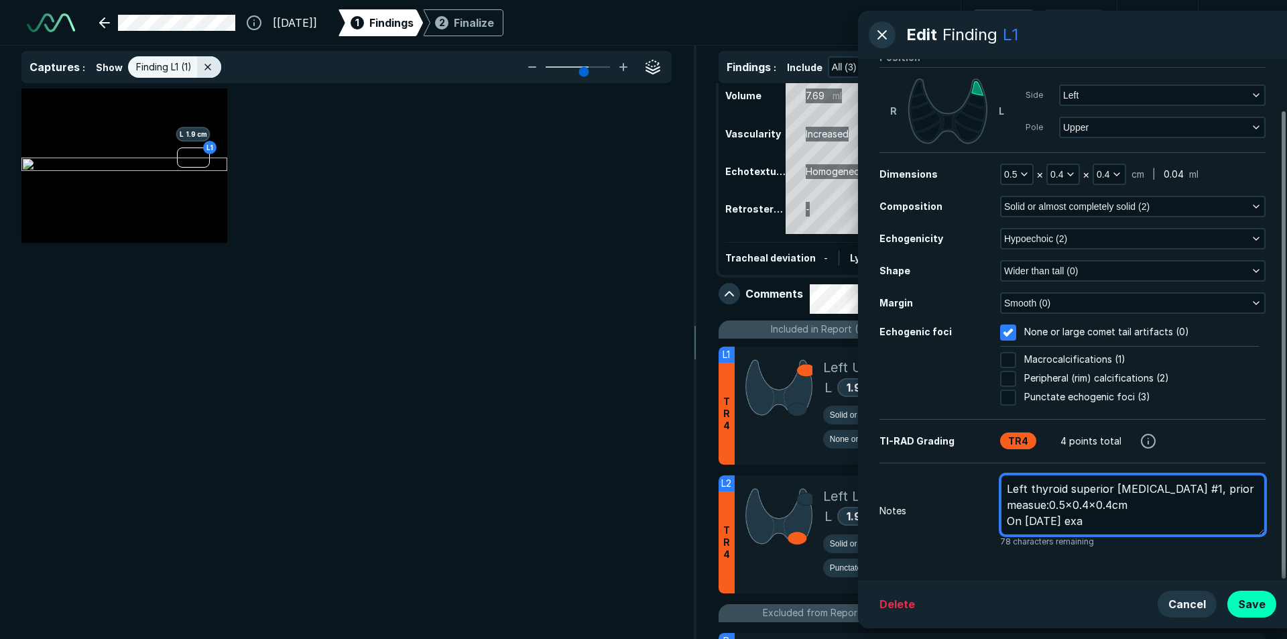
type textarea "Left thyroid superior nodule #1, prior measue:0.5x0.4x0.4cm On today exam"
type textarea "x"
type textarea "Left thyroid superior nodule #1, prior measue:0.5x0.4x0.4cm On today exam"
type textarea "x"
type textarea "Left thyroid superior nodule #1, prior measue:0.5x0.4x0.4cm On today exam n"
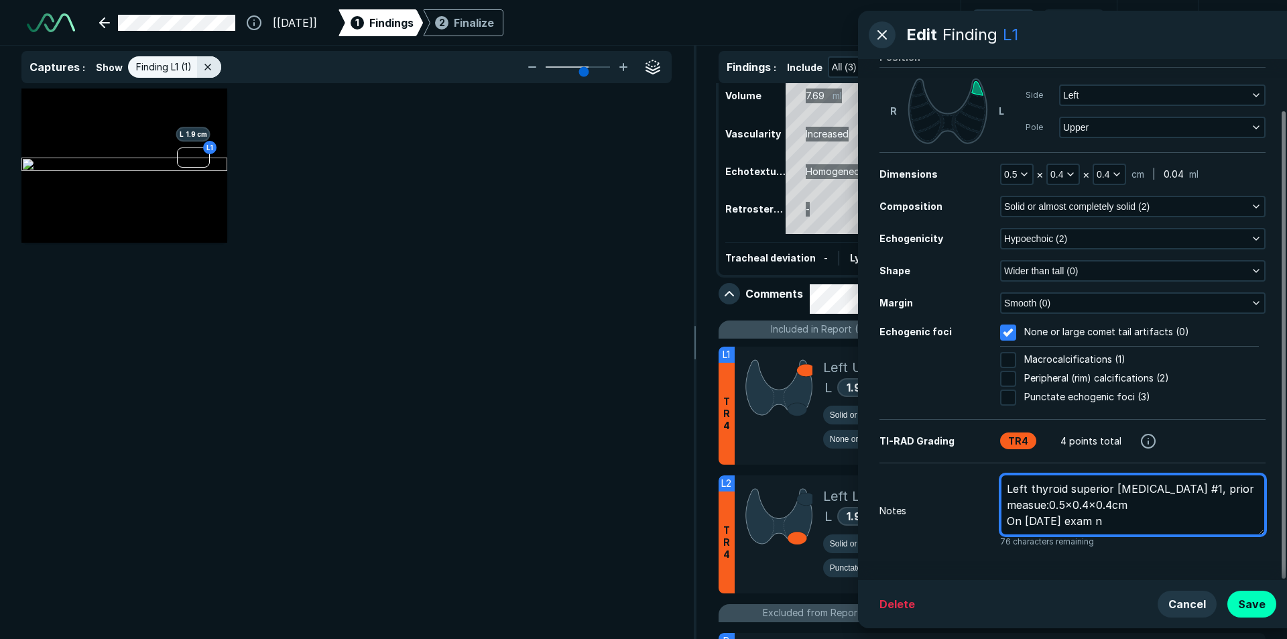
type textarea "x"
type textarea "Left thyroid superior nodule #1, prior measue:0.5x0.4x0.4cm On today exam no"
type textarea "x"
type textarea "Left thyroid superior nodule #1, prior measue:0.5x0.4x0.4cm On today exam nod"
type textarea "x"
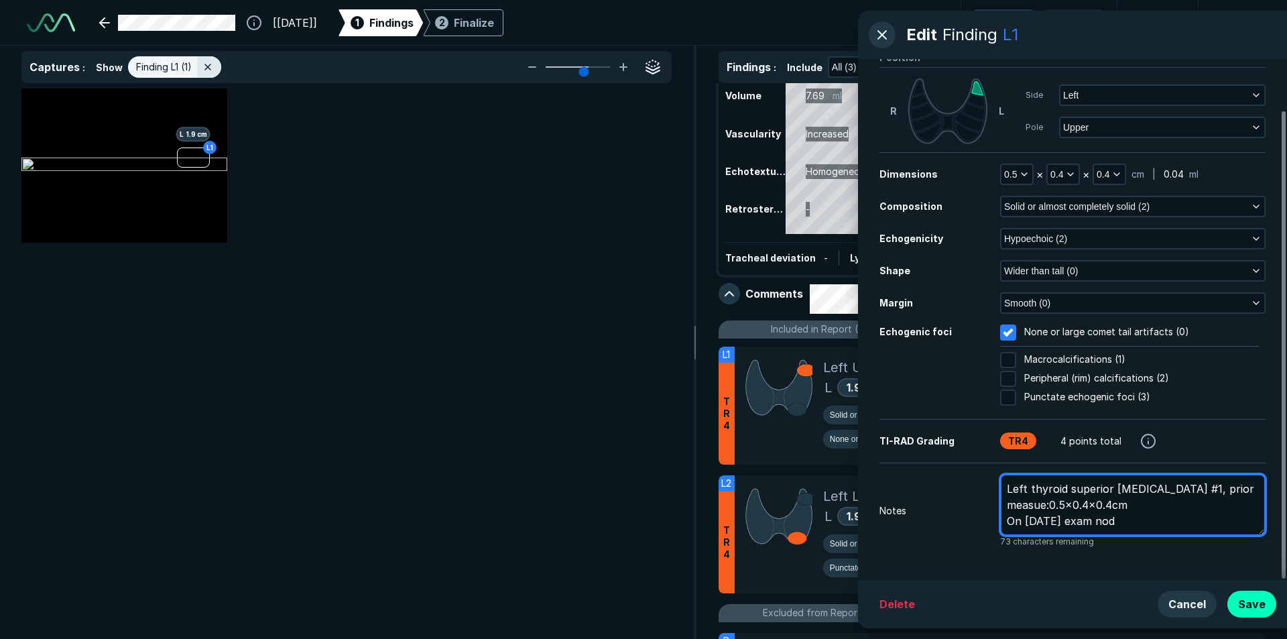
type textarea "Left thyroid superior nodule #1, prior measue:0.5x0.4x0.4cm On today exam nodu"
type textarea "x"
type textarea "Left thyroid superior nodule #1, prior measue:0.5x0.4x0.4cm On today exam nodul"
type textarea "x"
type textarea "Left thyroid superior nodule #1, prior measue:0.5x0.4x0.4cm On today exam nodule"
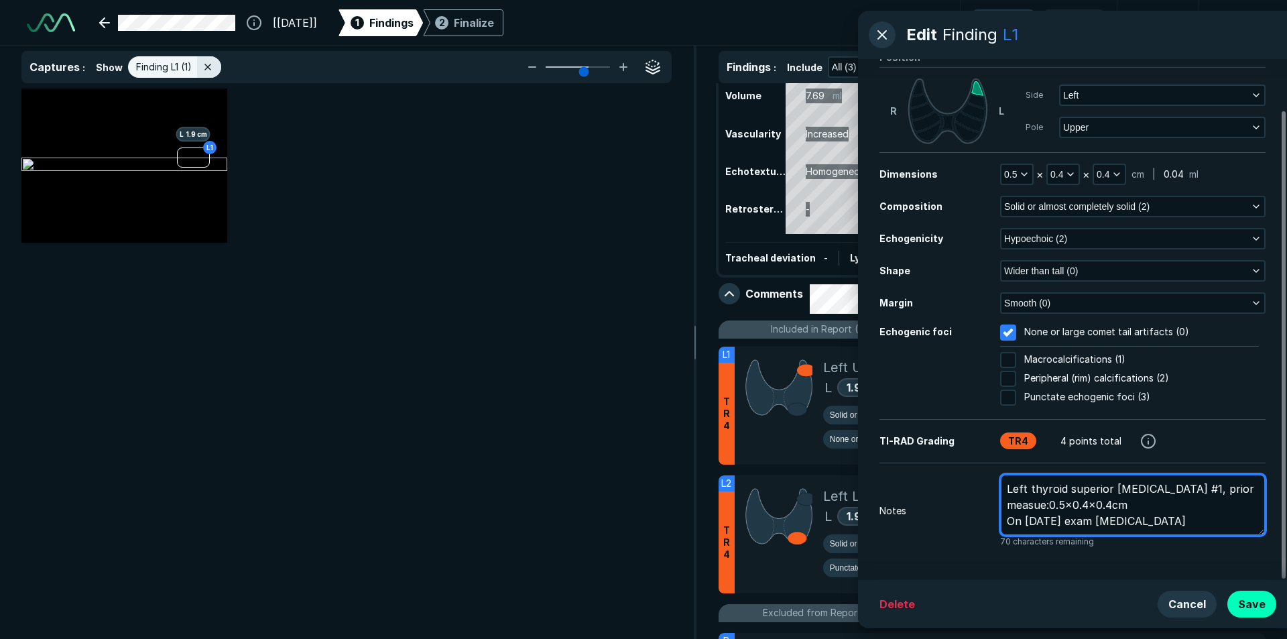
type textarea "x"
type textarea "Left thyroid superior nodule #1, prior measue:0.5x0.4x0.4cm On today exam nodule"
type textarea "x"
type textarea "Left thyroid superior nodule #1, prior measue:0.5x0.4x0.4cm On today exam nodul…"
type textarea "x"
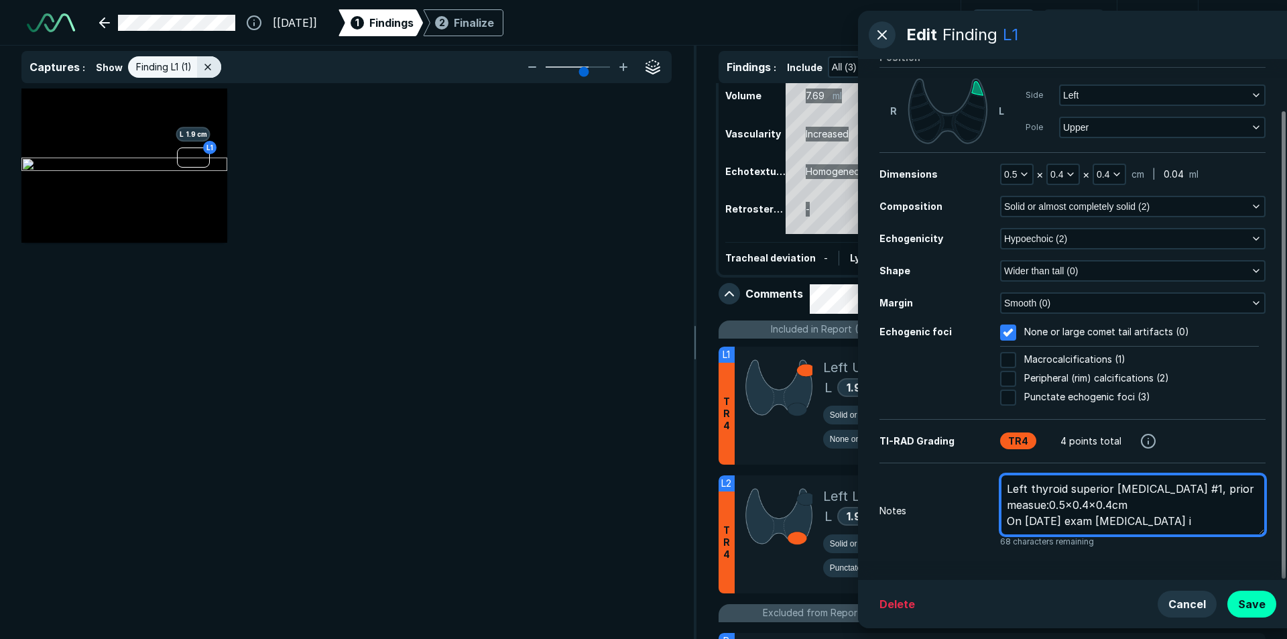
type textarea "Left thyroid superior nodule #1, prior measue:0.5x0.4x0.4cm On today exam nodul…"
type textarea "x"
type textarea "Left thyroid superior nodule #1, prior measue:0.5x0.4x0.4cm On today exam nodul…"
type textarea "x"
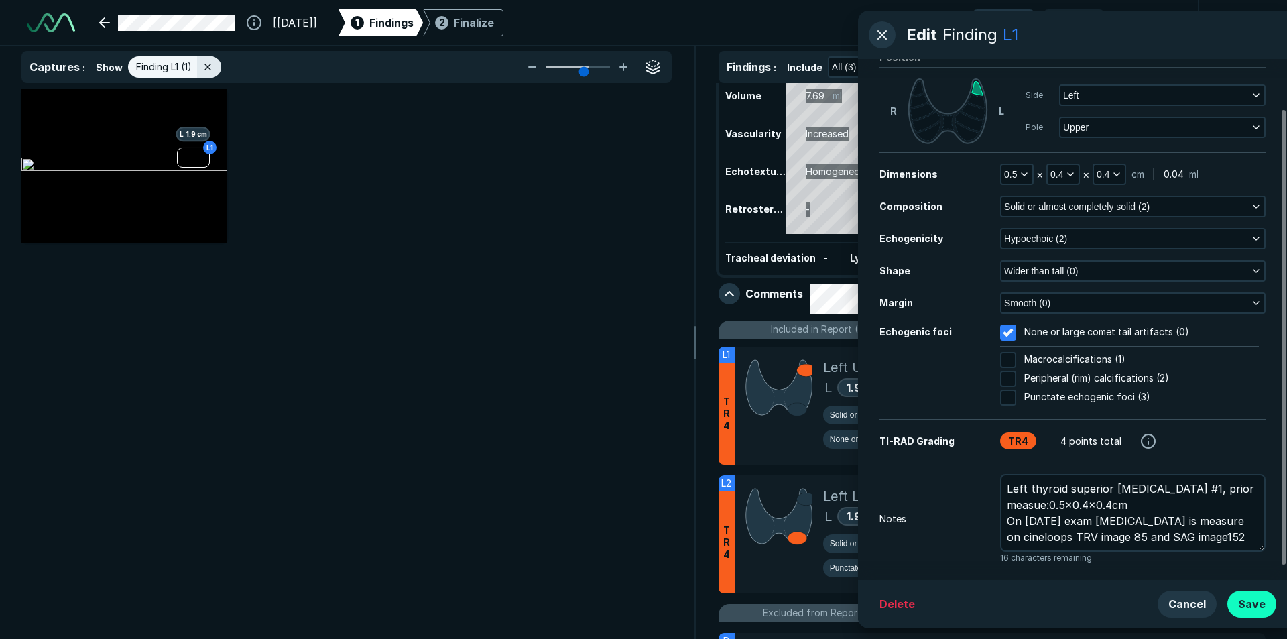
click at [1260, 602] on button "Save" at bounding box center [1251, 603] width 49 height 27
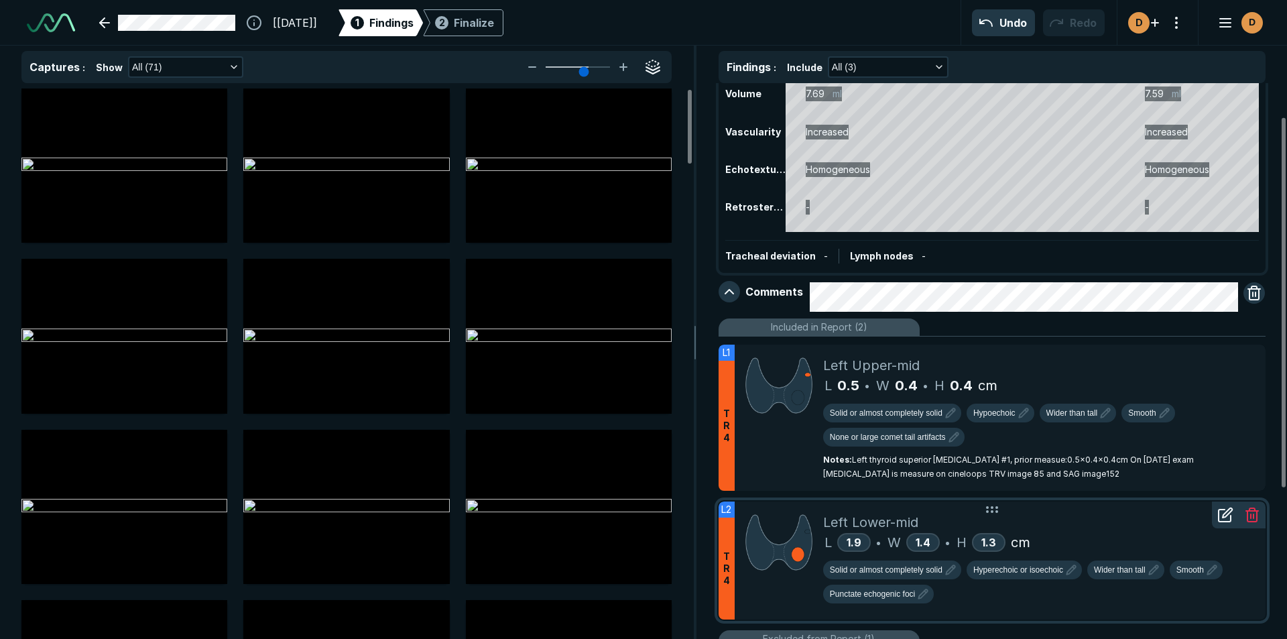
scroll to position [134, 0]
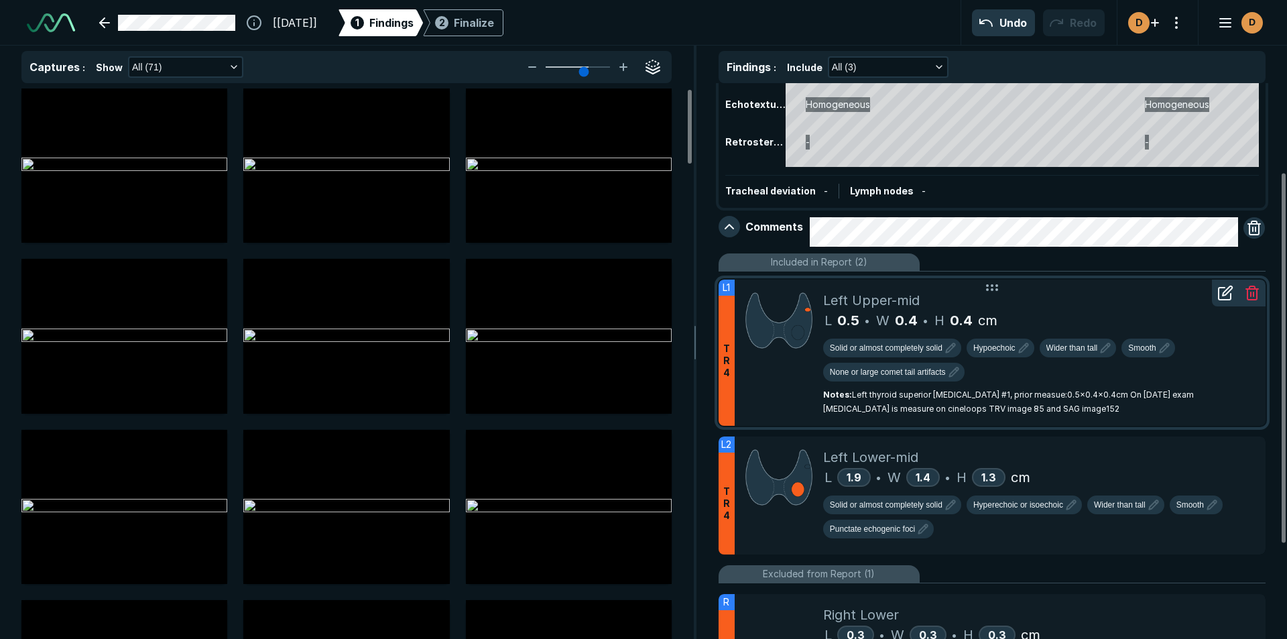
click at [1226, 297] on icon at bounding box center [1225, 293] width 16 height 16
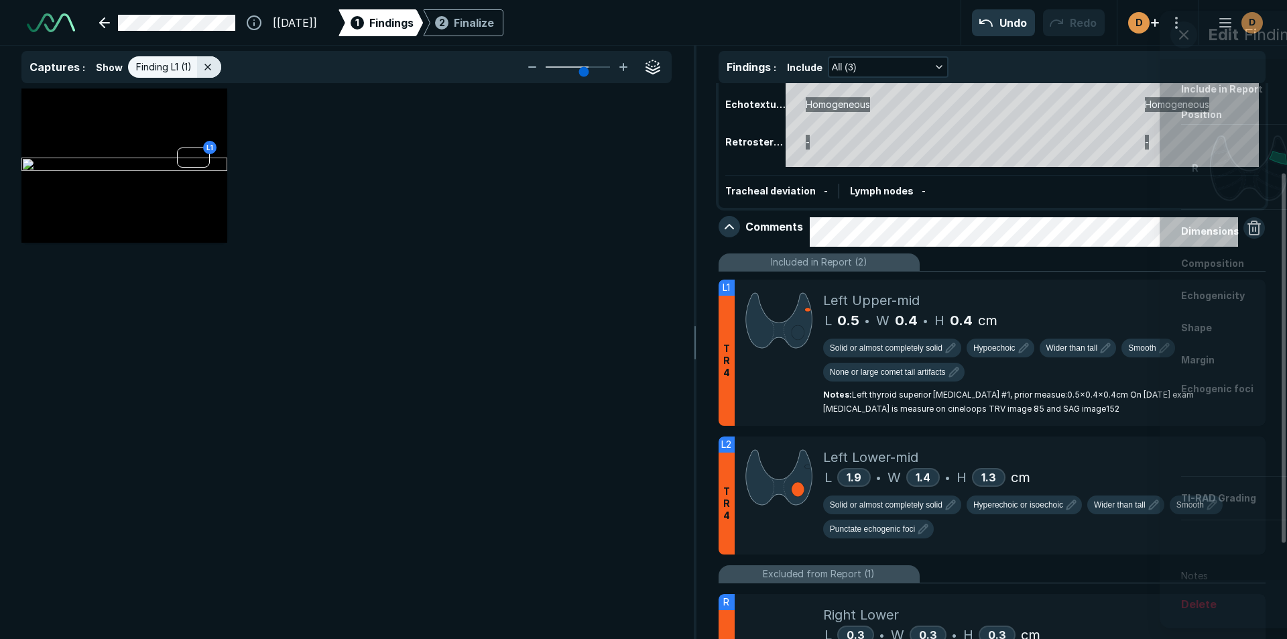
scroll to position [4051, 4625]
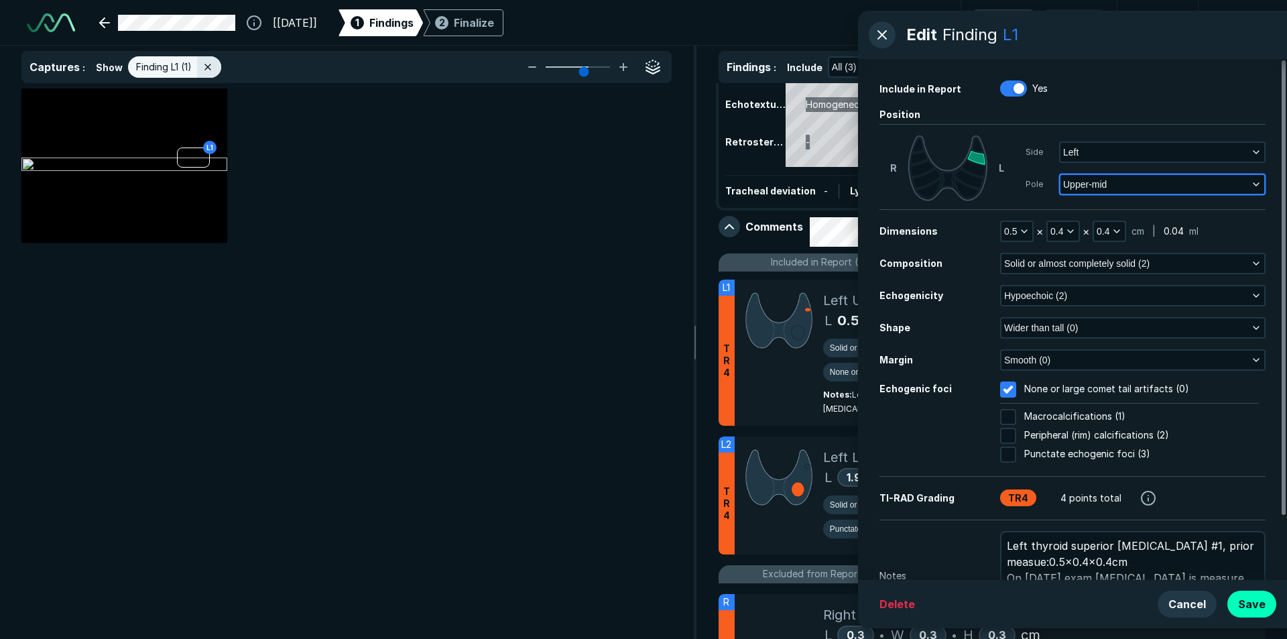
click at [1254, 182] on icon "button" at bounding box center [1255, 184] width 11 height 11
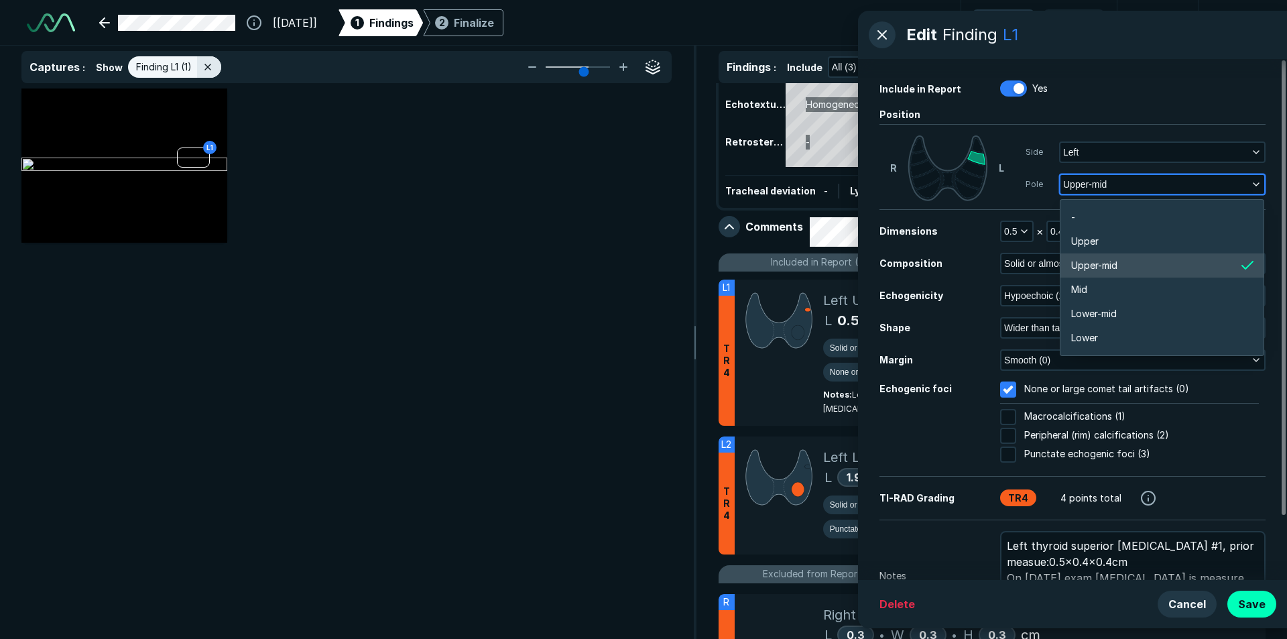
scroll to position [2345, 2637]
click at [1109, 236] on li "Upper" at bounding box center [1161, 241] width 203 height 24
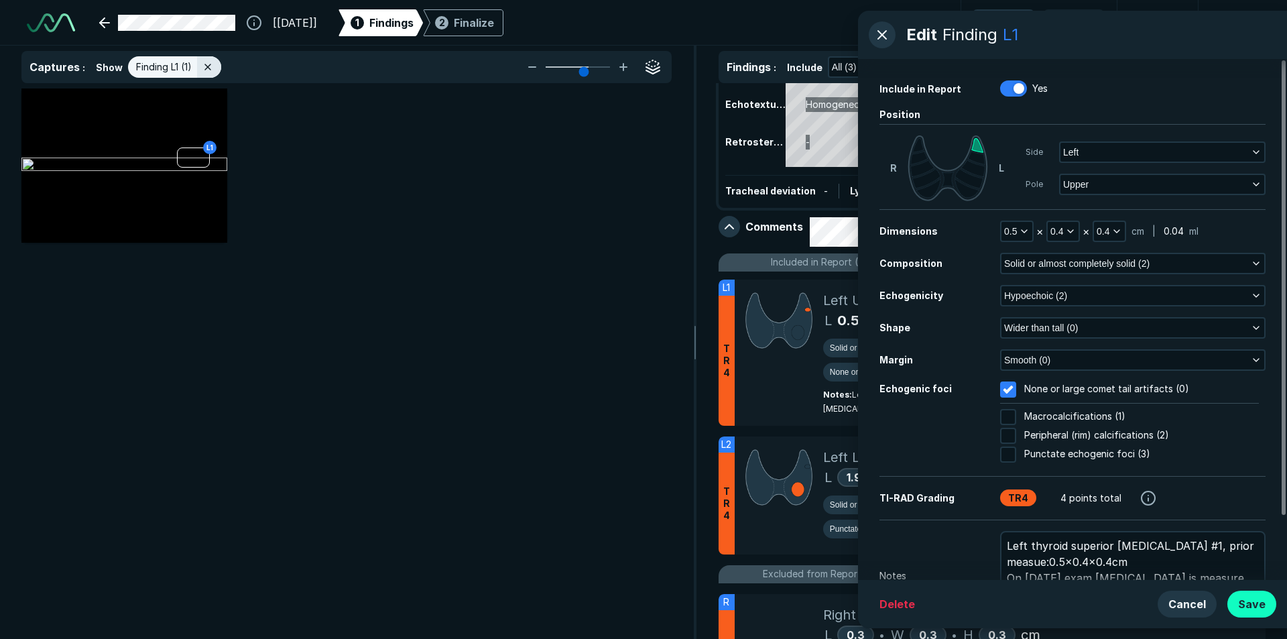
click at [1248, 603] on button "Save" at bounding box center [1251, 603] width 49 height 27
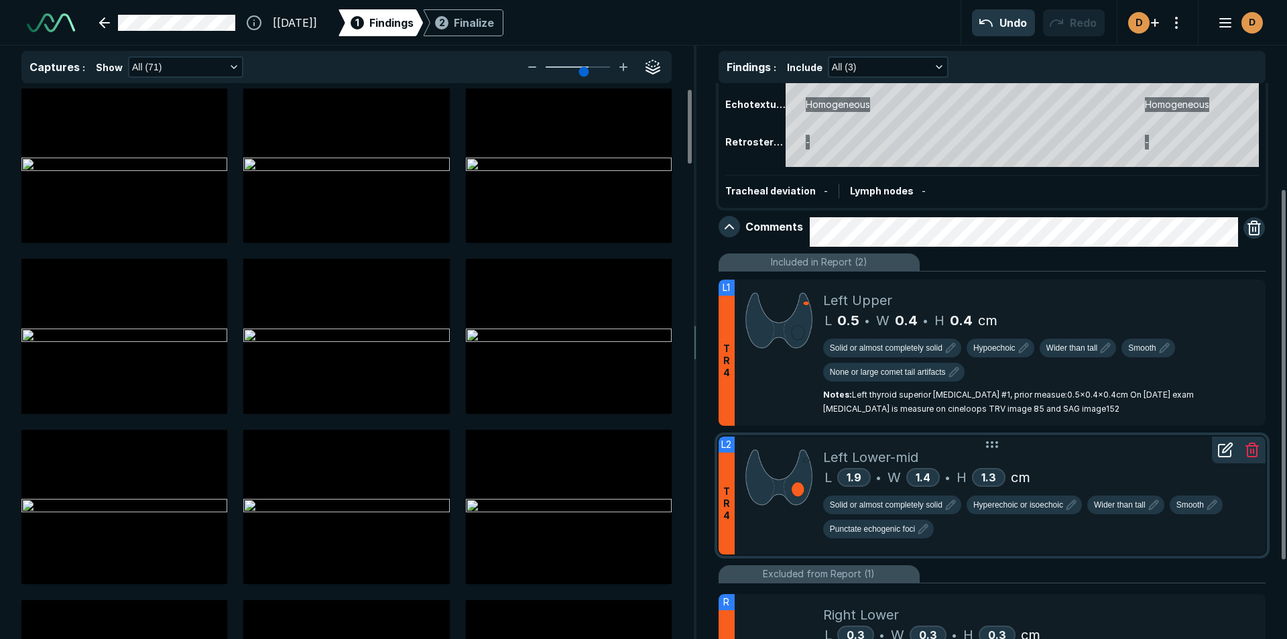
scroll to position [201, 0]
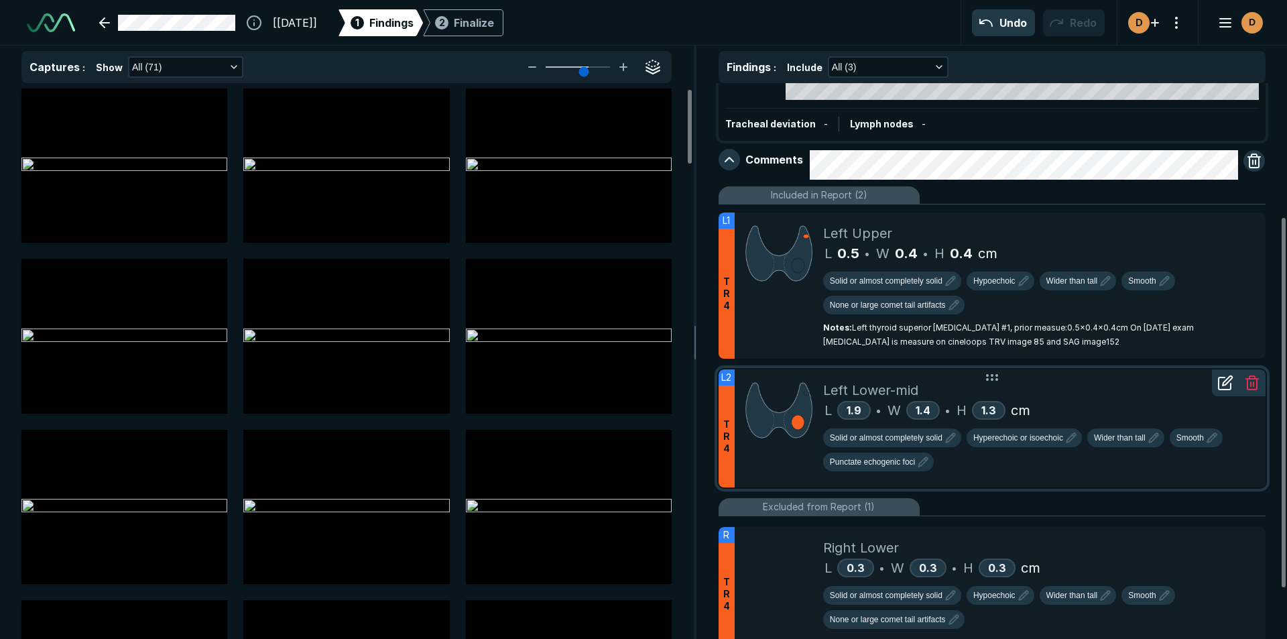
click at [1227, 385] on icon at bounding box center [1225, 383] width 16 height 16
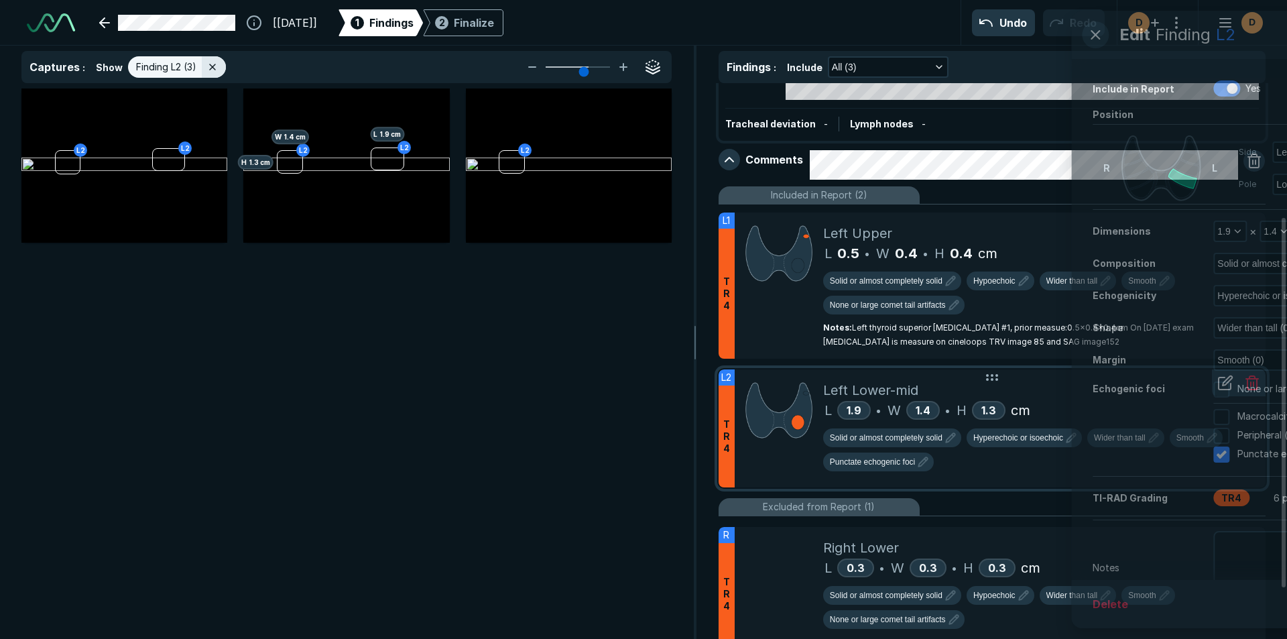
scroll to position [4051, 4625]
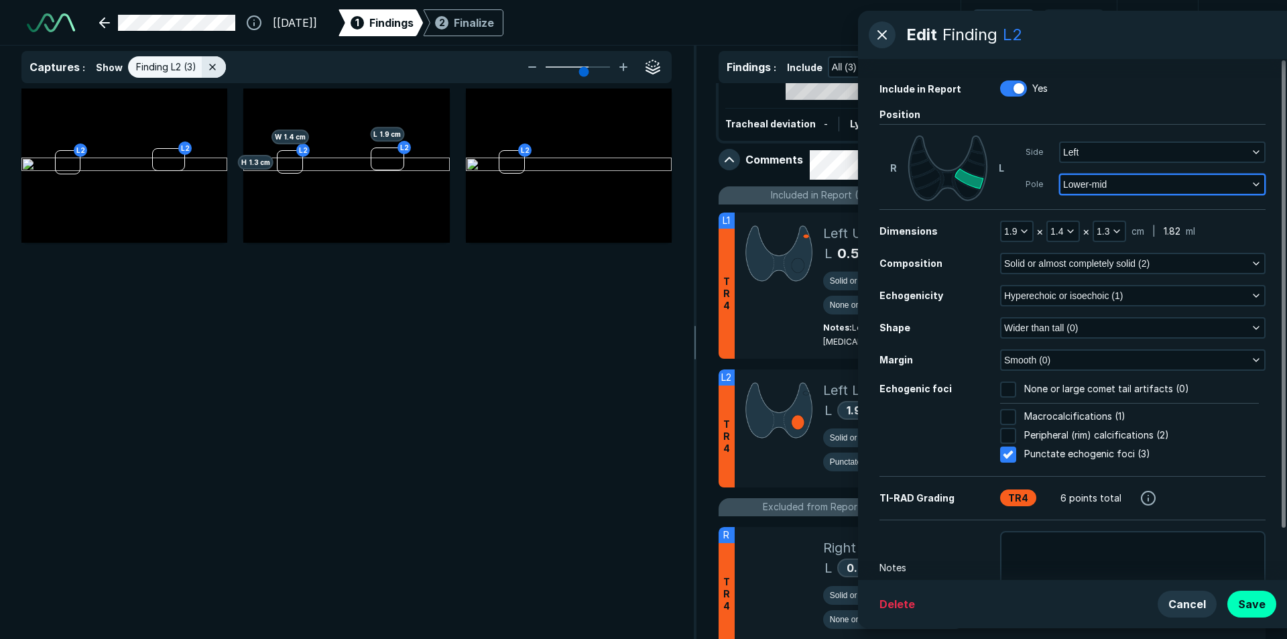
click at [1256, 182] on icon "button" at bounding box center [1255, 184] width 11 height 11
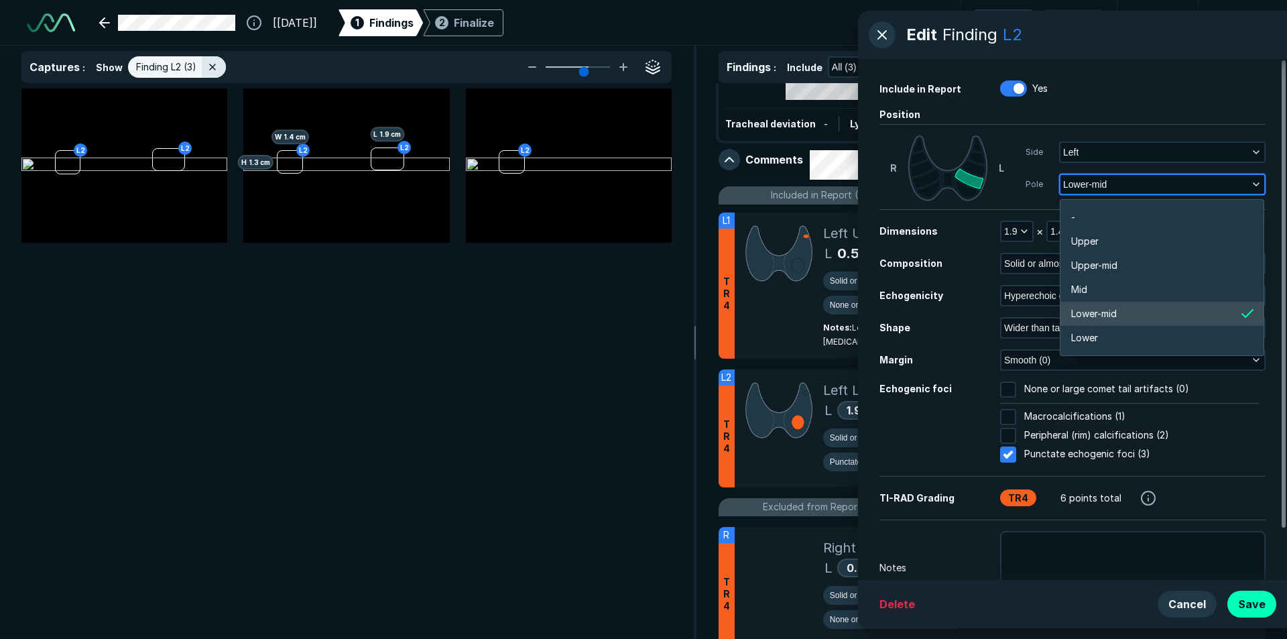
scroll to position [2345, 2637]
click at [1098, 335] on span "Lower" at bounding box center [1084, 337] width 27 height 15
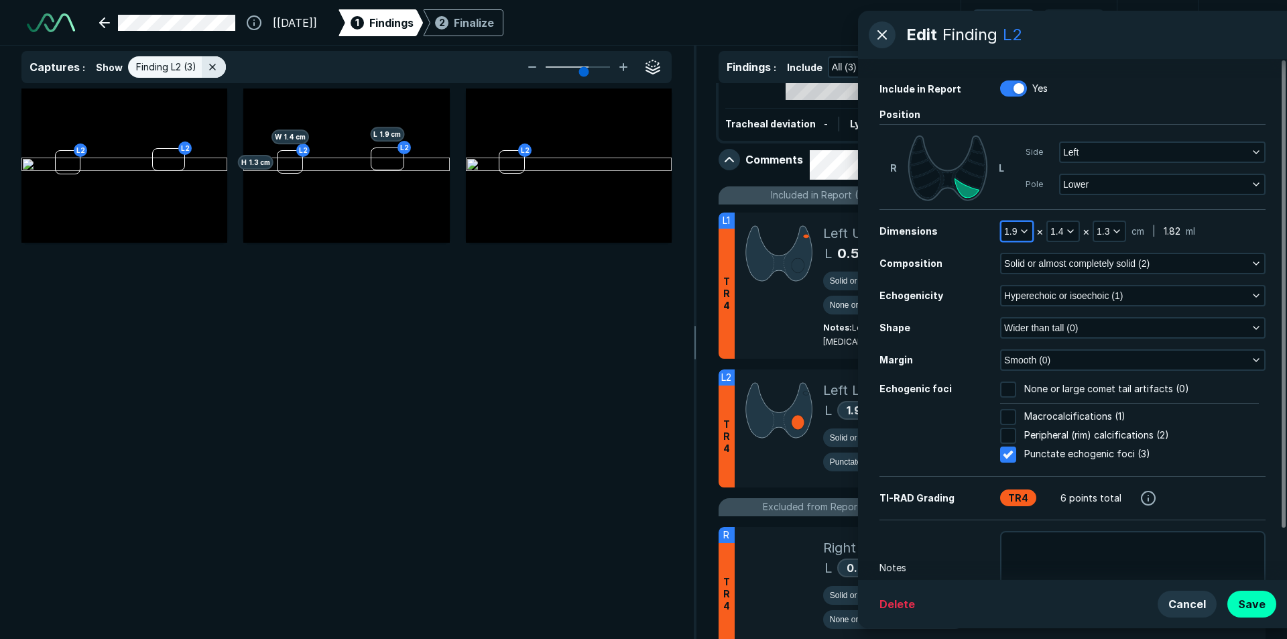
click at [1019, 231] on icon "button" at bounding box center [1024, 231] width 11 height 11
click at [1017, 318] on input "text" at bounding box center [1035, 317] width 52 height 19
click at [1030, 348] on button "Done" at bounding box center [1034, 346] width 55 height 21
click at [1004, 387] on input "None or large comet tail artifacts (0)" at bounding box center [1008, 389] width 16 height 16
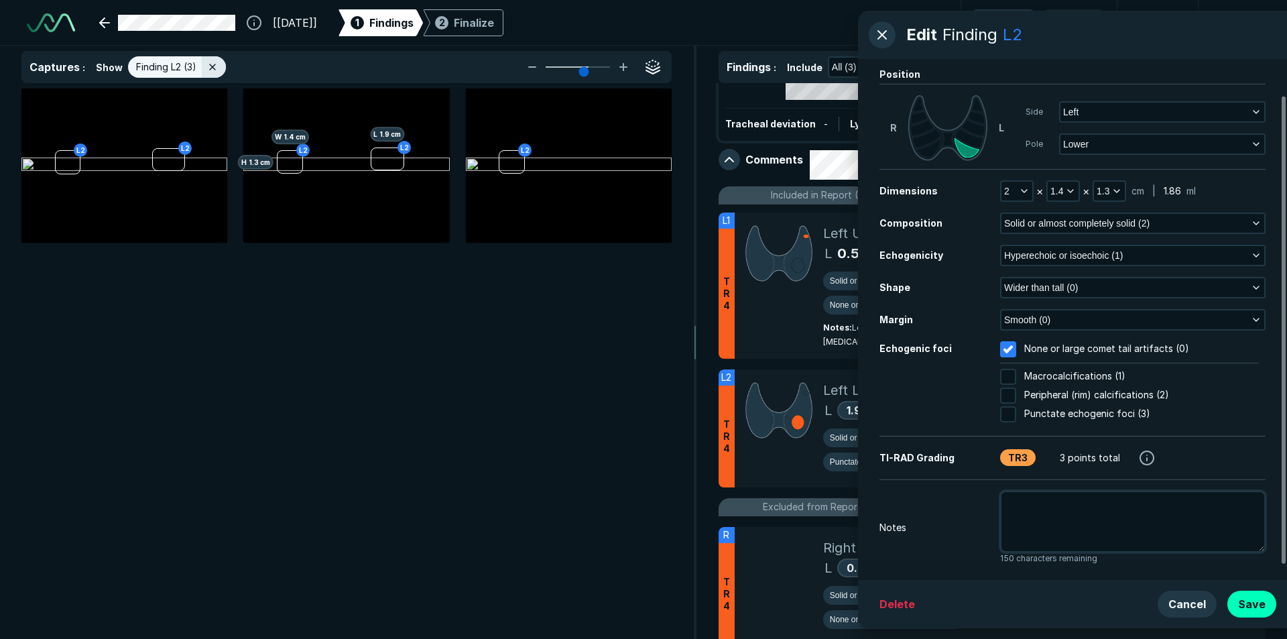
scroll to position [57, 0]
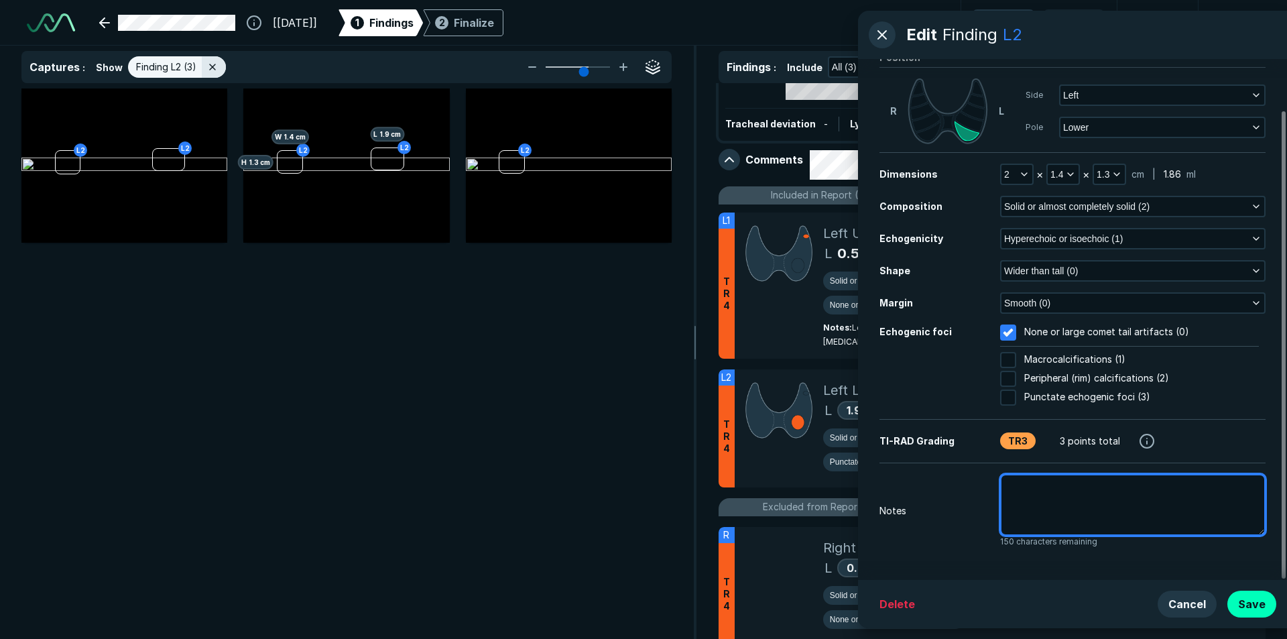
click at [1025, 494] on textarea at bounding box center [1132, 505] width 265 height 62
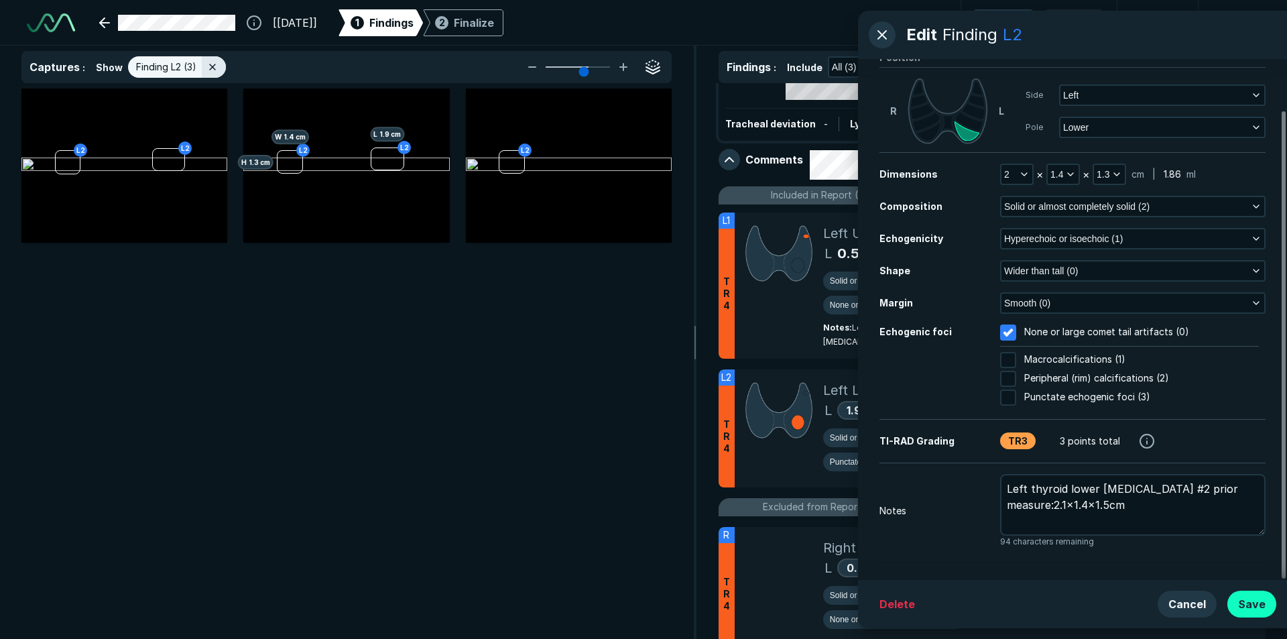
click at [1260, 598] on button "Save" at bounding box center [1251, 603] width 49 height 27
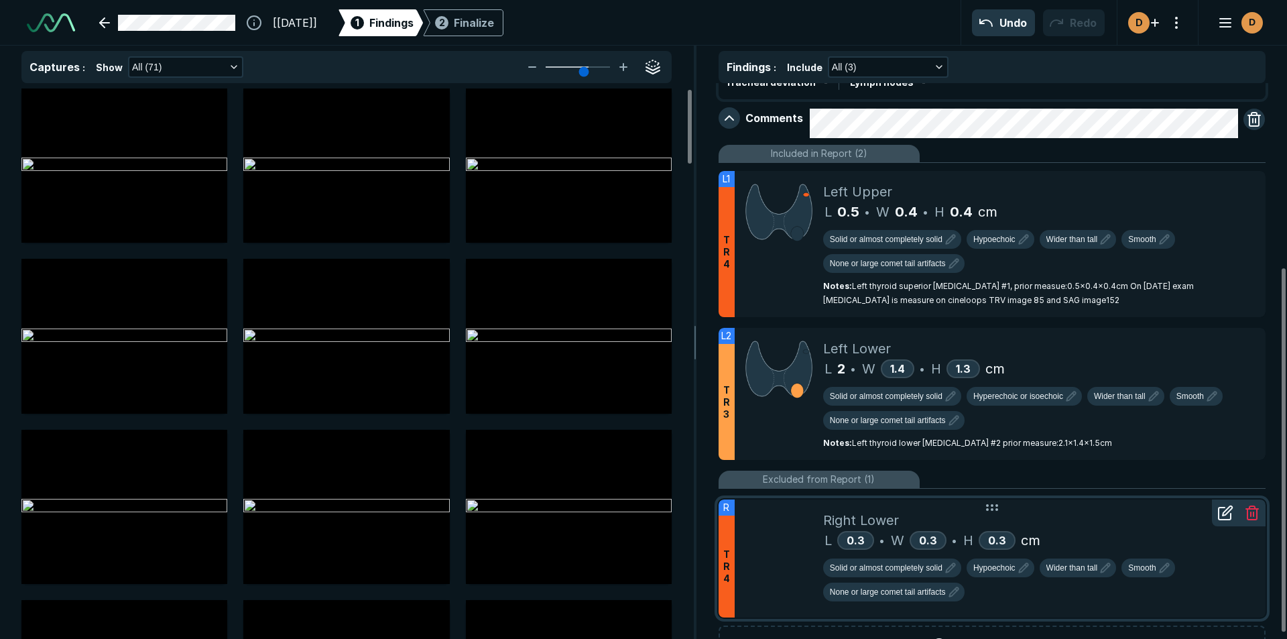
scroll to position [291, 0]
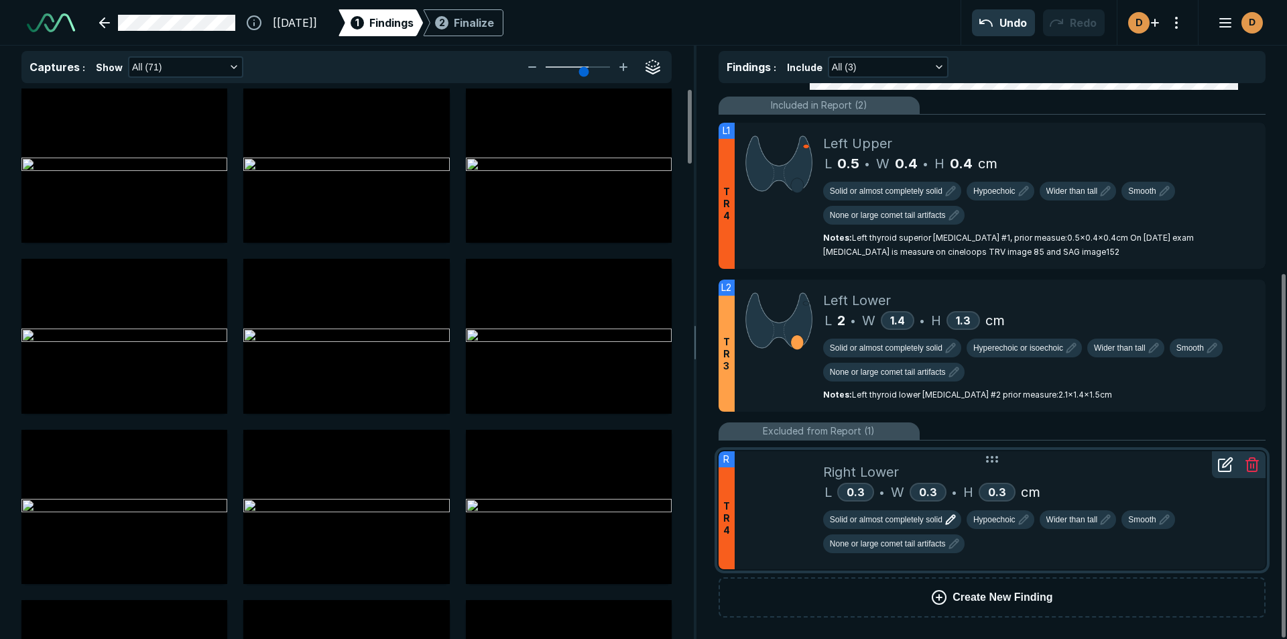
click at [890, 519] on span "Solid or almost completely solid" at bounding box center [886, 519] width 113 height 12
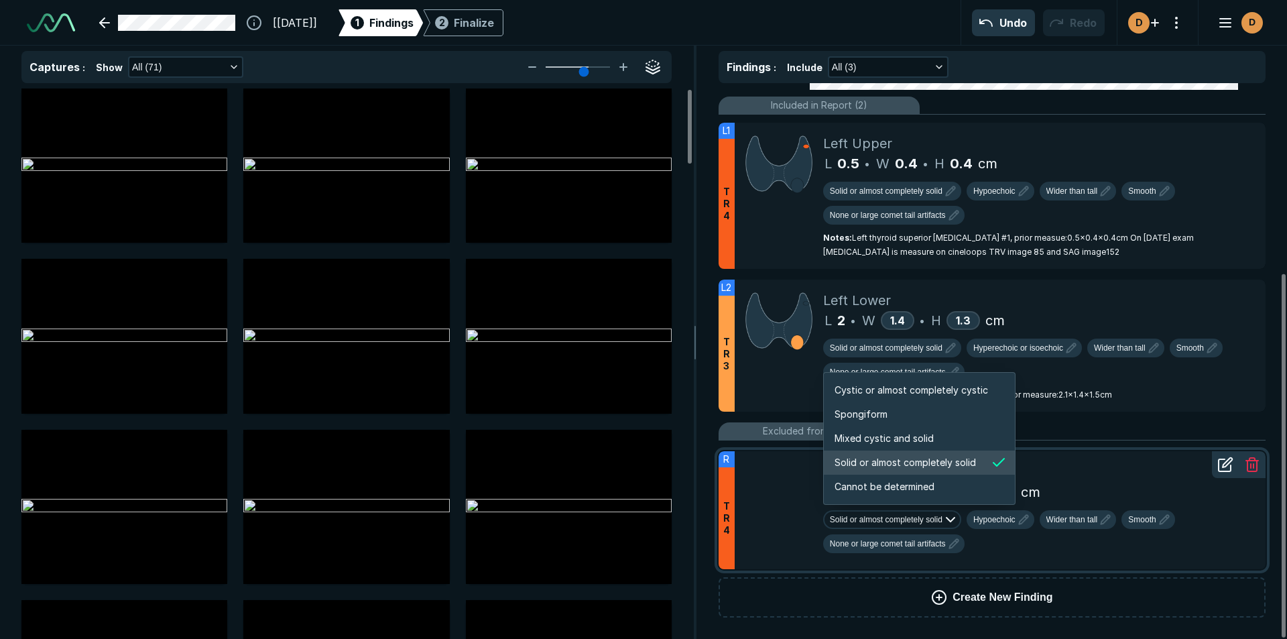
scroll to position [2236, 2574]
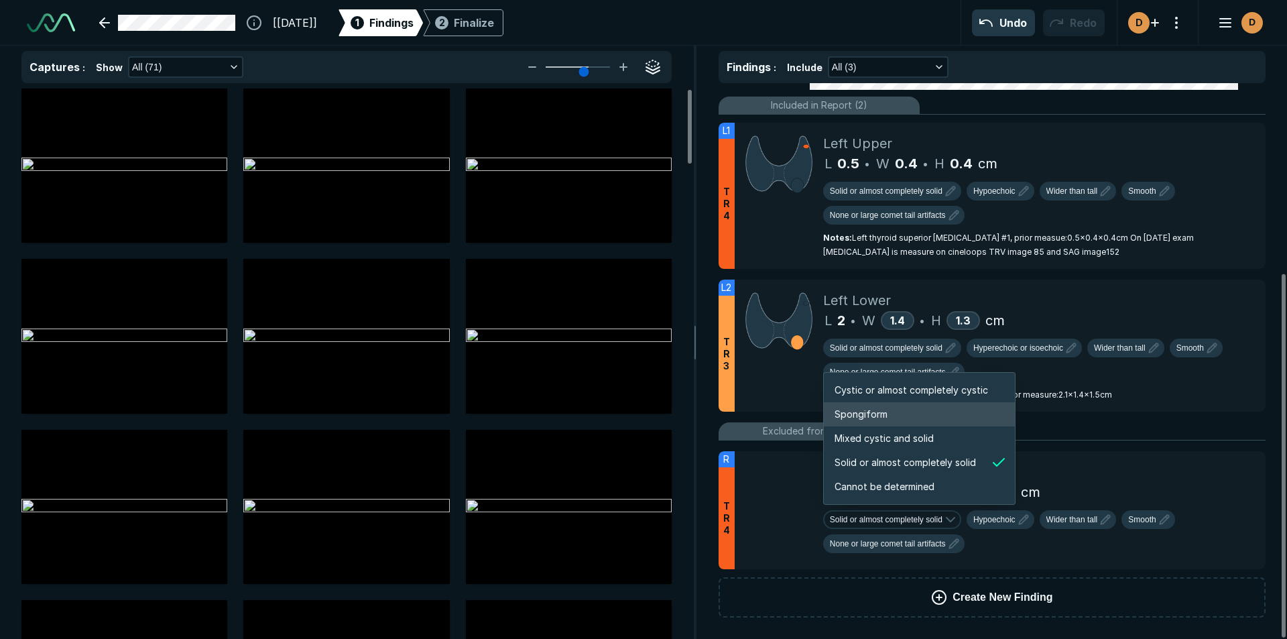
click at [870, 413] on span "Spongiform" at bounding box center [860, 414] width 53 height 15
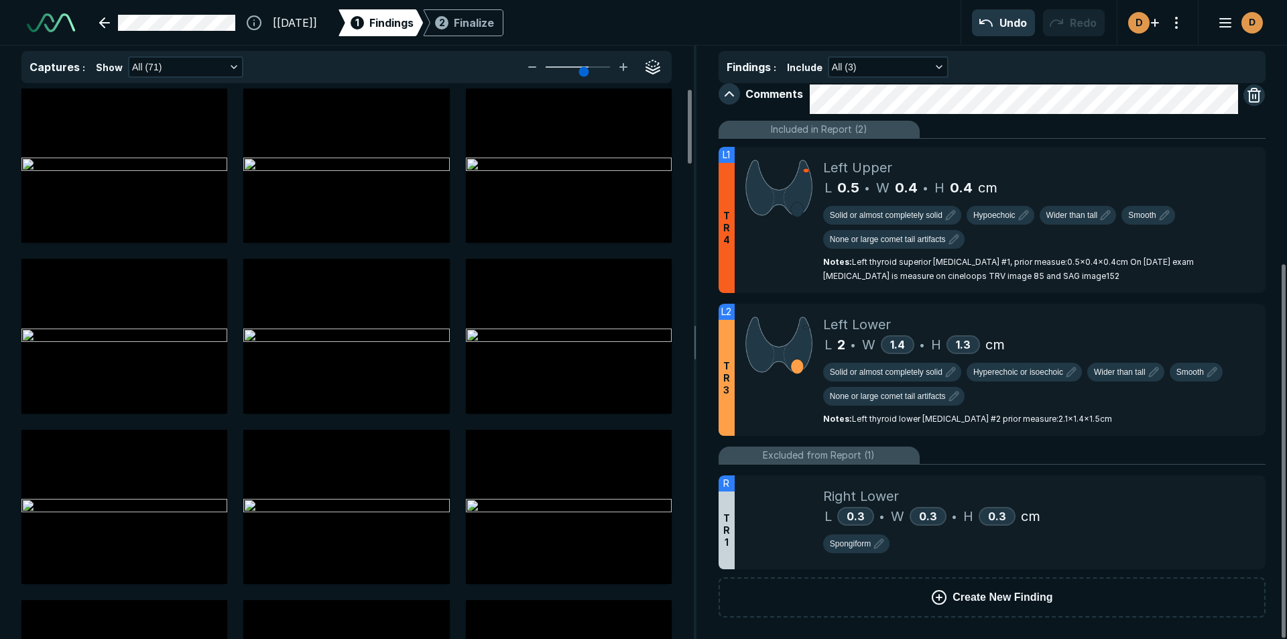
scroll to position [267, 0]
click at [1228, 160] on icon at bounding box center [1225, 160] width 16 height 16
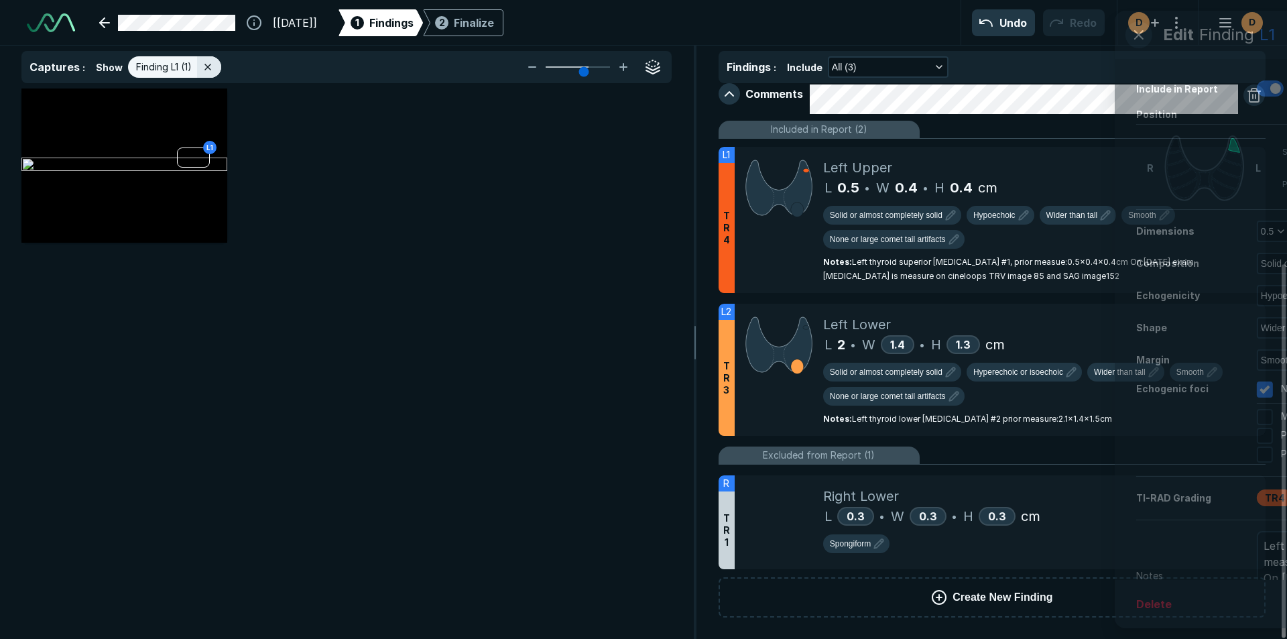
scroll to position [4051, 4625]
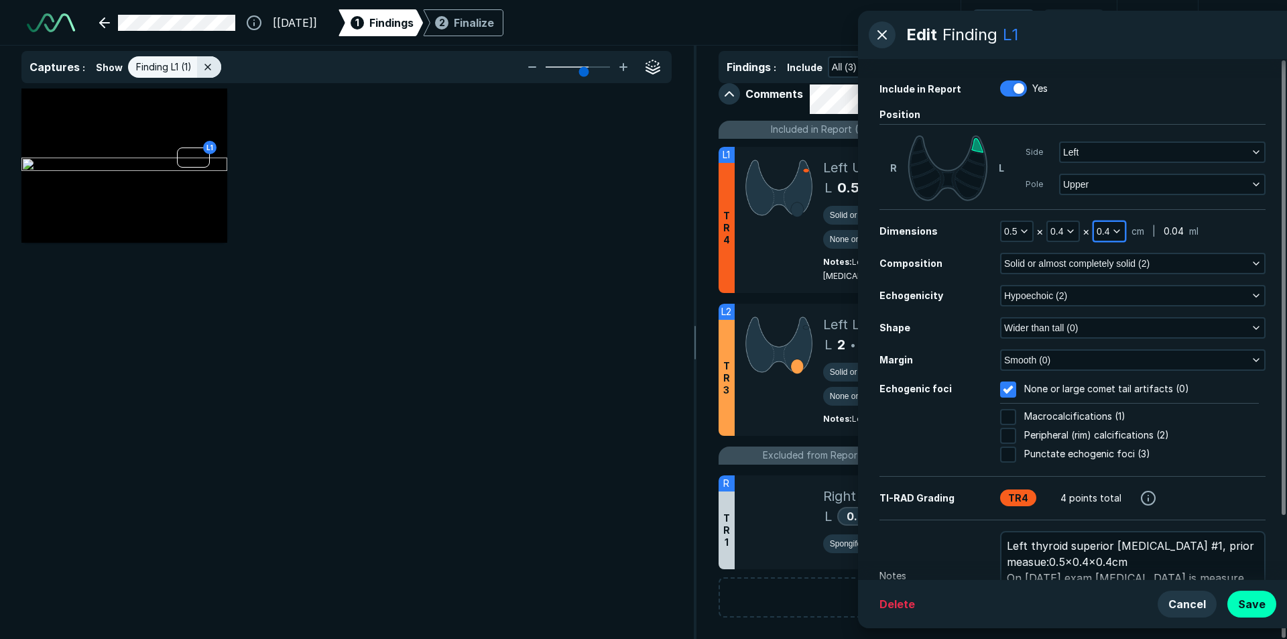
click at [1112, 230] on icon "button" at bounding box center [1116, 231] width 11 height 11
click at [1122, 295] on input "0.4" at bounding box center [1126, 292] width 52 height 19
click at [1124, 323] on button "Done" at bounding box center [1126, 322] width 55 height 21
click at [1246, 605] on button "Save" at bounding box center [1251, 603] width 49 height 27
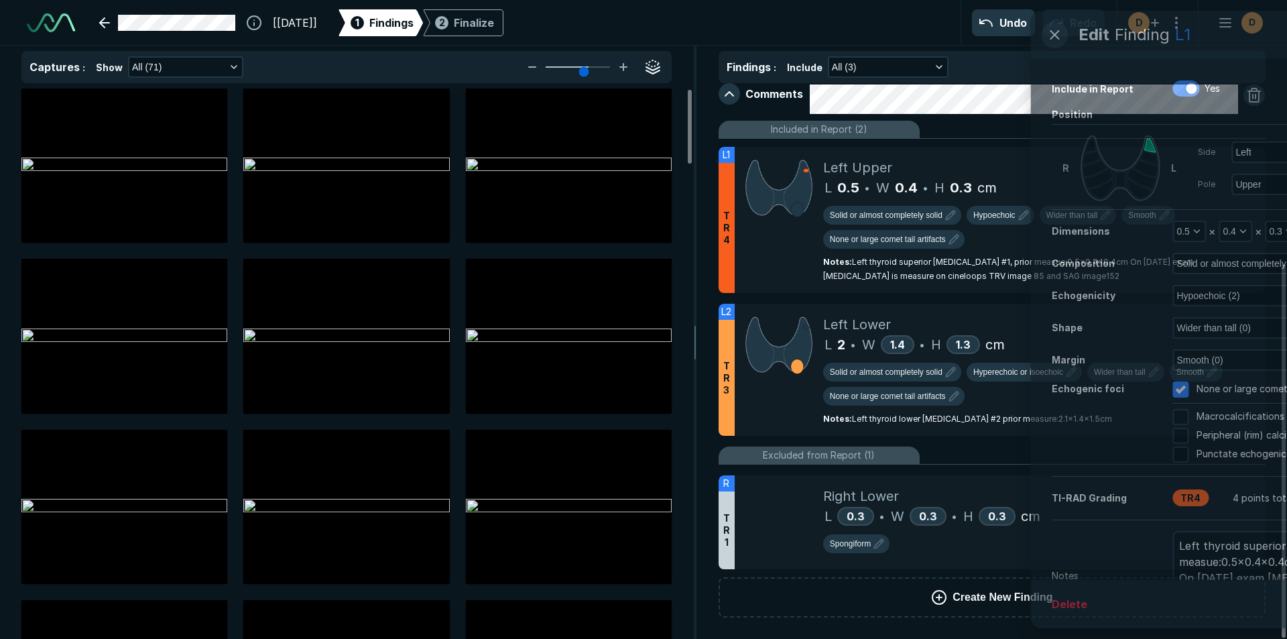
scroll to position [4051, 4625]
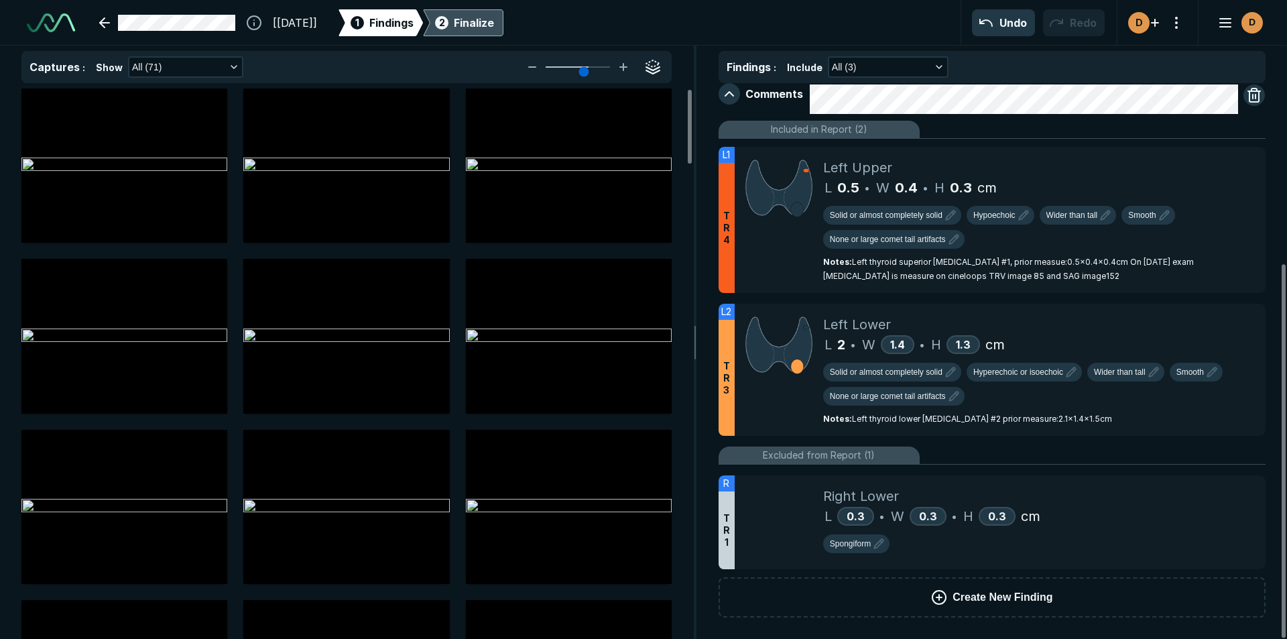
click at [494, 27] on div "Finalize" at bounding box center [474, 23] width 40 height 16
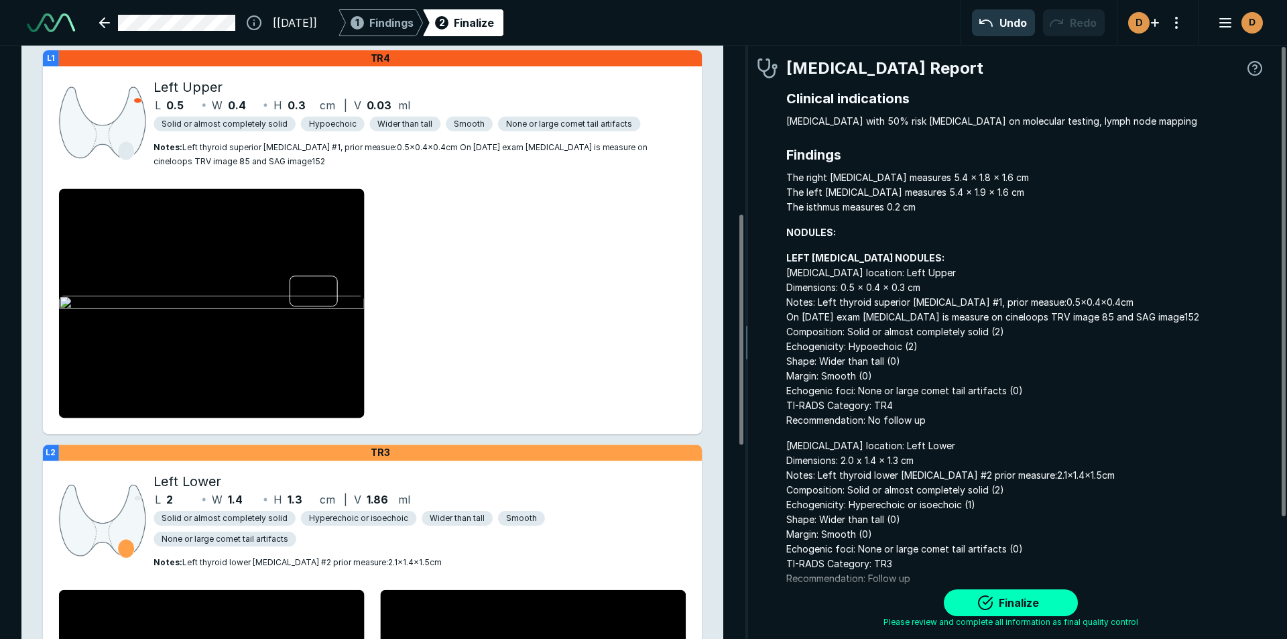
scroll to position [469, 0]
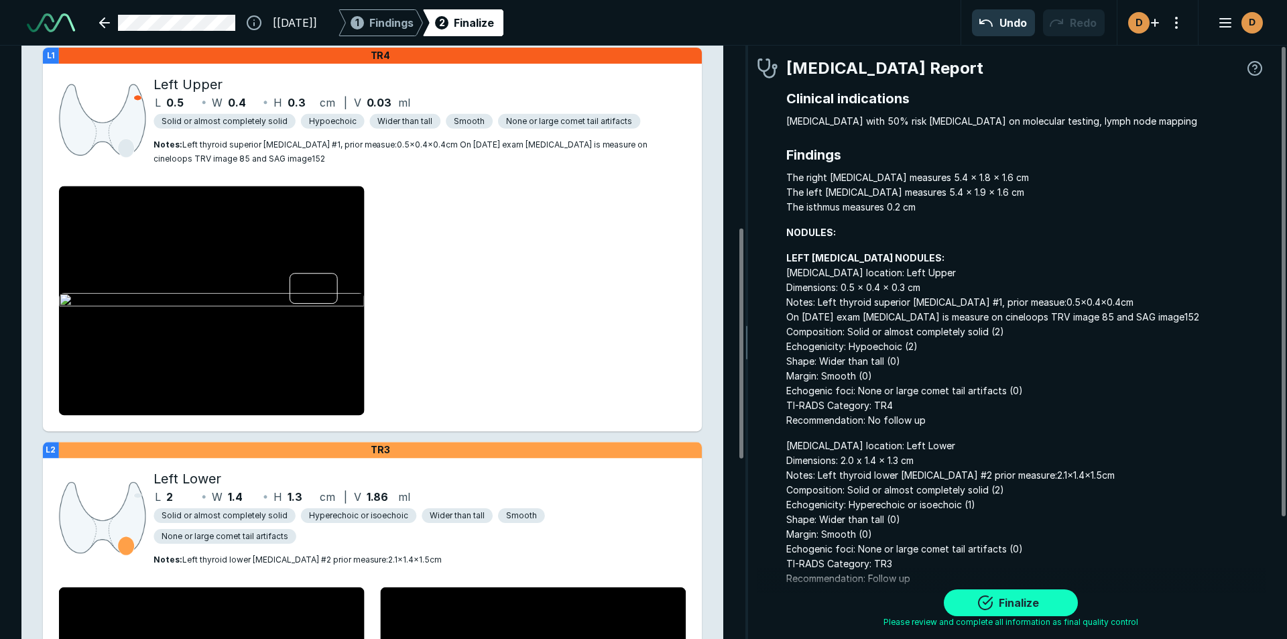
click at [1018, 601] on button "Finalize" at bounding box center [1011, 602] width 134 height 27
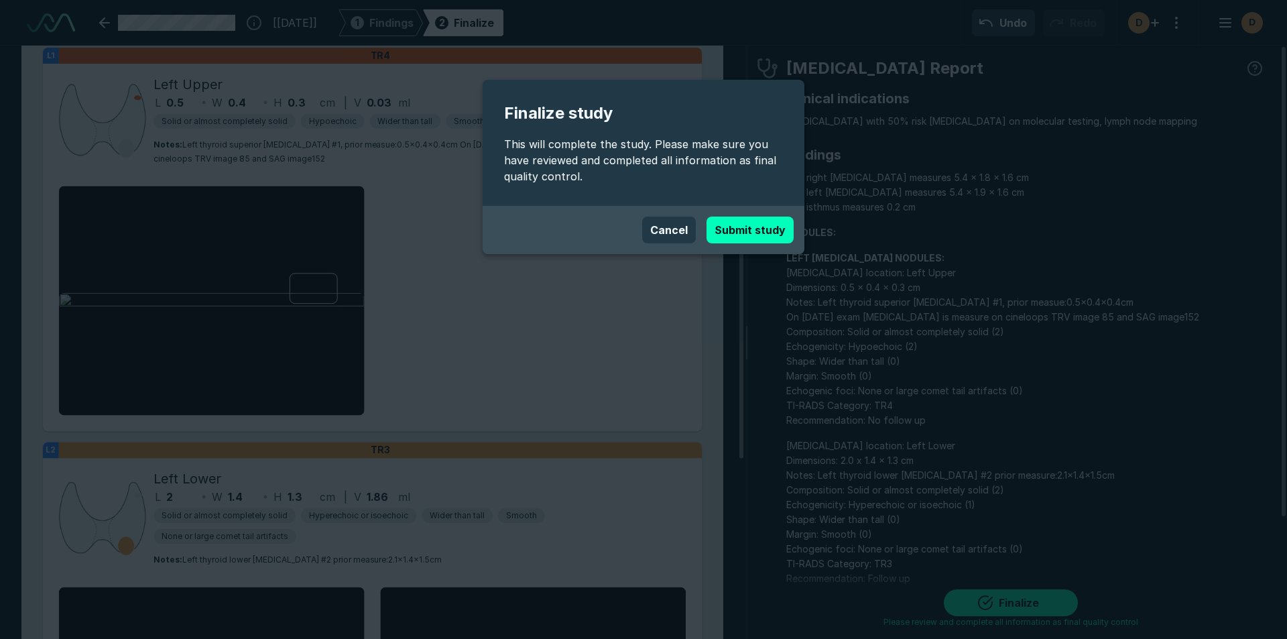
drag, startPoint x: 760, startPoint y: 232, endPoint x: 746, endPoint y: 239, distance: 15.3
click at [758, 232] on button "Submit study" at bounding box center [749, 229] width 87 height 27
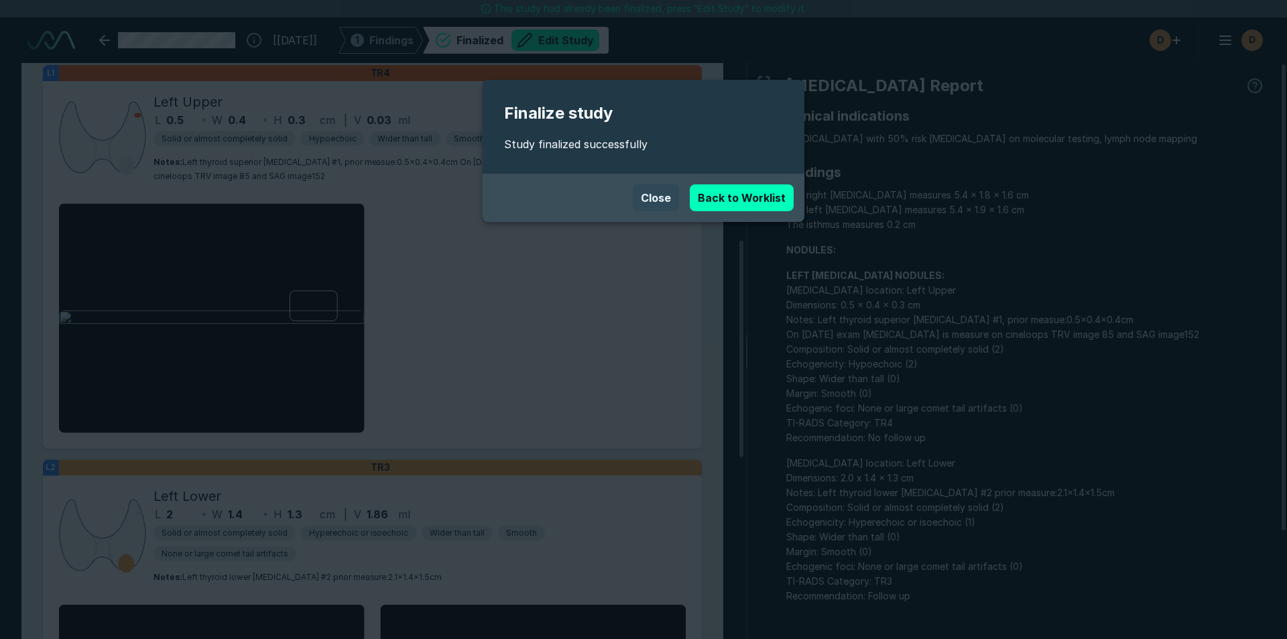
click at [655, 200] on button "Close" at bounding box center [656, 197] width 46 height 27
